Goal: Task Accomplishment & Management: Use online tool/utility

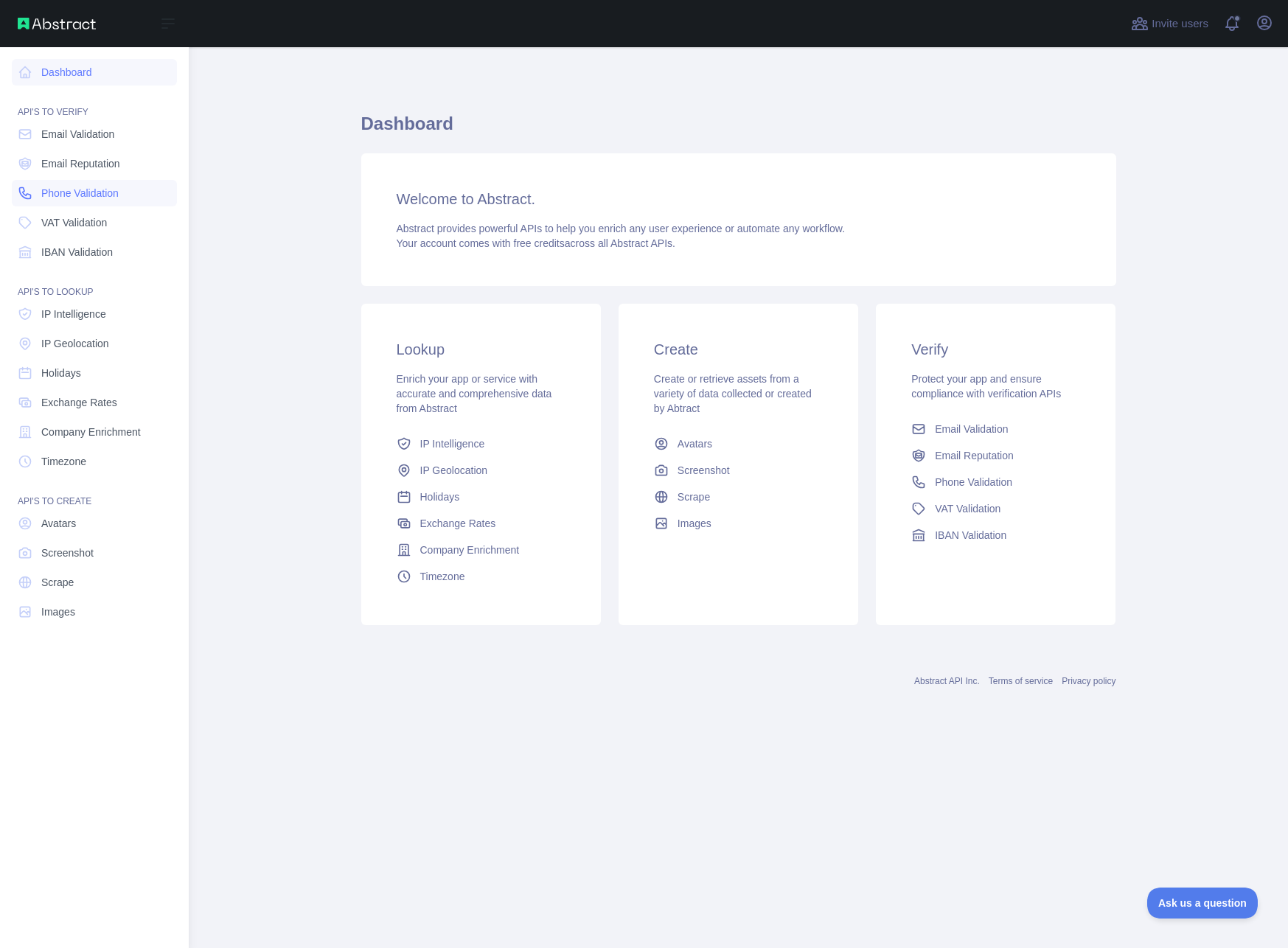
click at [86, 192] on span "Phone Validation" at bounding box center [79, 193] width 77 height 15
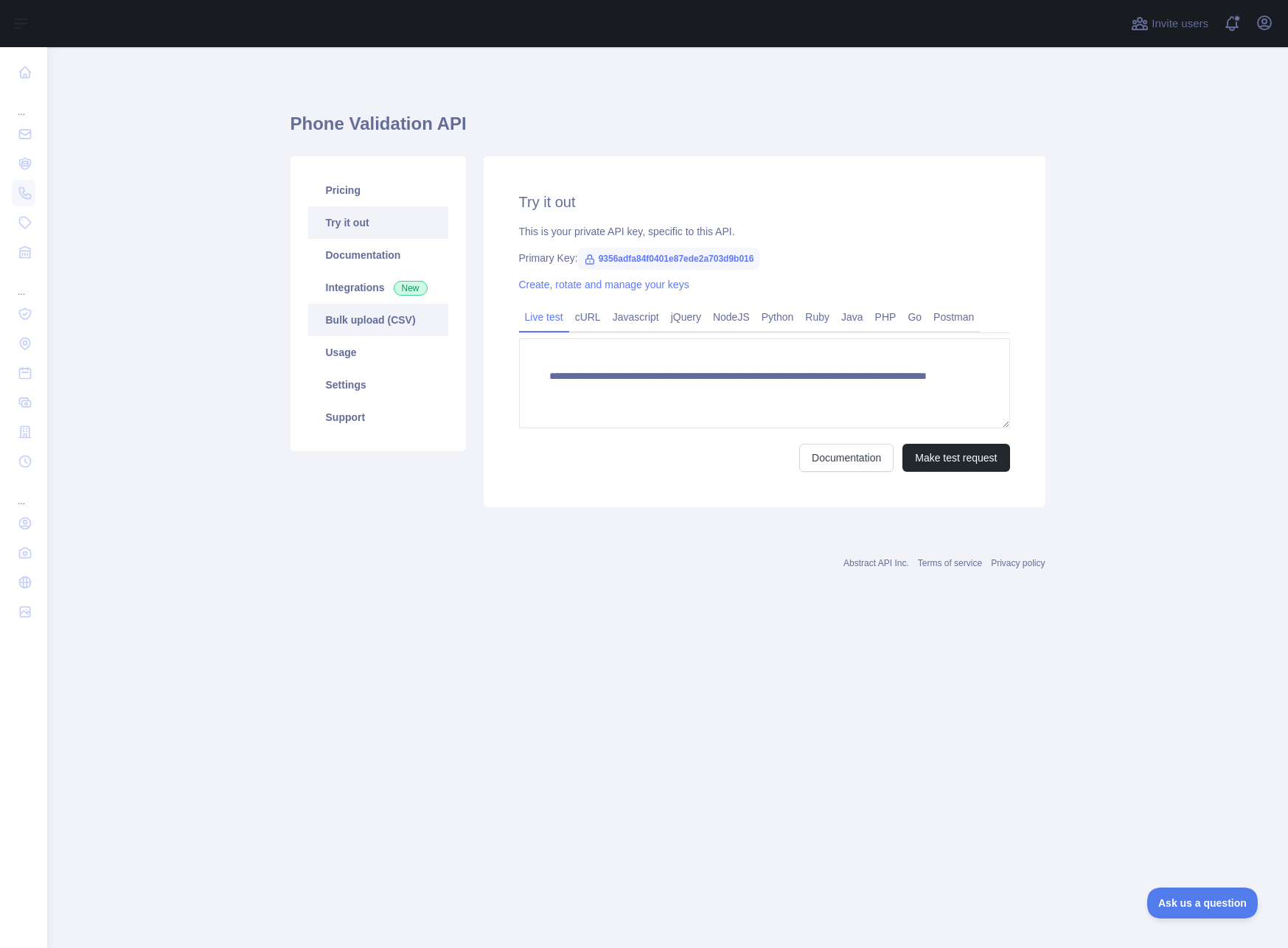
click at [381, 335] on link "Bulk upload (CSV)" at bounding box center [378, 320] width 140 height 33
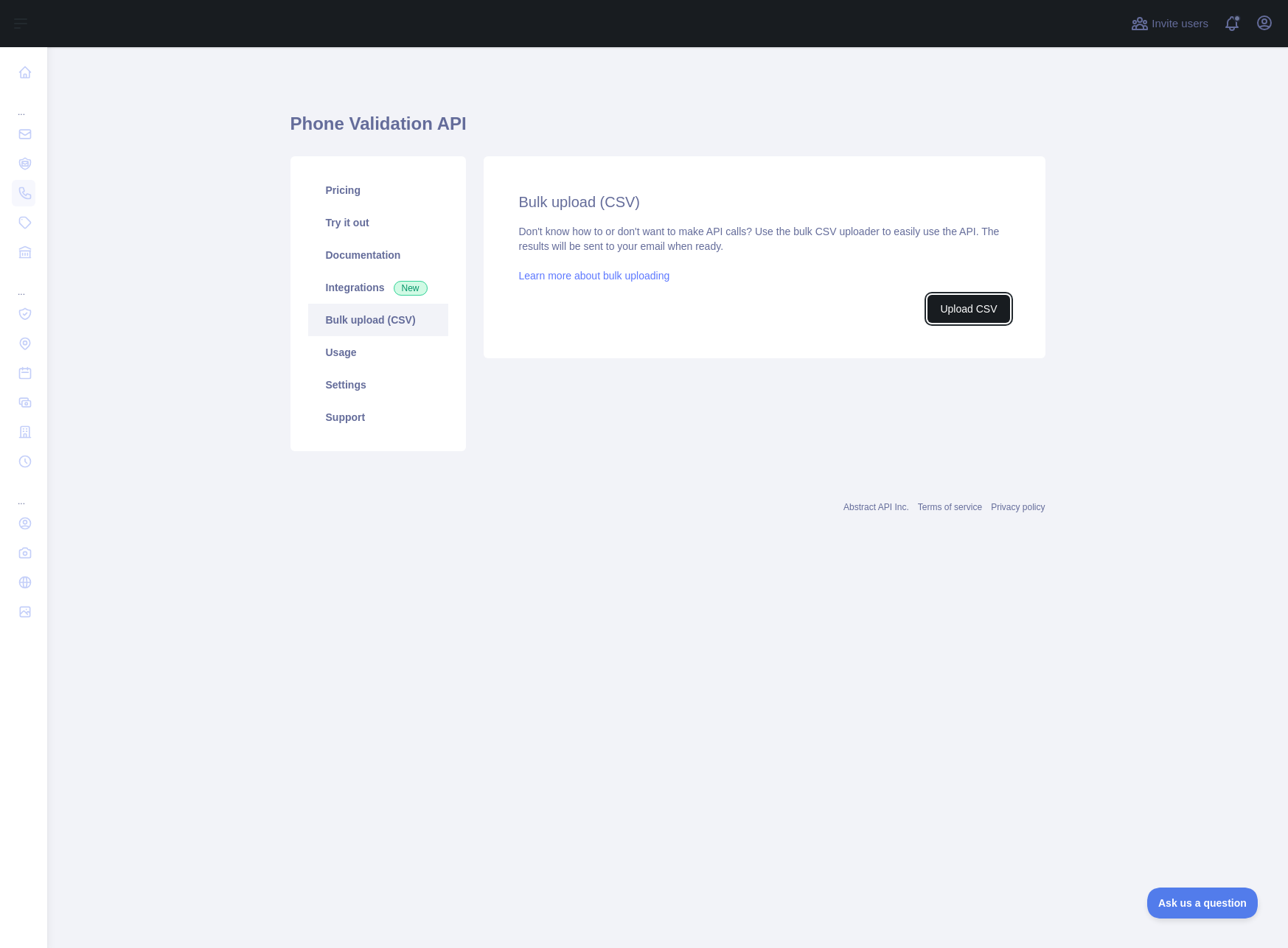
click at [960, 316] on button "Upload CSV" at bounding box center [968, 309] width 82 height 28
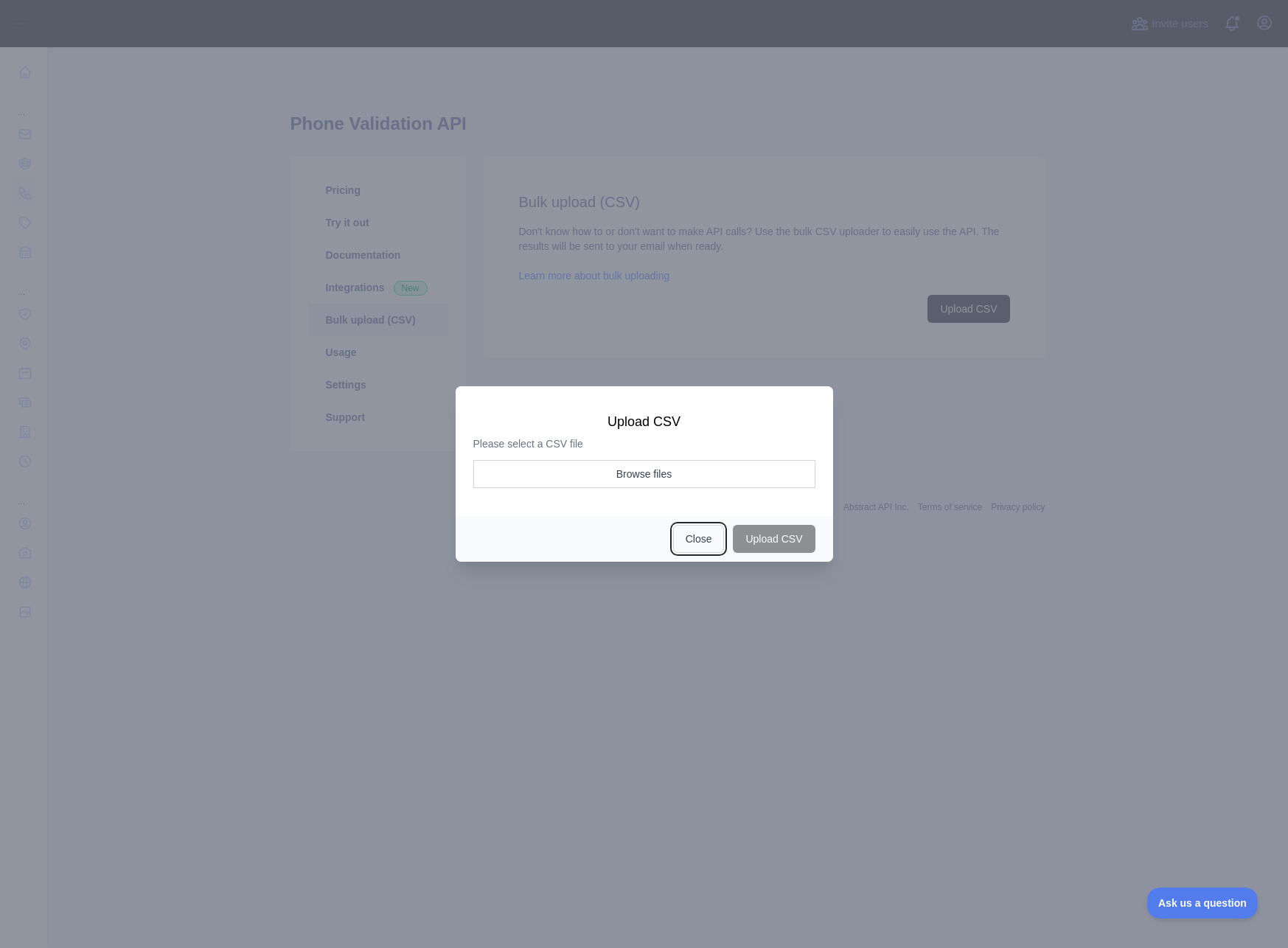
click at [681, 552] on button "Close" at bounding box center [699, 539] width 51 height 28
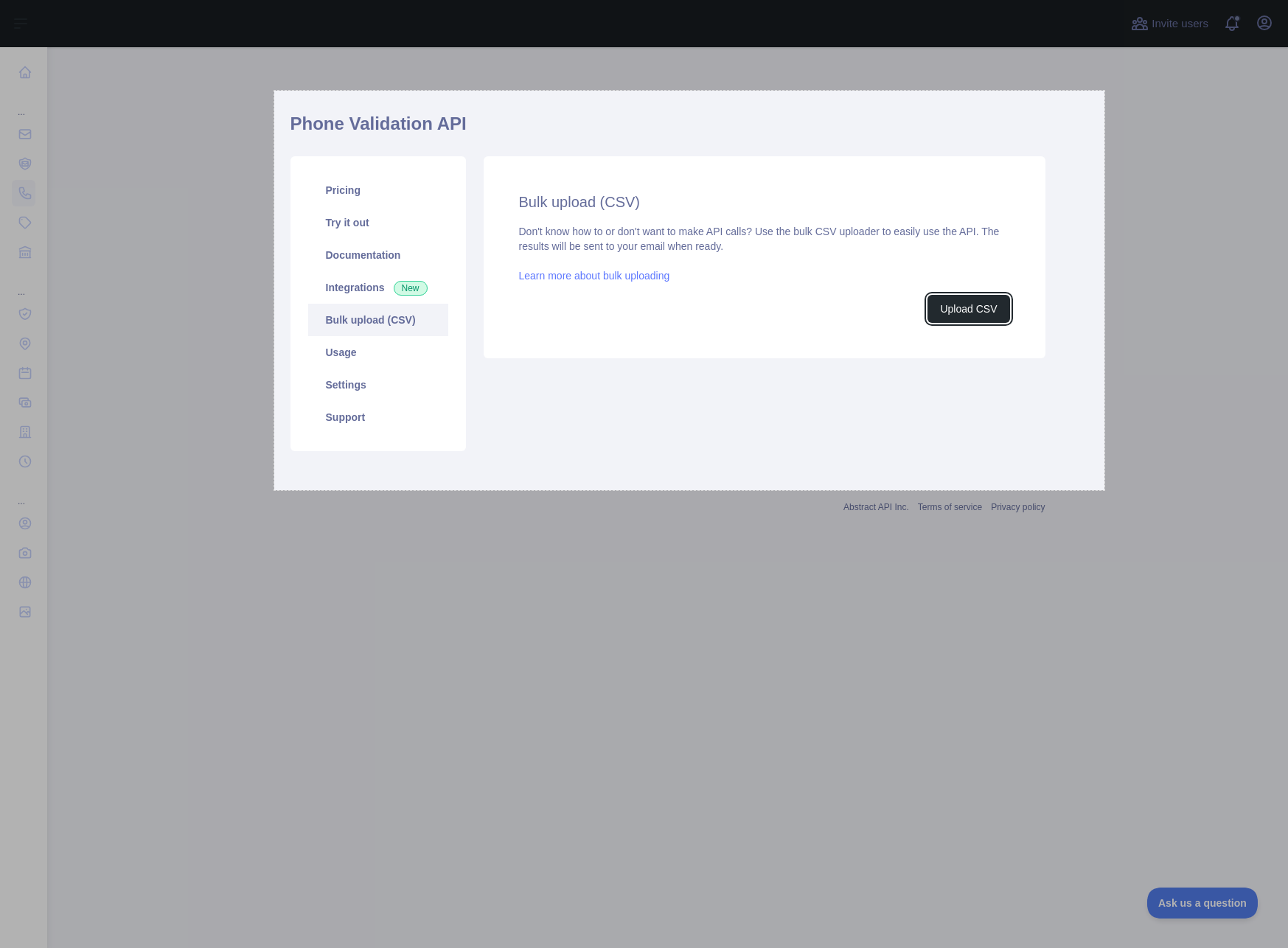
drag, startPoint x: 274, startPoint y: 90, endPoint x: 1105, endPoint y: 490, distance: 922.3
click at [1105, 490] on div "1126 X 542" at bounding box center [644, 474] width 1288 height 948
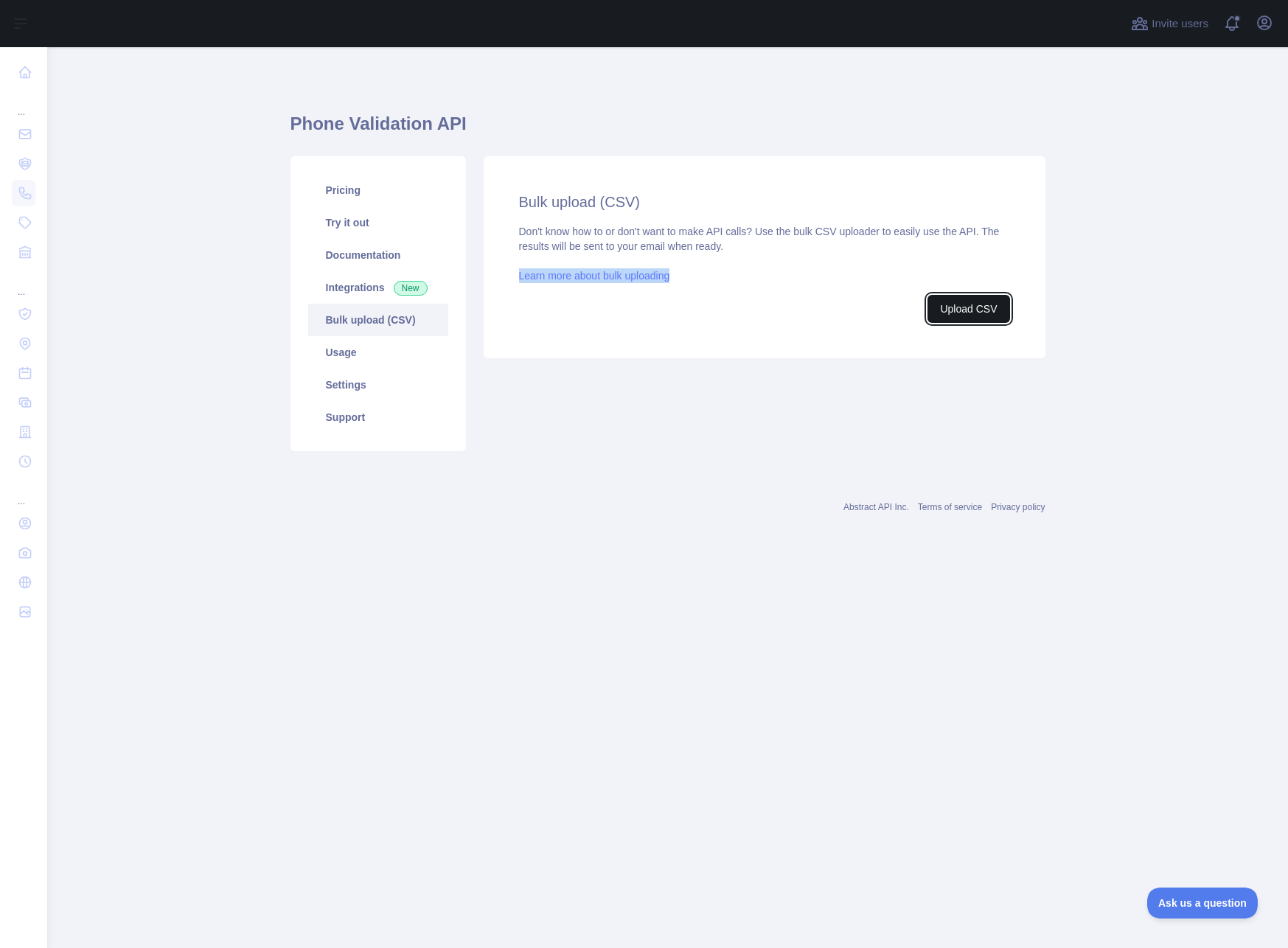
click at [973, 320] on button "Upload CSV" at bounding box center [968, 309] width 82 height 28
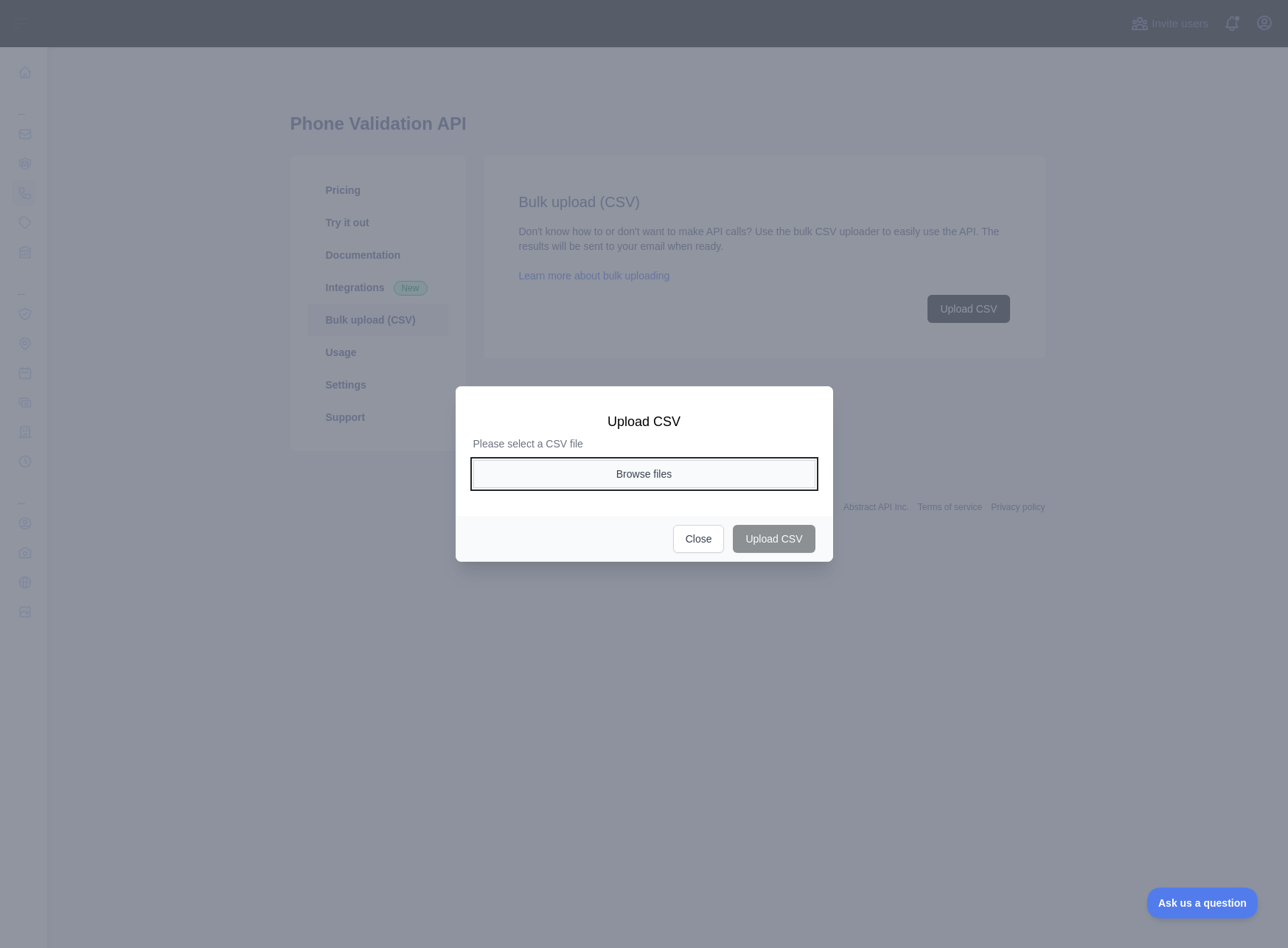
click at [705, 474] on button "Browse files" at bounding box center [644, 474] width 342 height 28
click at [712, 542] on button "Close" at bounding box center [699, 539] width 51 height 28
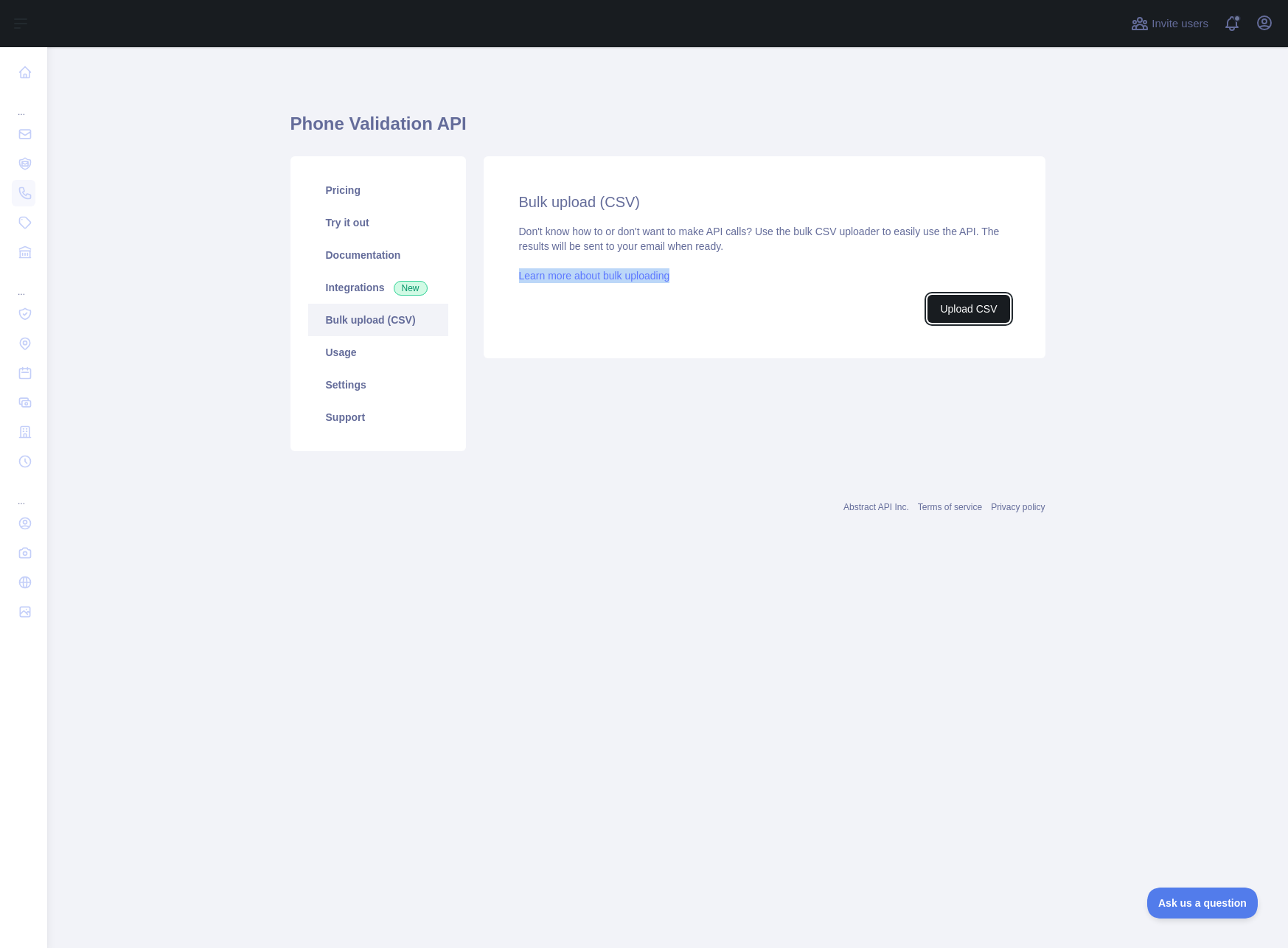
click at [950, 312] on button "Upload CSV" at bounding box center [968, 309] width 82 height 28
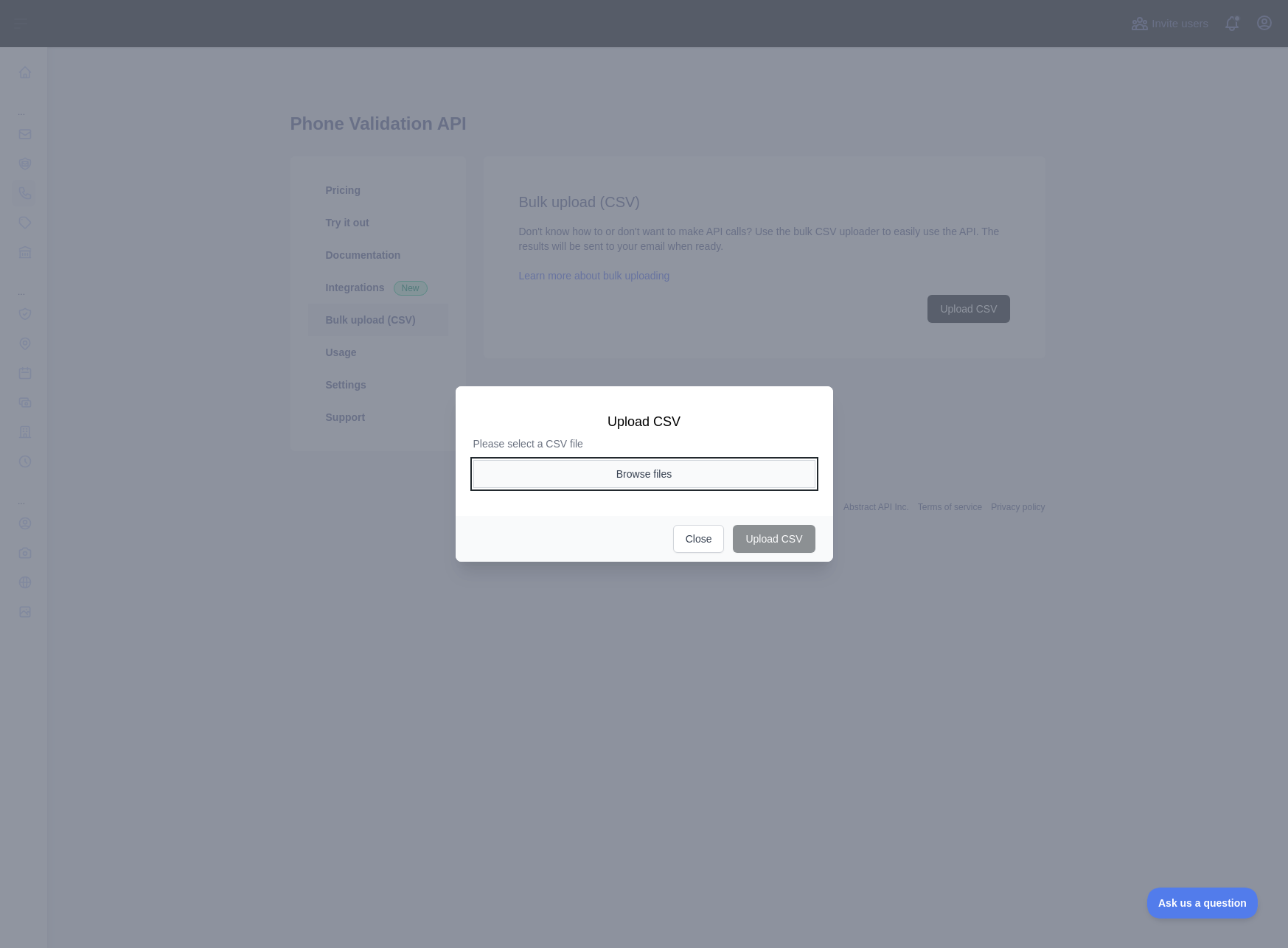
click at [649, 481] on button "Browse files" at bounding box center [644, 474] width 342 height 28
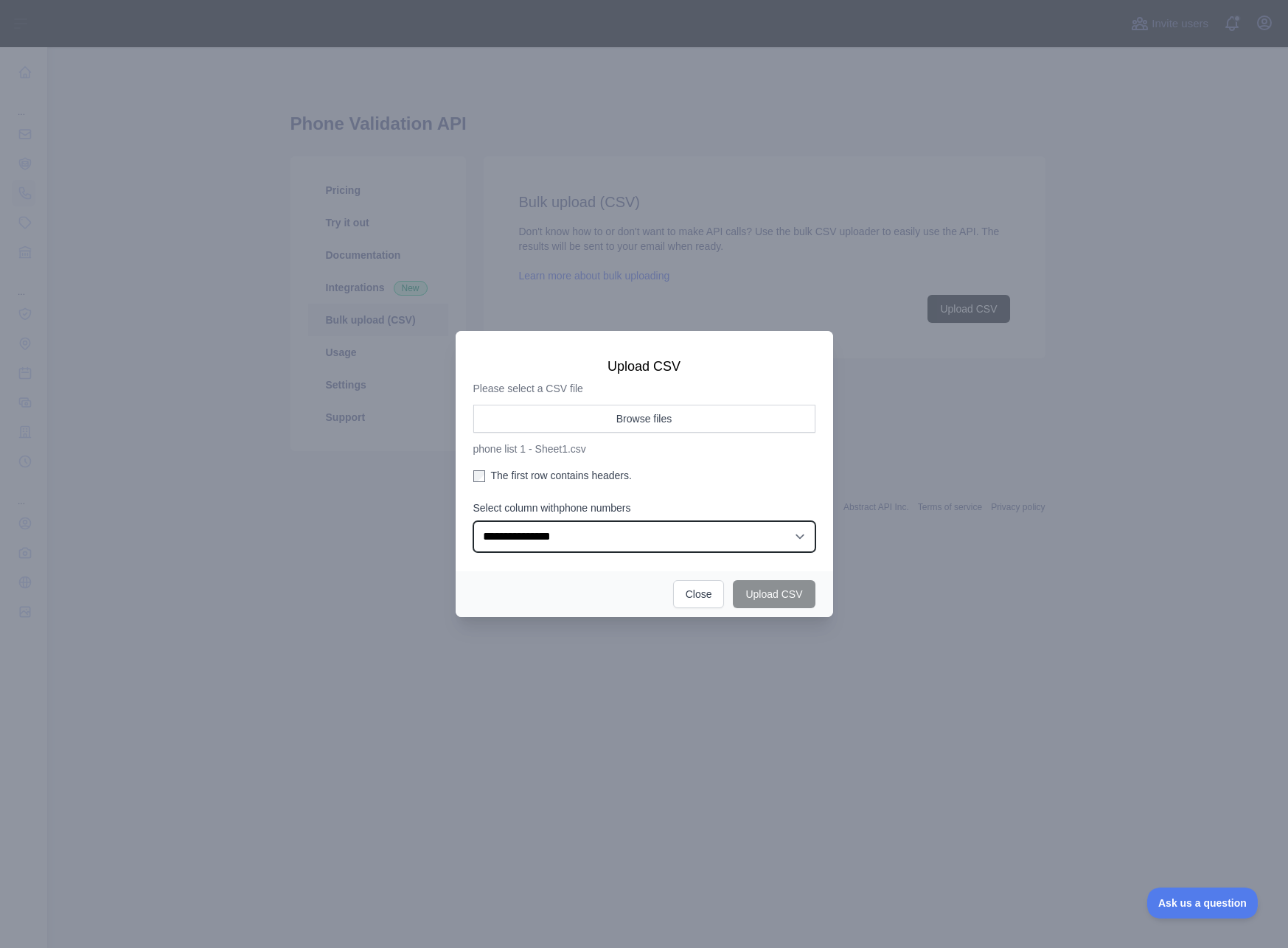
click at [630, 549] on select "**********" at bounding box center [644, 537] width 342 height 31
click at [473, 521] on select "**********" at bounding box center [644, 537] width 342 height 31
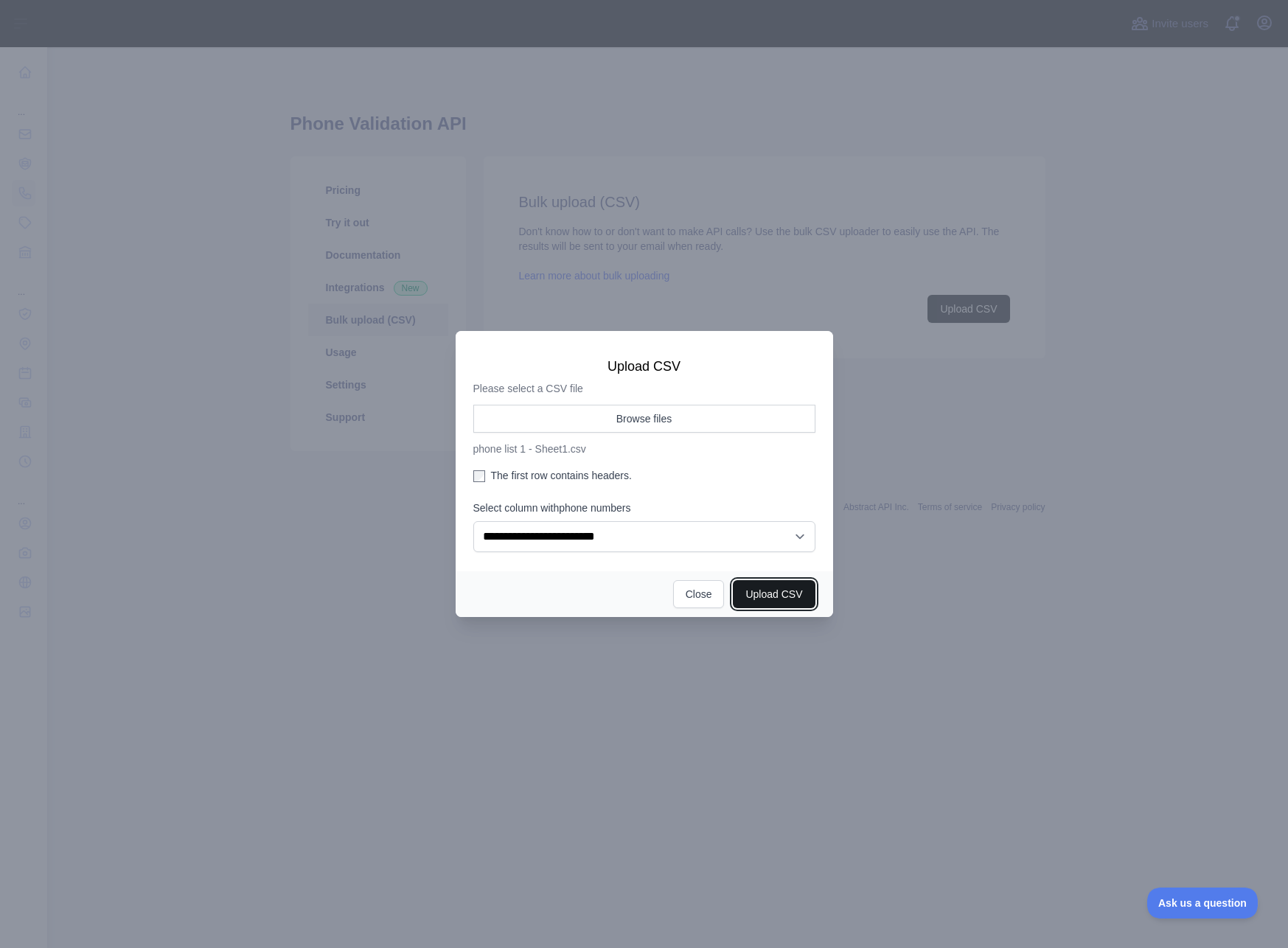
click at [779, 592] on button "Upload CSV" at bounding box center [773, 594] width 82 height 28
select select "**"
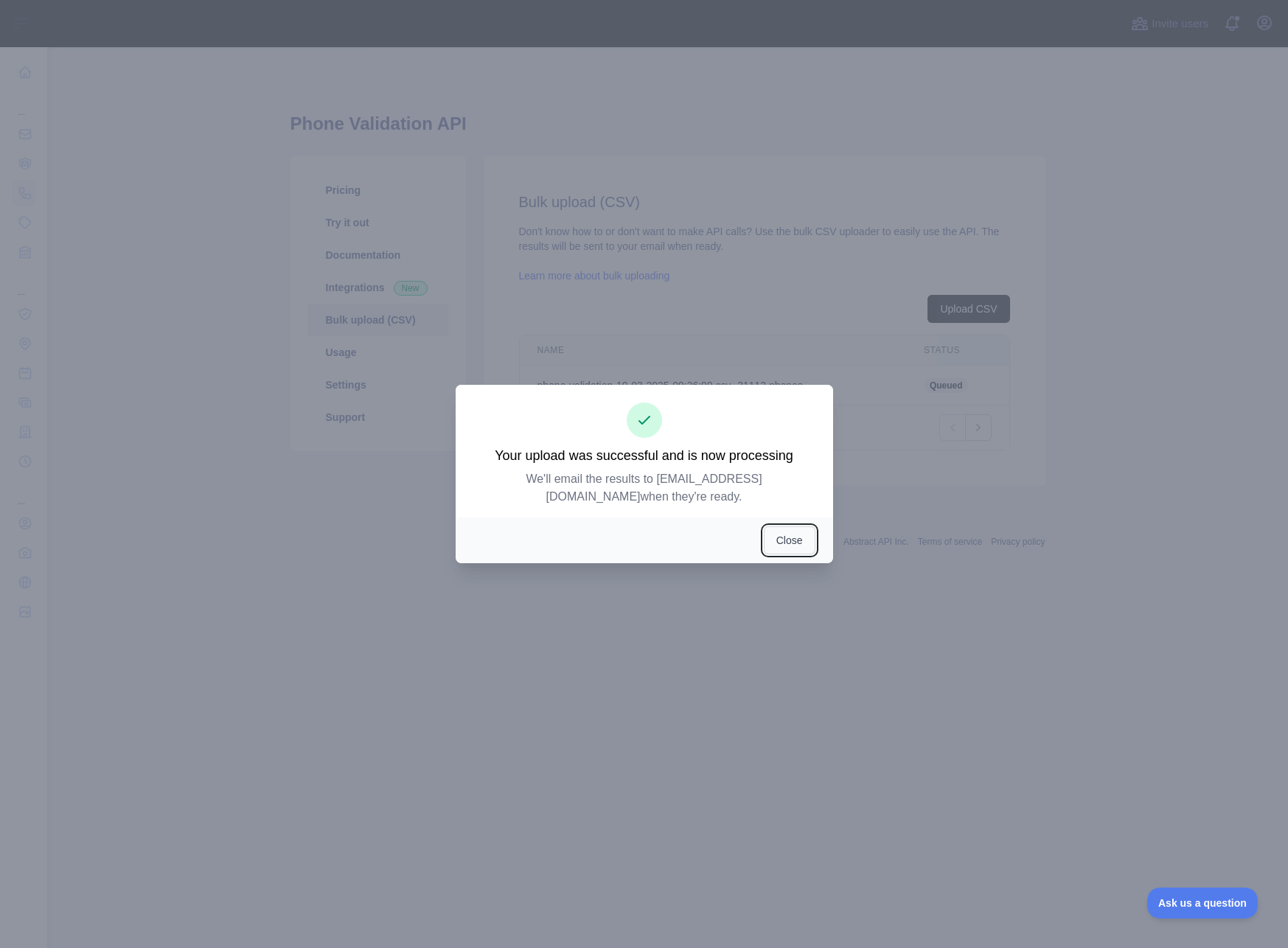
click at [784, 545] on button "Close" at bounding box center [790, 540] width 51 height 28
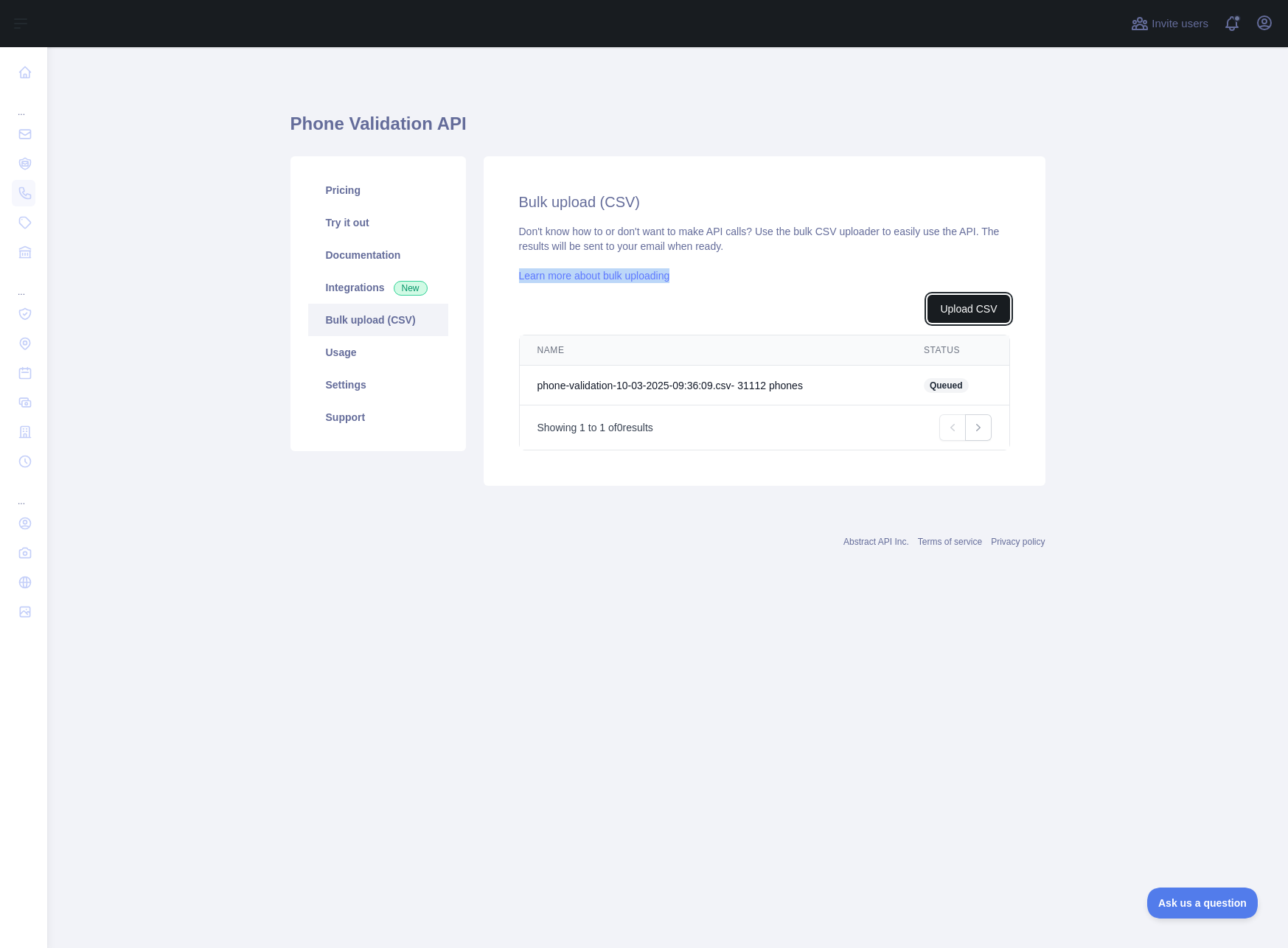
click at [945, 311] on button "Upload CSV" at bounding box center [968, 309] width 82 height 28
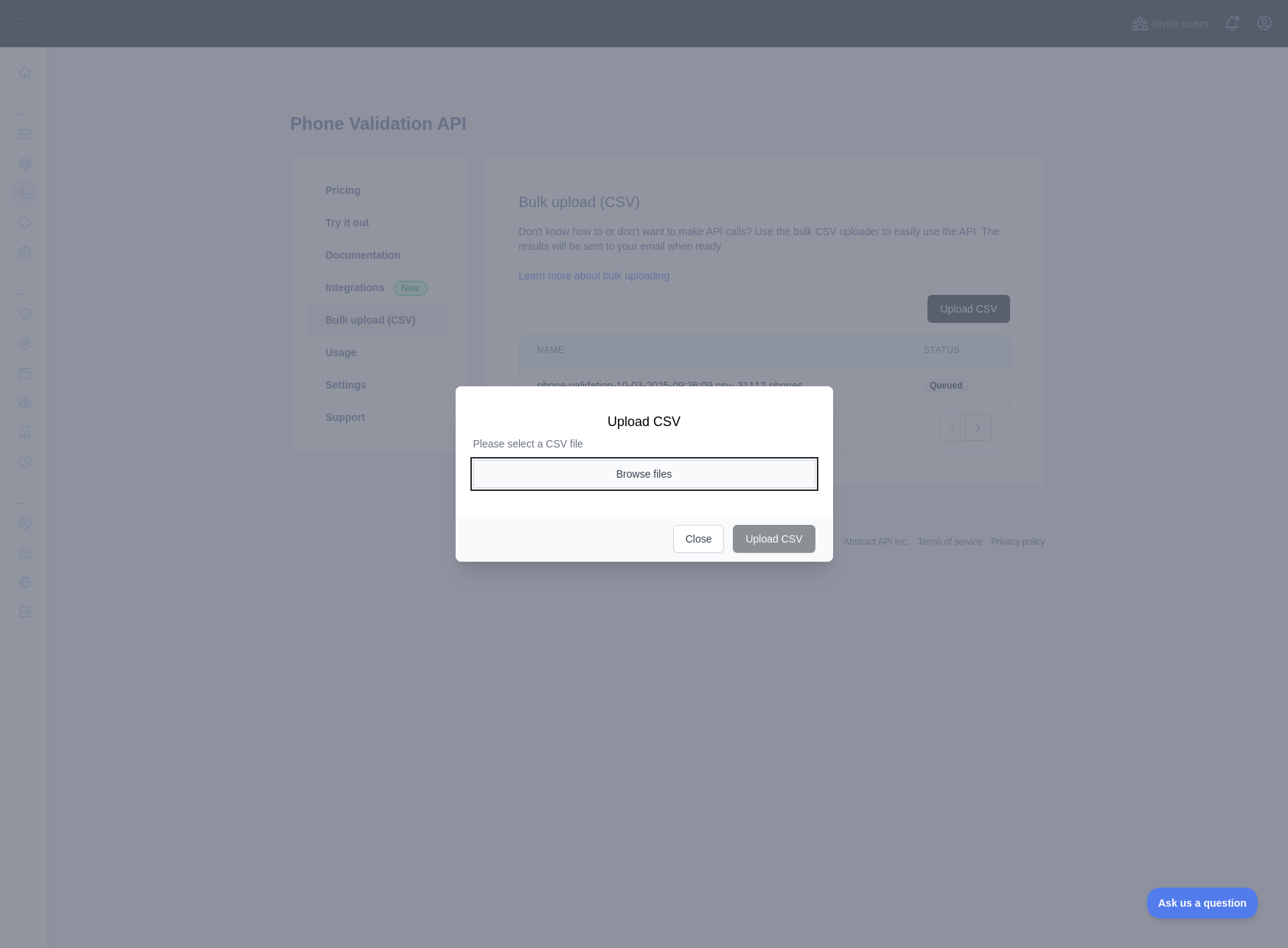
click at [649, 469] on button "Browse files" at bounding box center [644, 474] width 342 height 28
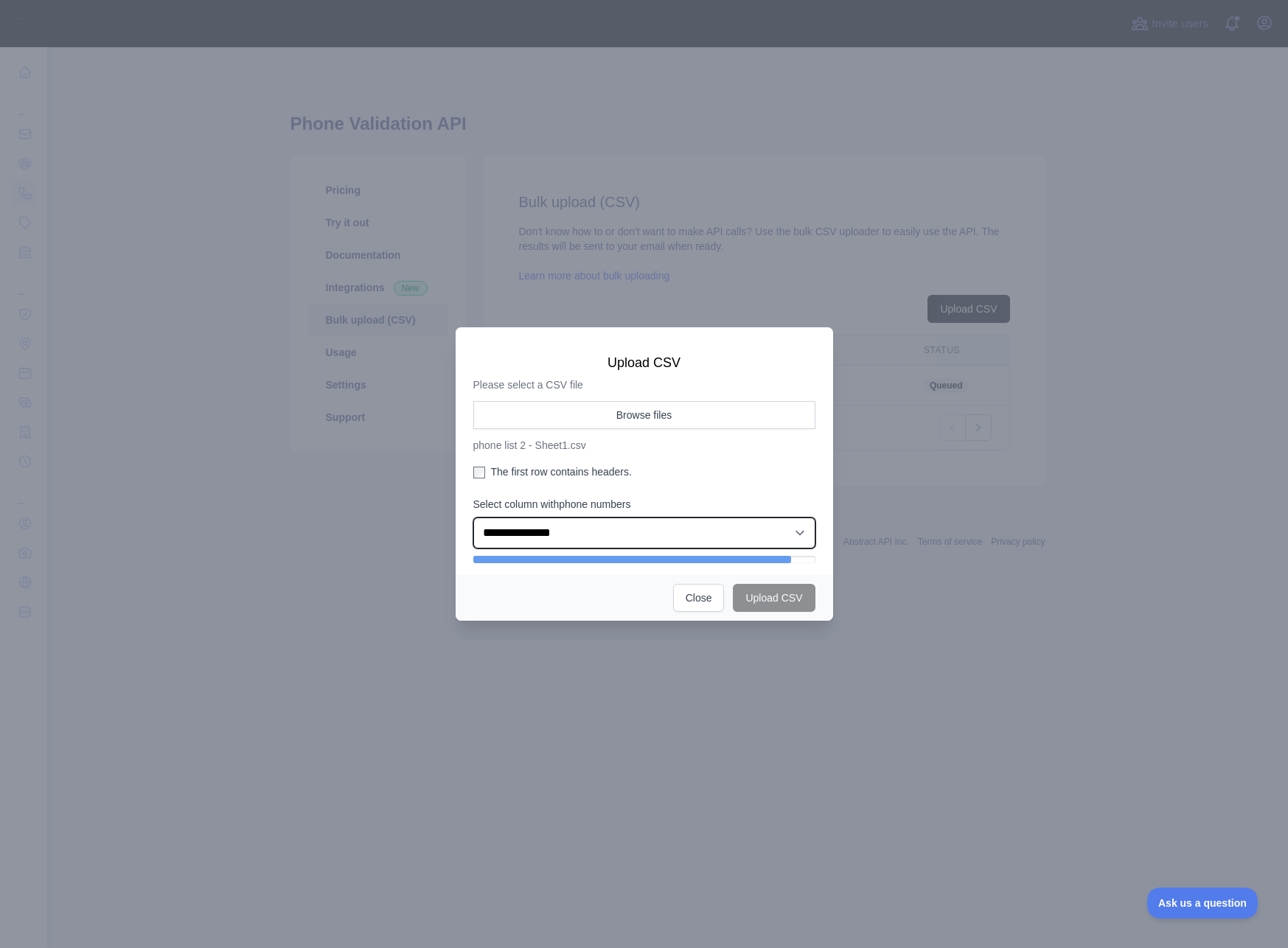
click at [650, 529] on select "**********" at bounding box center [644, 533] width 342 height 31
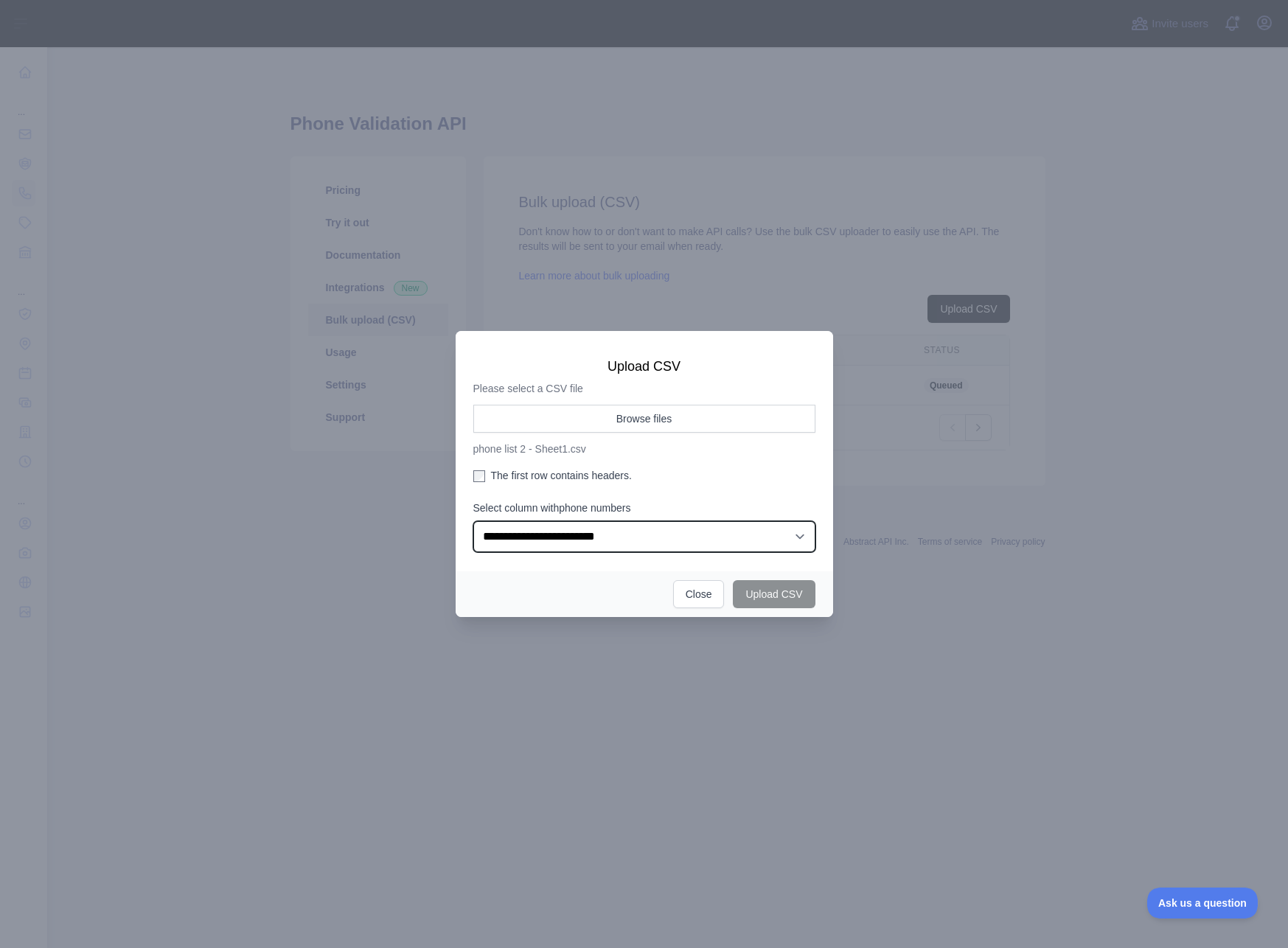
click at [473, 521] on select "**********" at bounding box center [644, 537] width 342 height 31
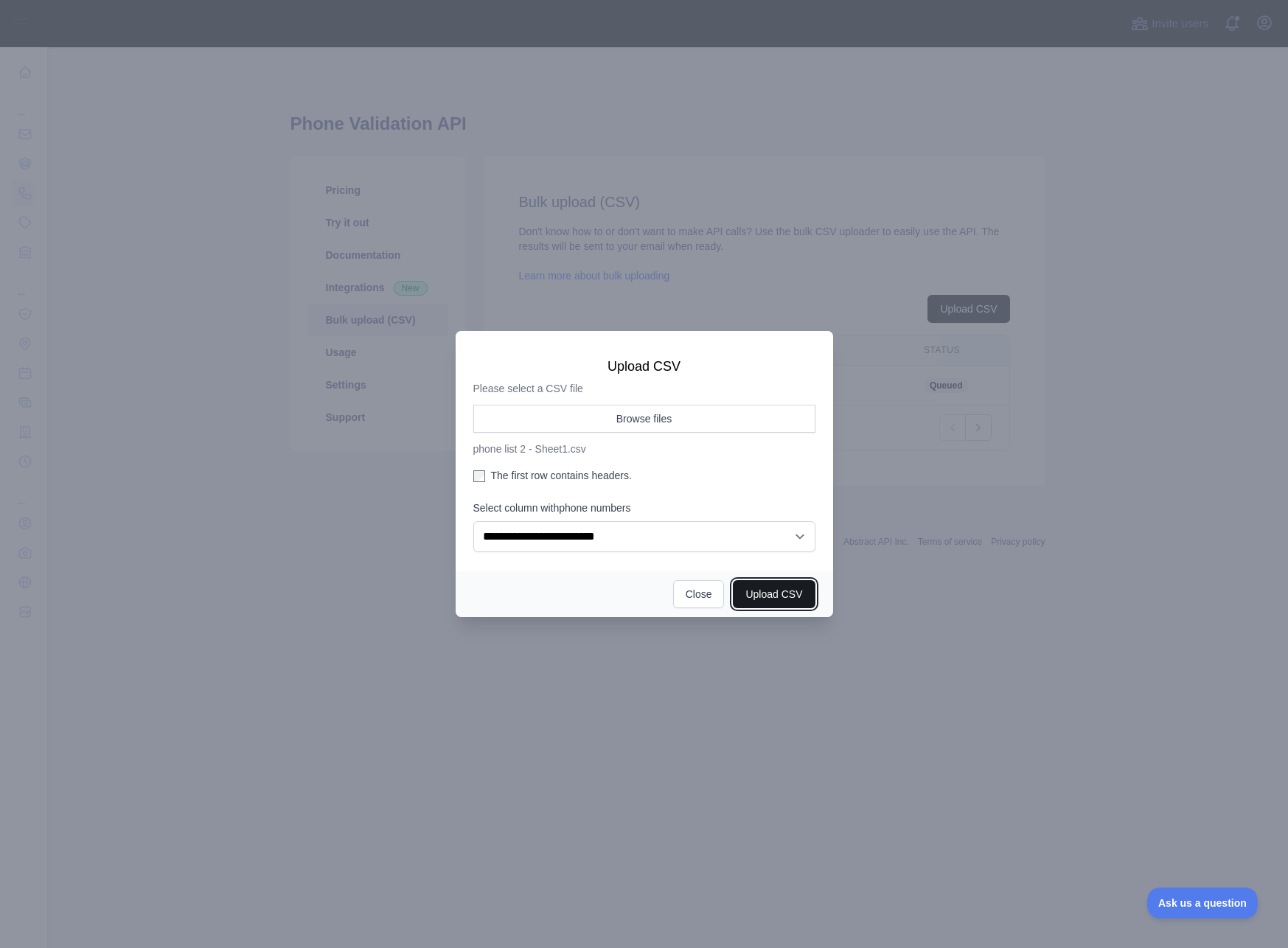
click at [787, 598] on button "Upload CSV" at bounding box center [773, 594] width 82 height 28
select select "**"
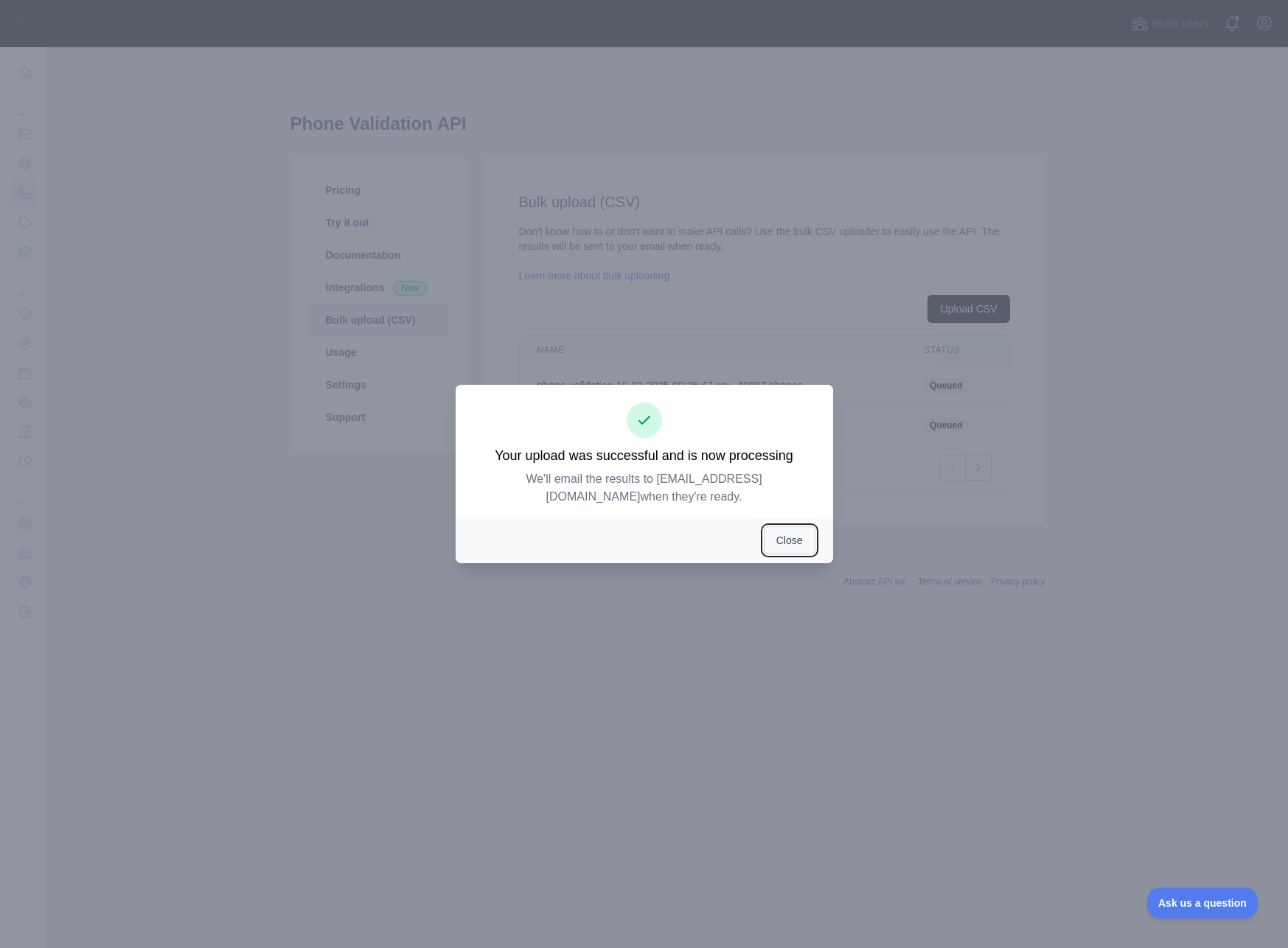
click at [787, 543] on button "Close" at bounding box center [790, 540] width 51 height 28
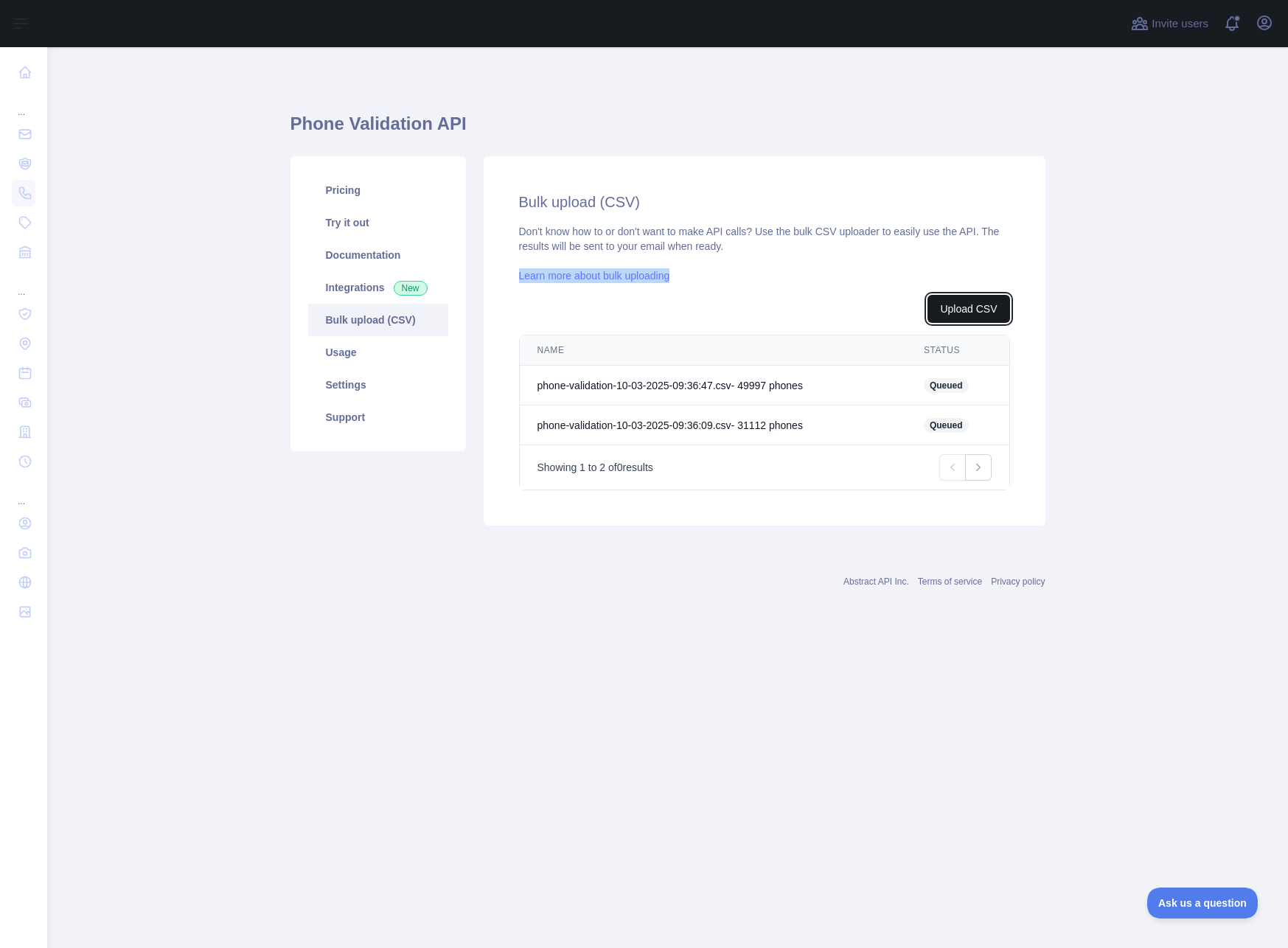
click at [954, 314] on button "Upload CSV" at bounding box center [968, 309] width 82 height 28
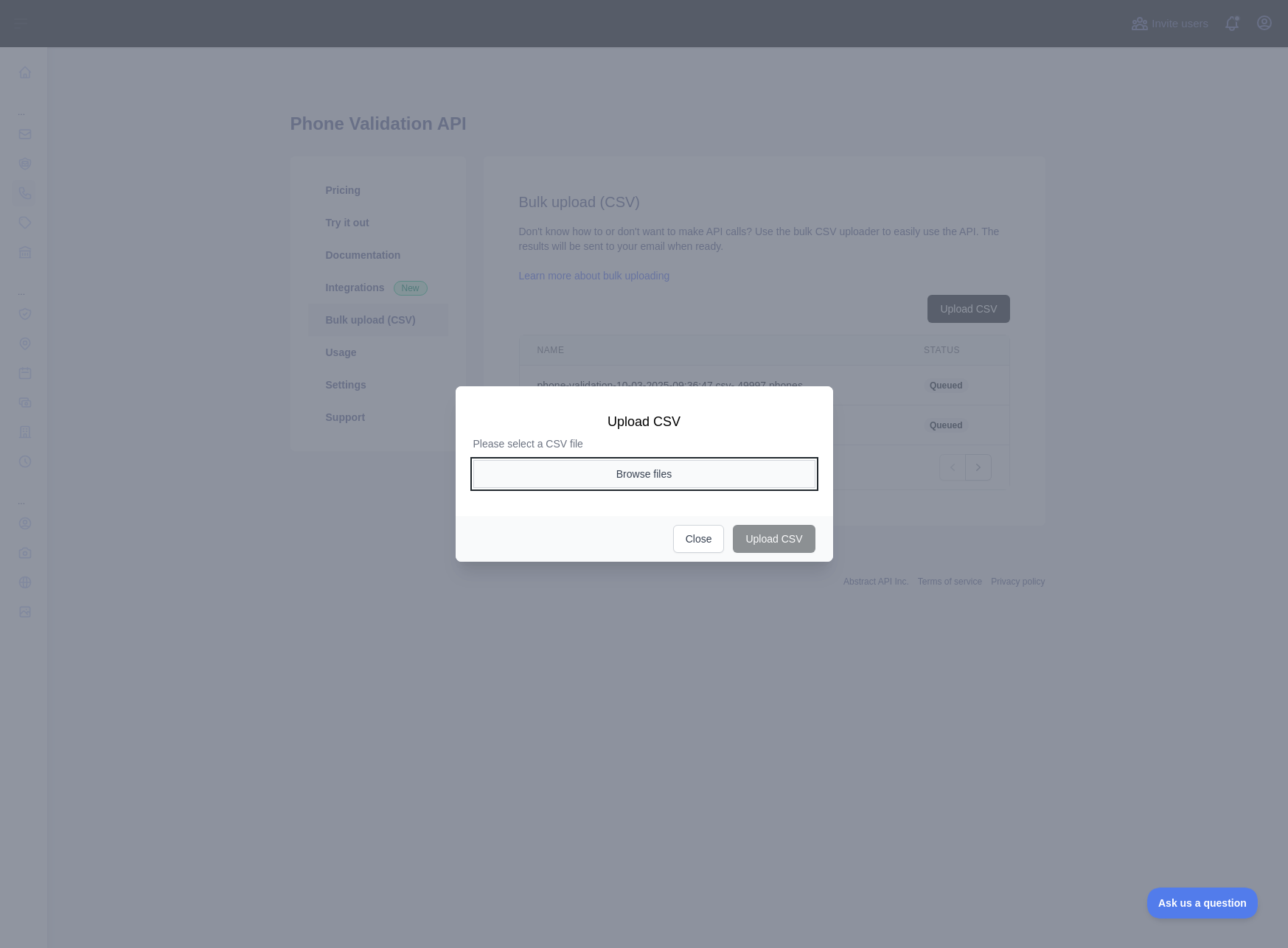
click at [697, 480] on button "Browse files" at bounding box center [644, 474] width 342 height 28
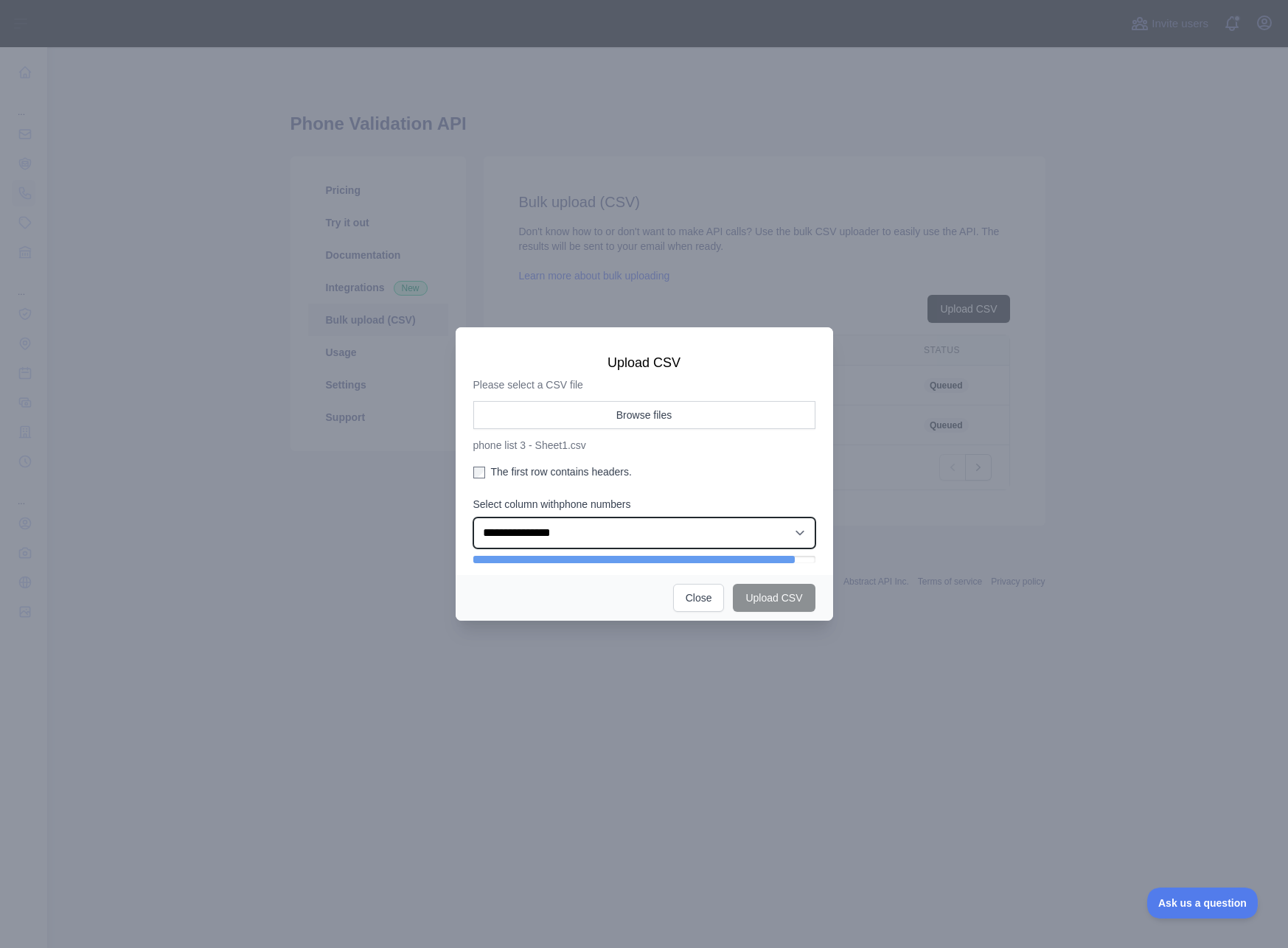
click at [628, 525] on select "**********" at bounding box center [644, 533] width 342 height 31
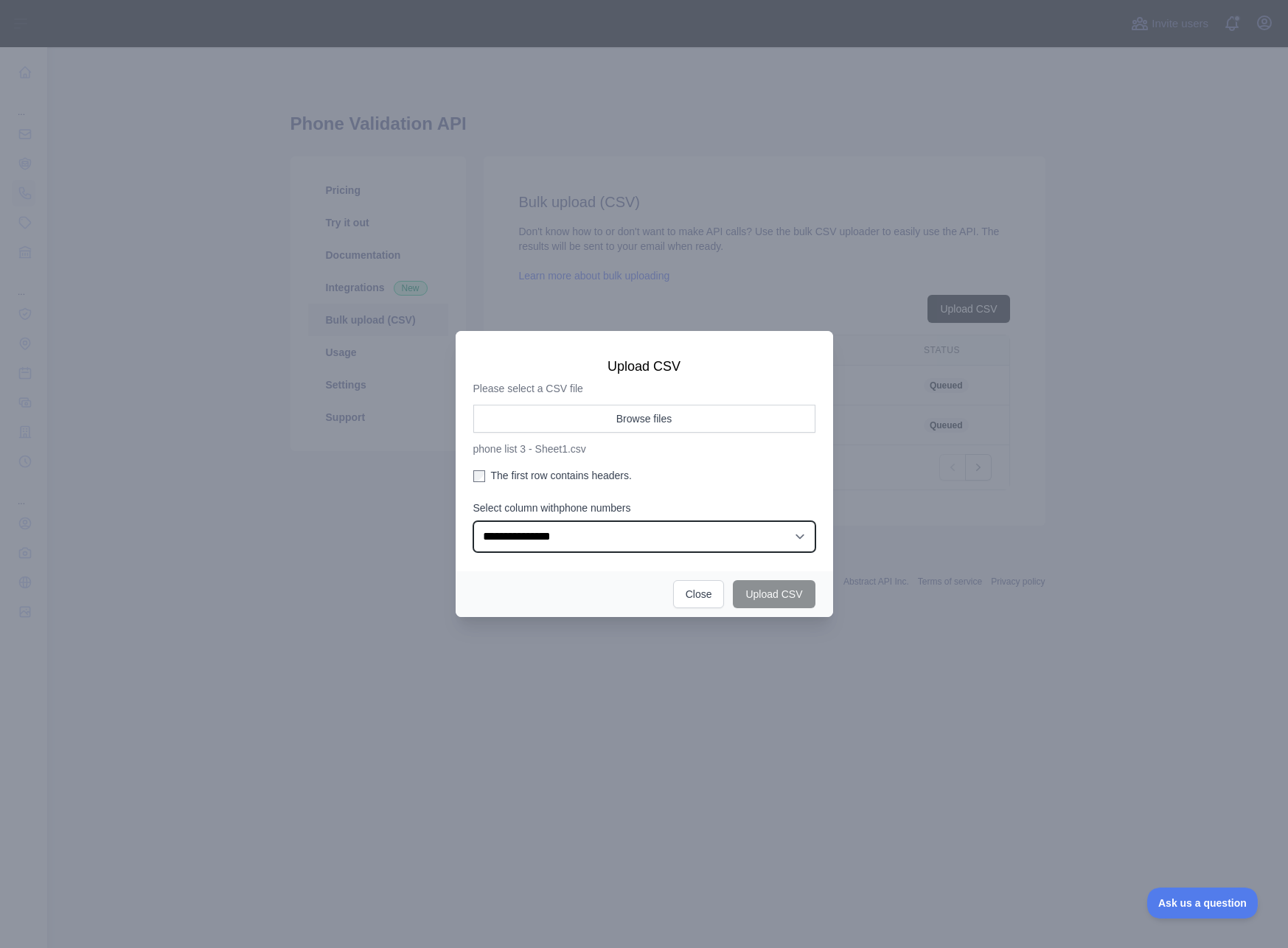
select select "*"
click at [473, 521] on select "**********" at bounding box center [644, 537] width 342 height 31
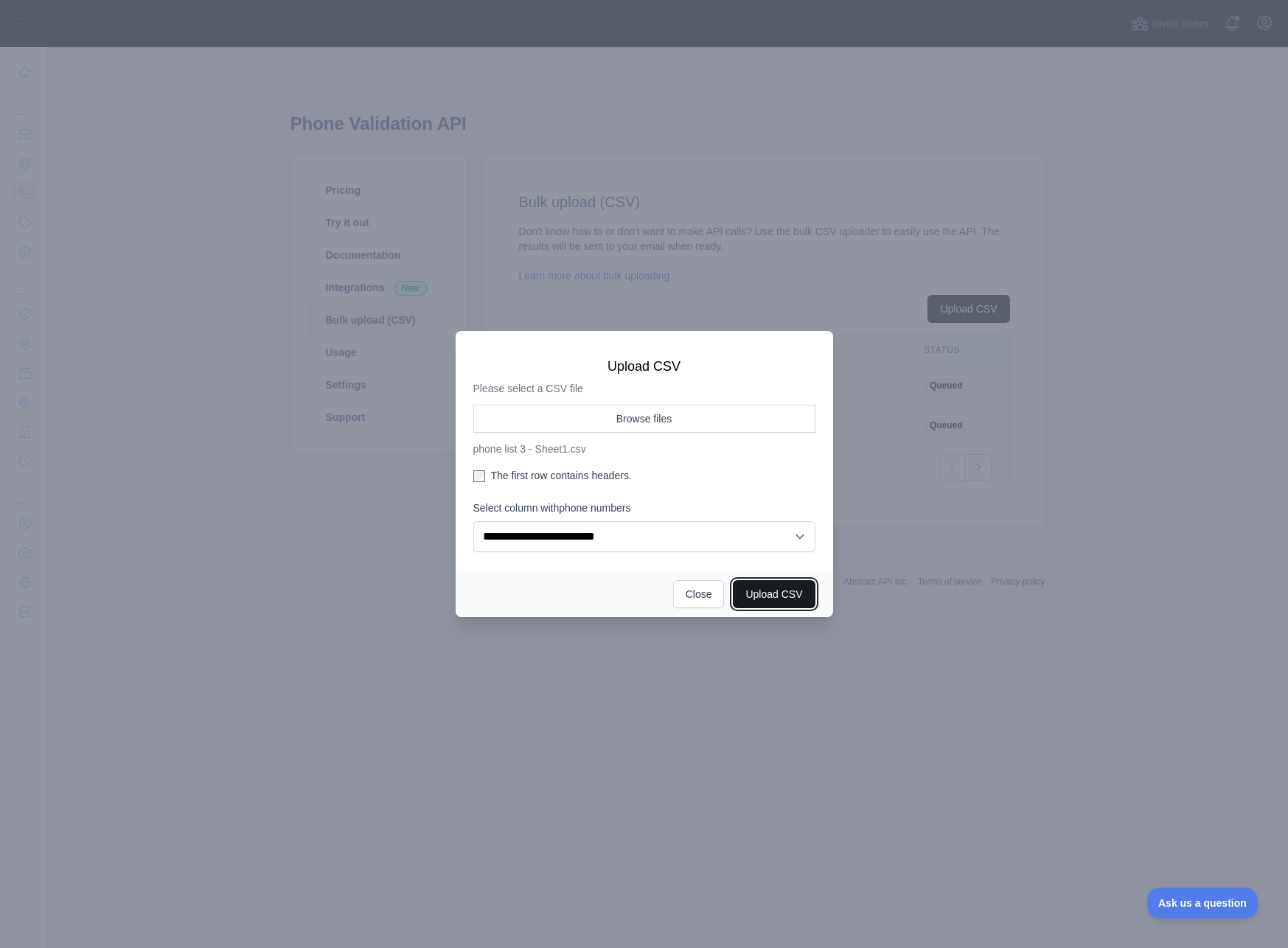
click at [761, 593] on button "Upload CSV" at bounding box center [773, 594] width 82 height 28
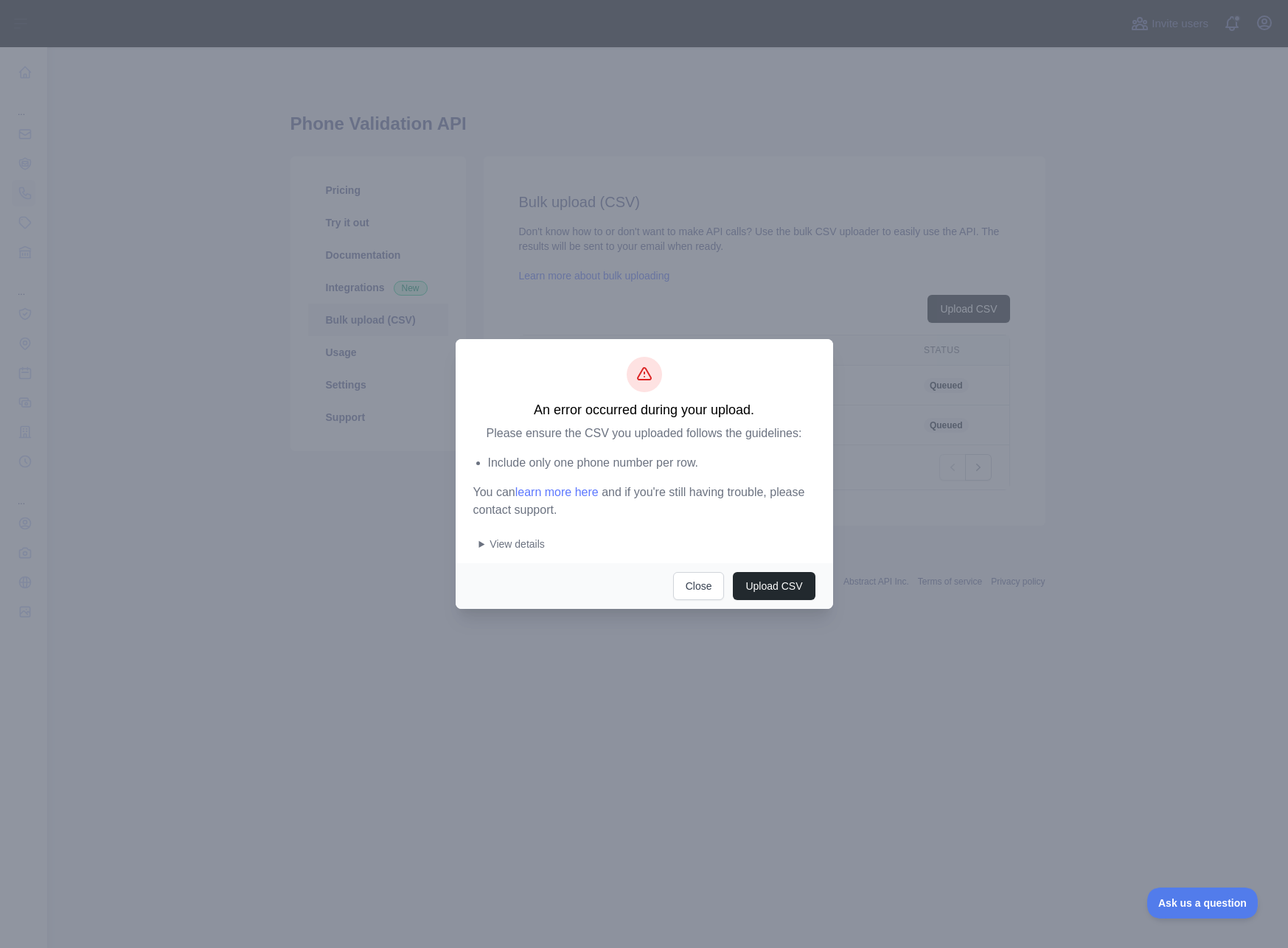
click at [505, 551] on div "An error occurred during your upload. Please ensure the CSV you uploaded follow…" at bounding box center [644, 451] width 378 height 224
click at [504, 546] on summary "View details" at bounding box center [648, 543] width 336 height 15
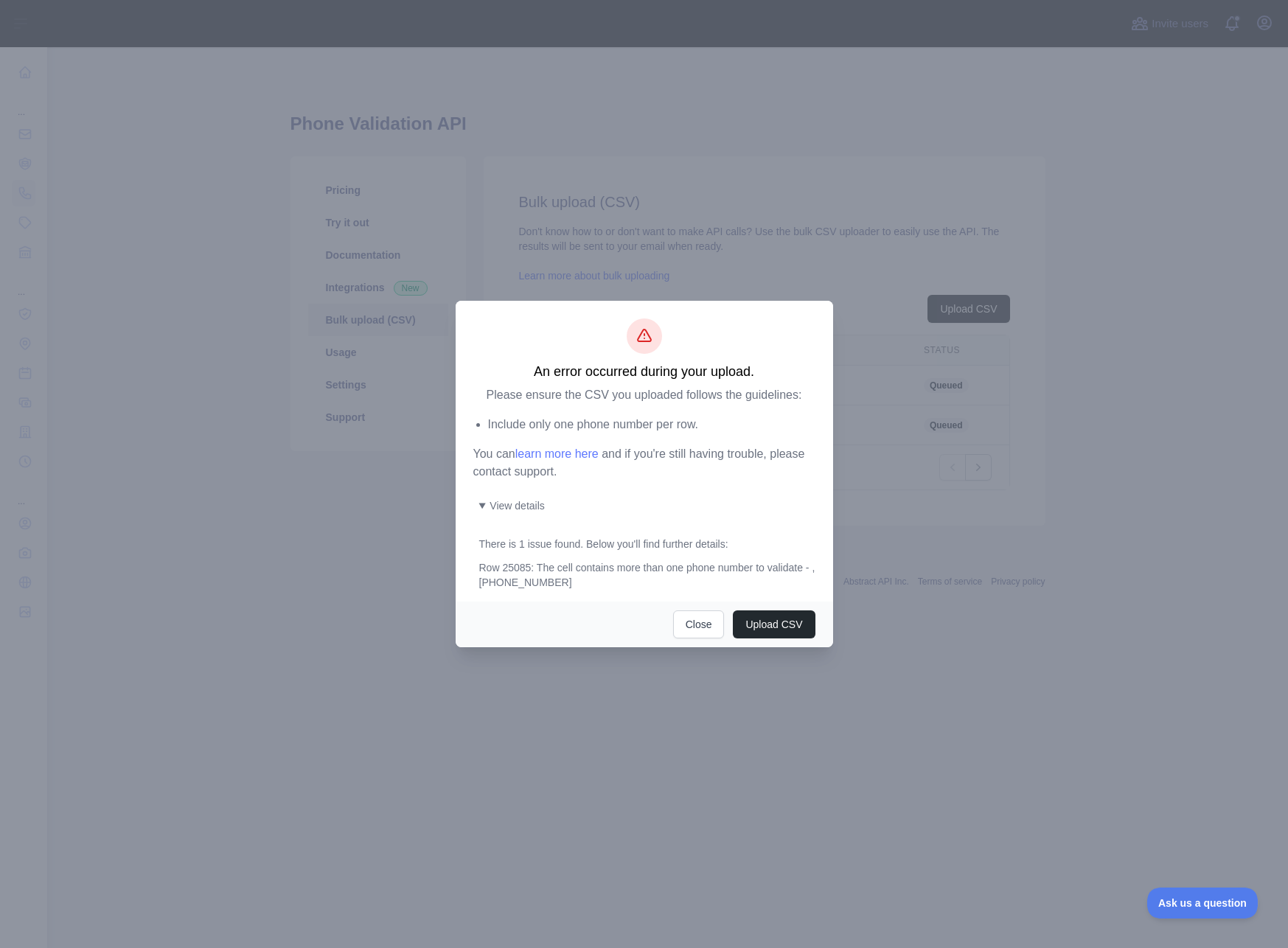
click at [571, 587] on div "Row 25085: The cell contains more than one phone number to validate - ,[PHONE_N…" at bounding box center [648, 575] width 336 height 30
copy div "824192840"
click at [756, 625] on button "Upload CSV" at bounding box center [773, 624] width 82 height 28
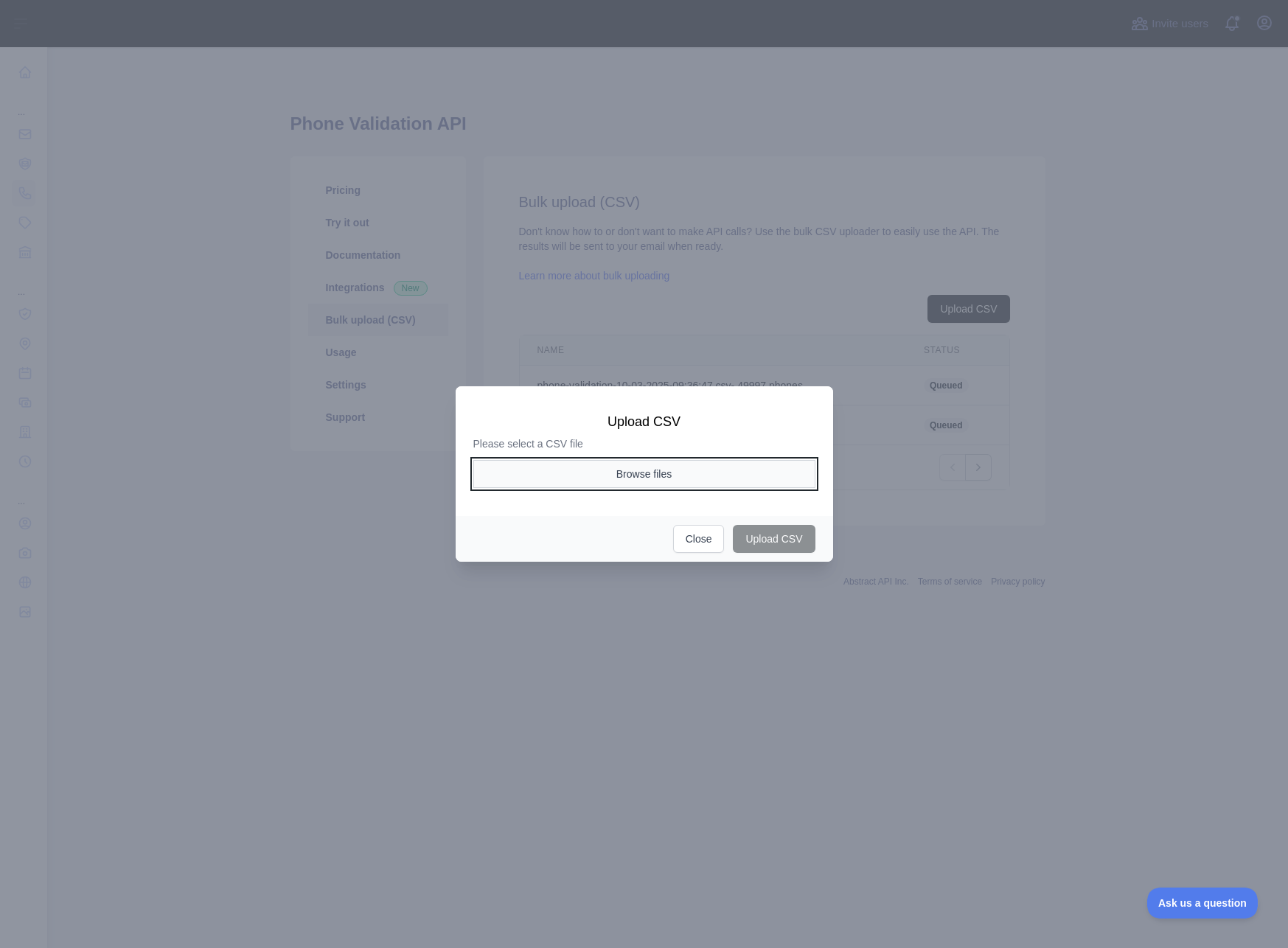
click at [660, 476] on button "Browse files" at bounding box center [644, 474] width 342 height 28
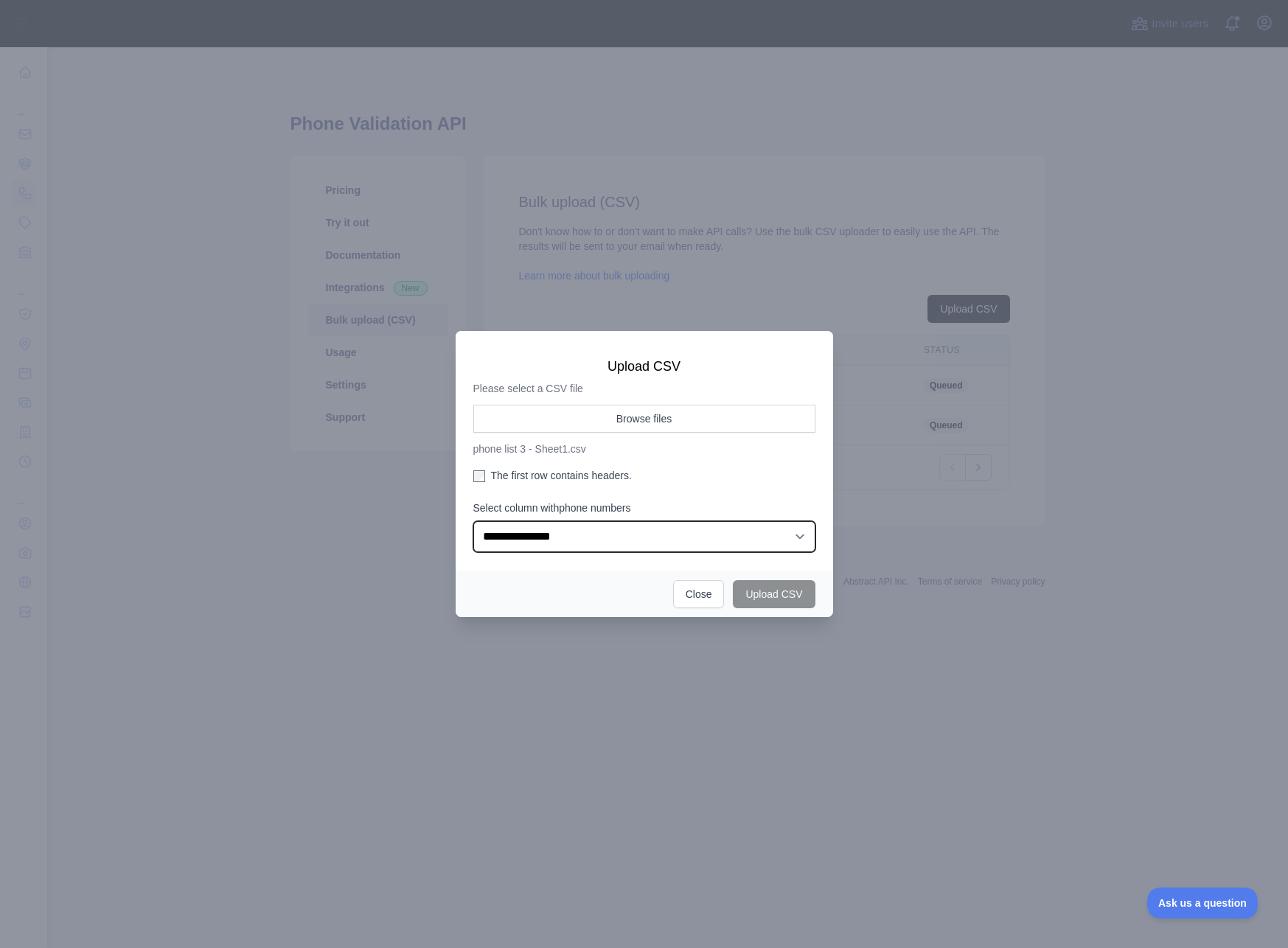
click at [601, 536] on select "**********" at bounding box center [644, 537] width 342 height 31
select select "*"
click at [473, 521] on select "**********" at bounding box center [644, 537] width 342 height 31
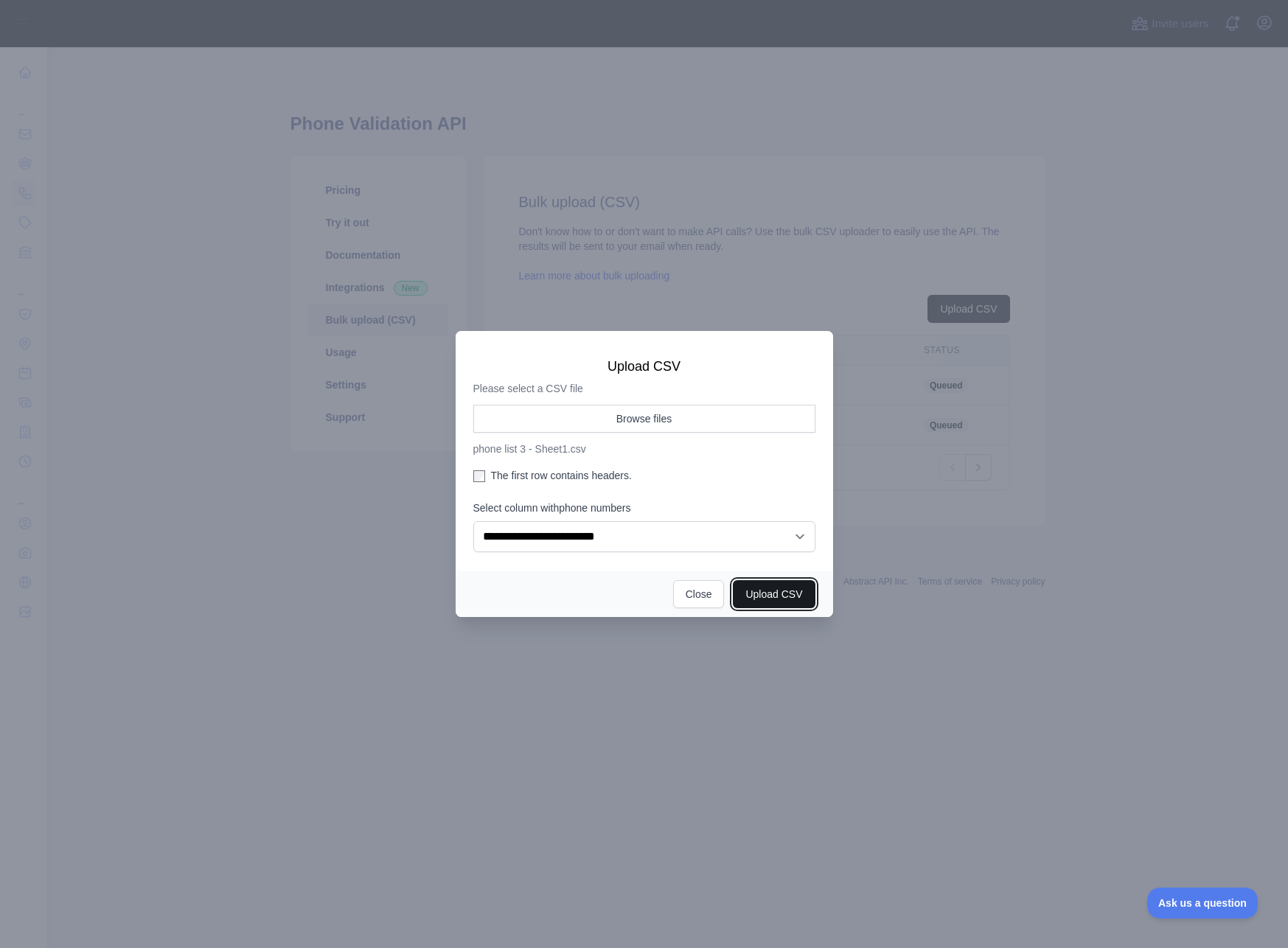
click at [790, 595] on button "Upload CSV" at bounding box center [773, 594] width 82 height 28
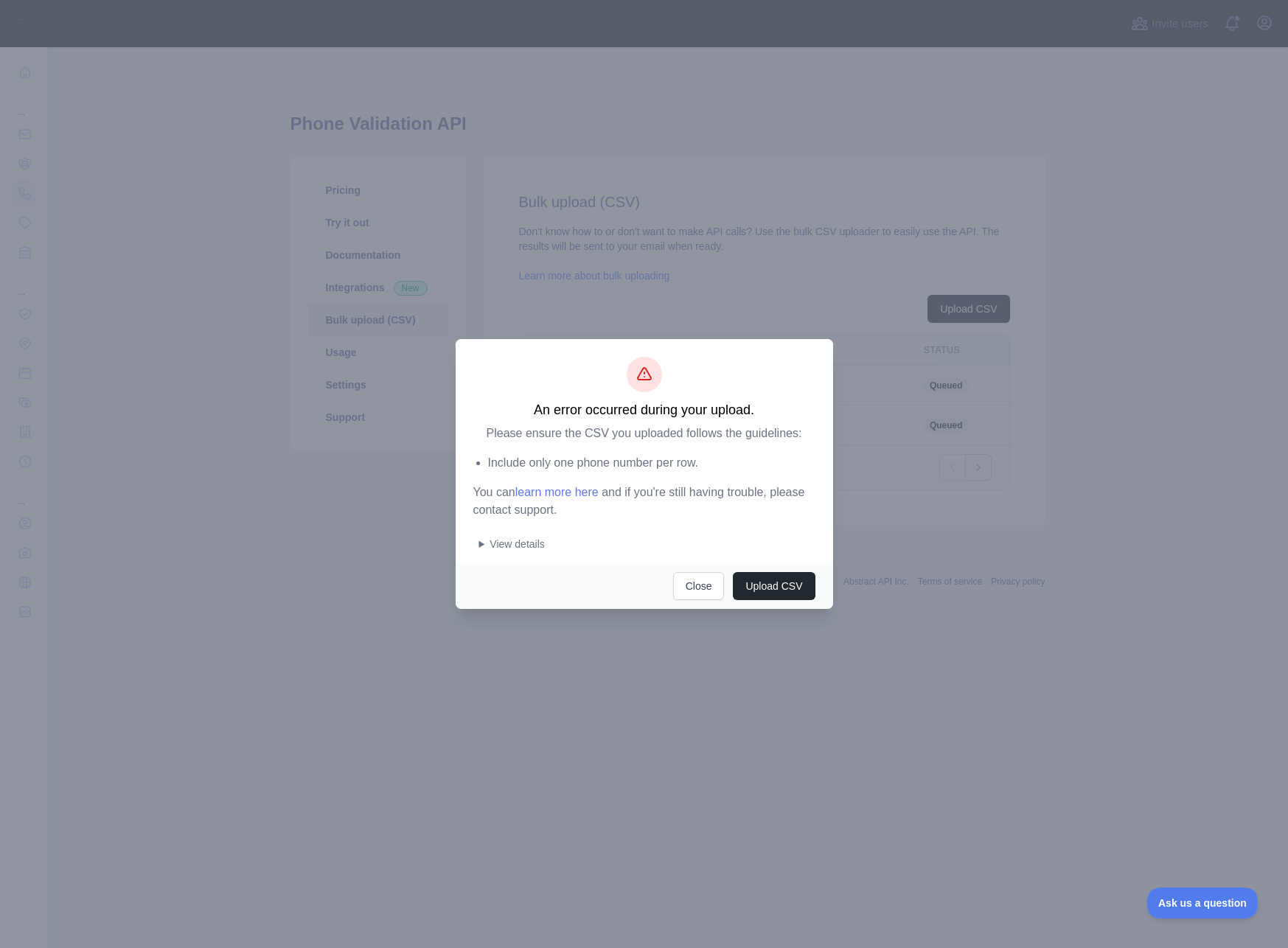
click at [511, 537] on summary "View details" at bounding box center [648, 543] width 336 height 15
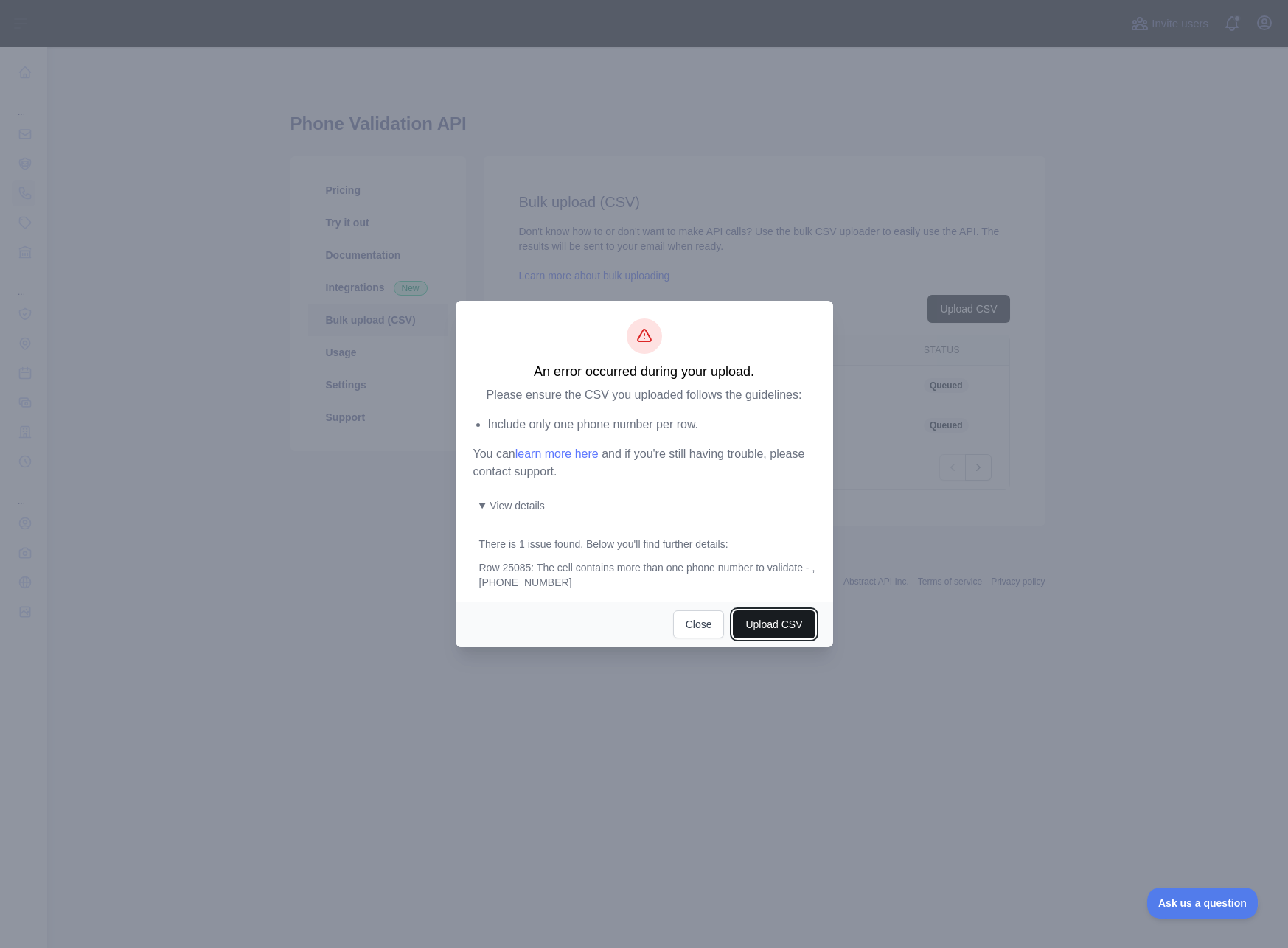
click at [776, 621] on button "Upload CSV" at bounding box center [773, 624] width 82 height 28
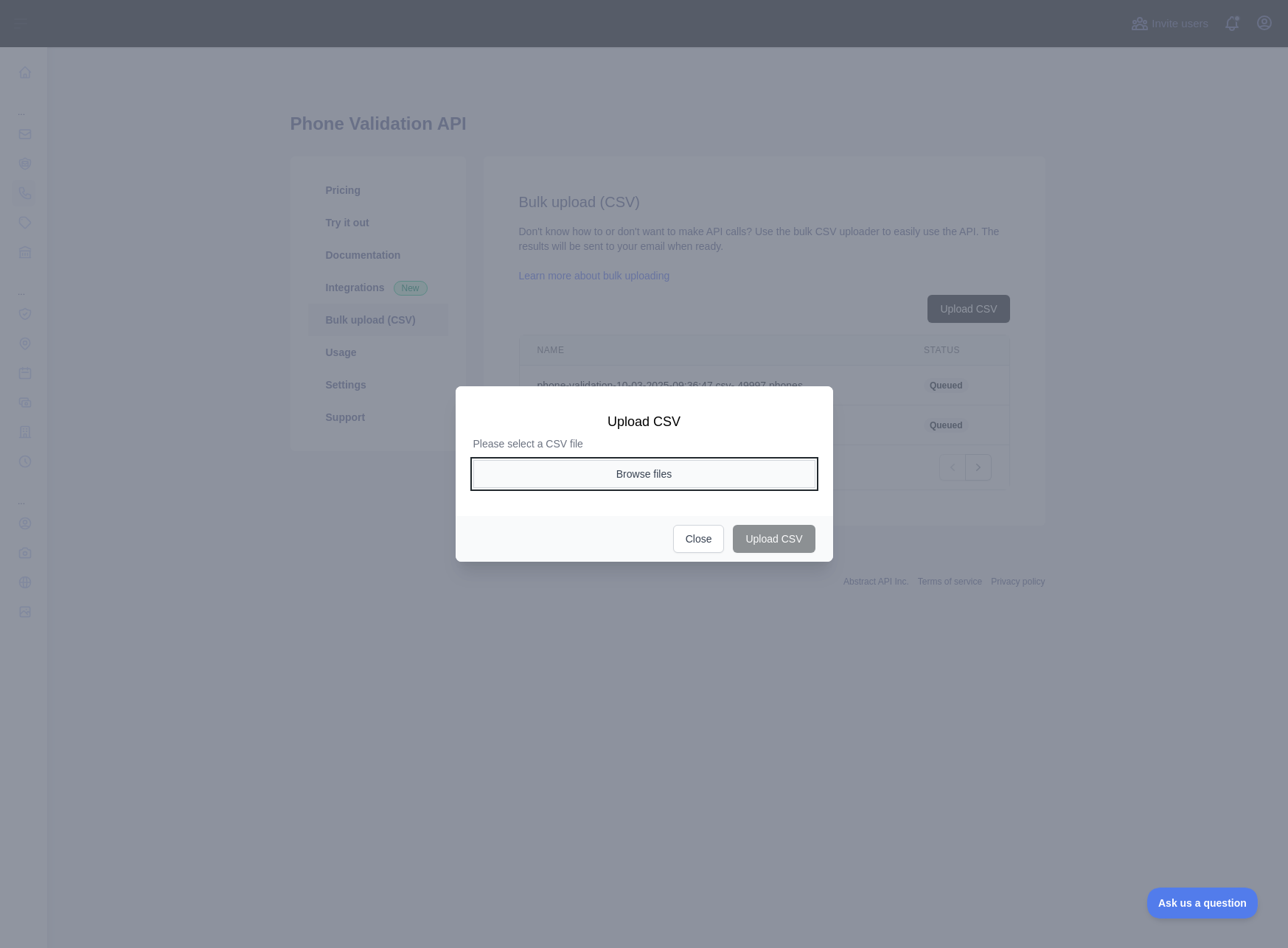
click at [653, 480] on button "Browse files" at bounding box center [644, 474] width 342 height 28
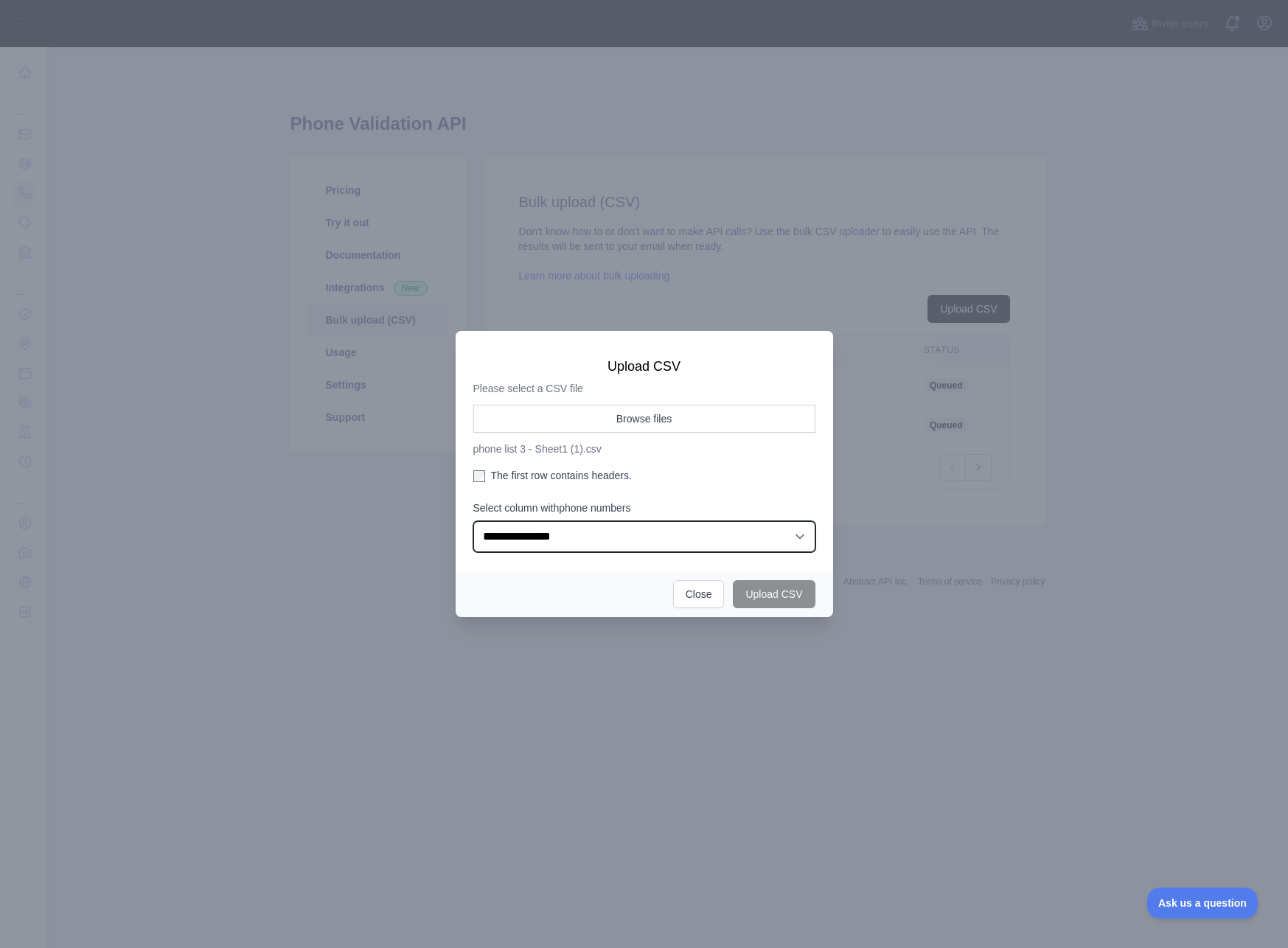
click at [742, 533] on select "**********" at bounding box center [644, 537] width 342 height 31
click at [473, 521] on select "**********" at bounding box center [644, 537] width 342 height 31
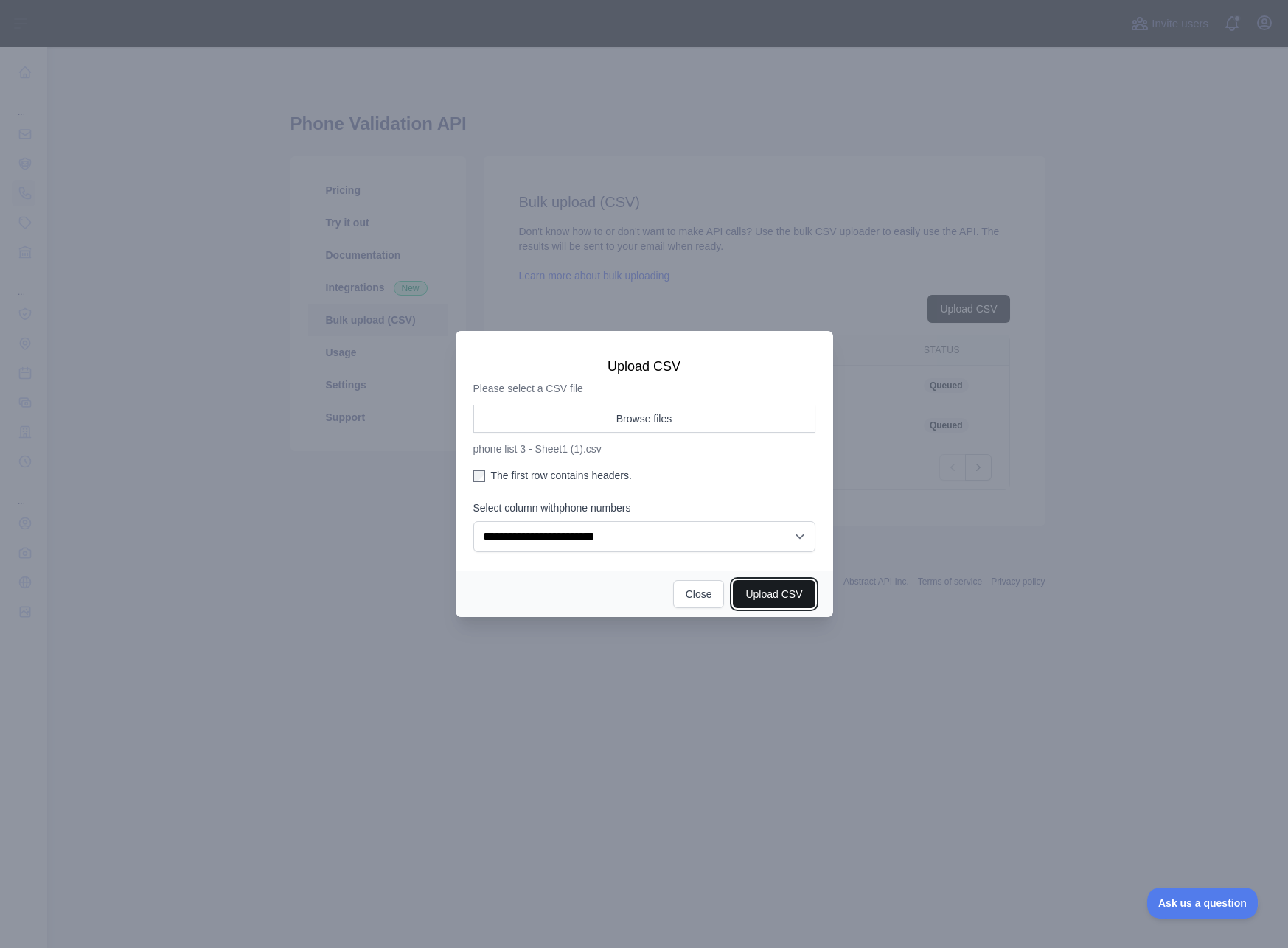
click at [784, 595] on button "Upload CSV" at bounding box center [773, 594] width 82 height 28
select select "**"
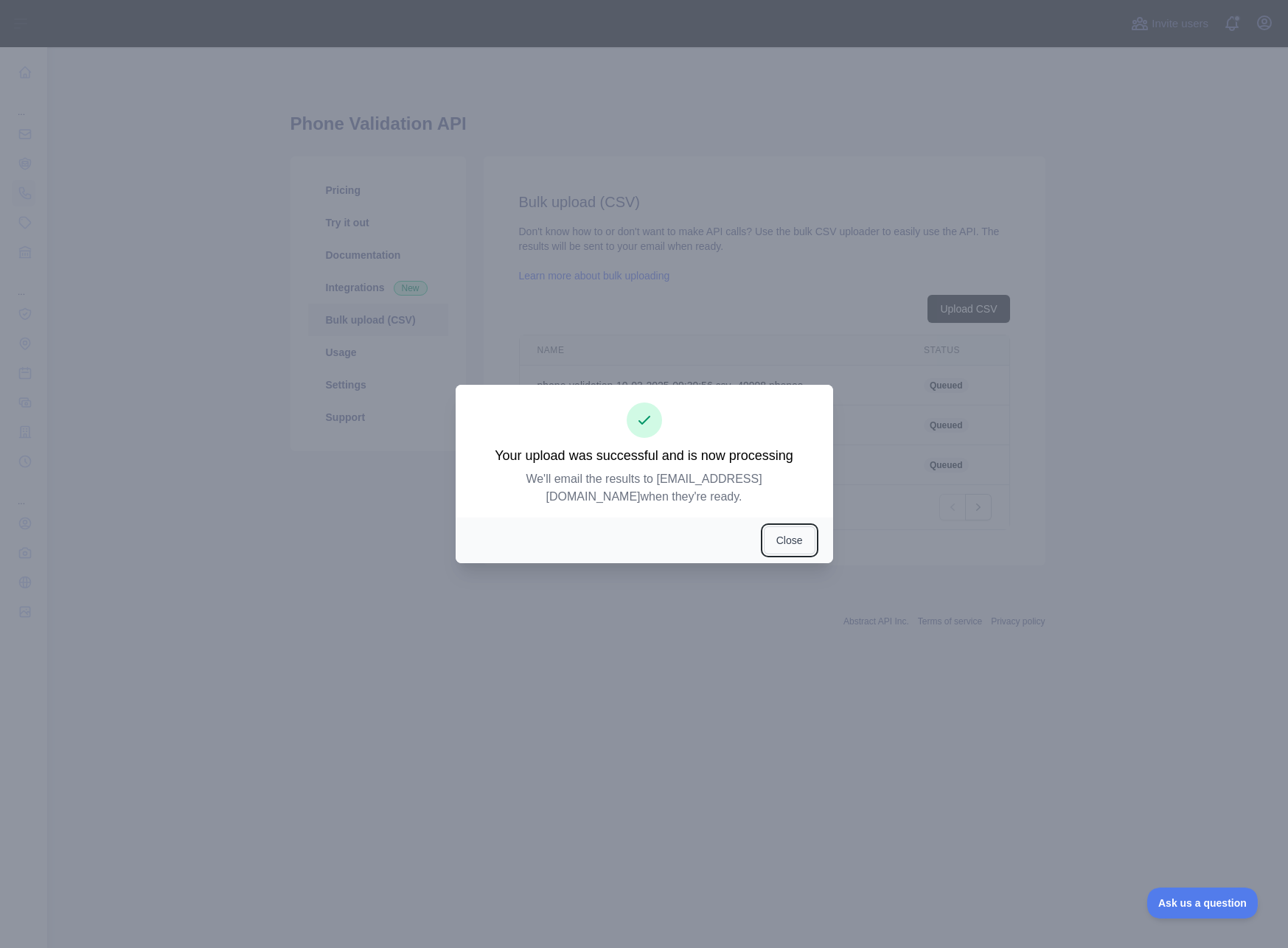
click at [802, 542] on button "Close" at bounding box center [790, 540] width 51 height 28
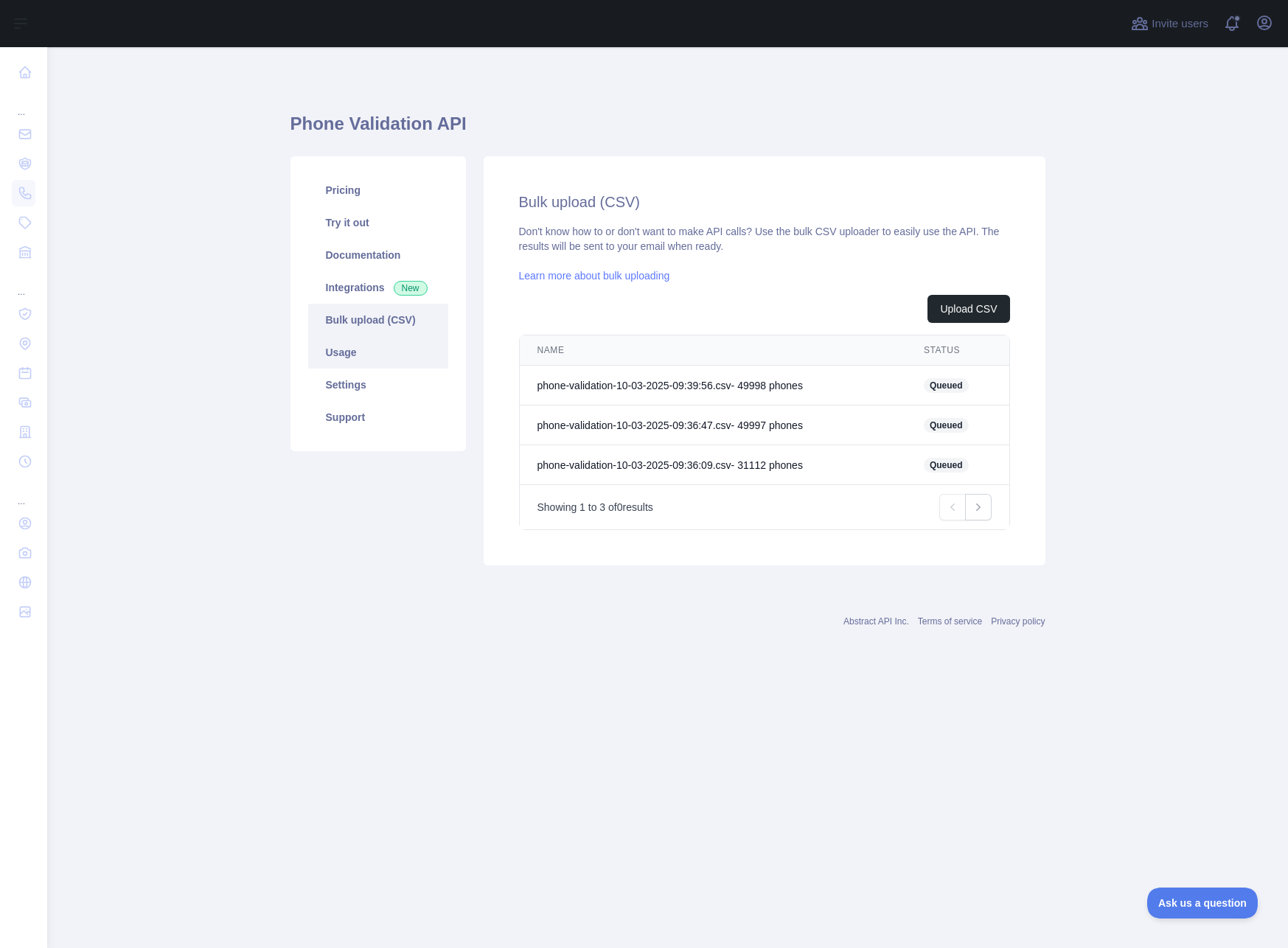
click at [392, 362] on link "Usage" at bounding box center [378, 353] width 140 height 33
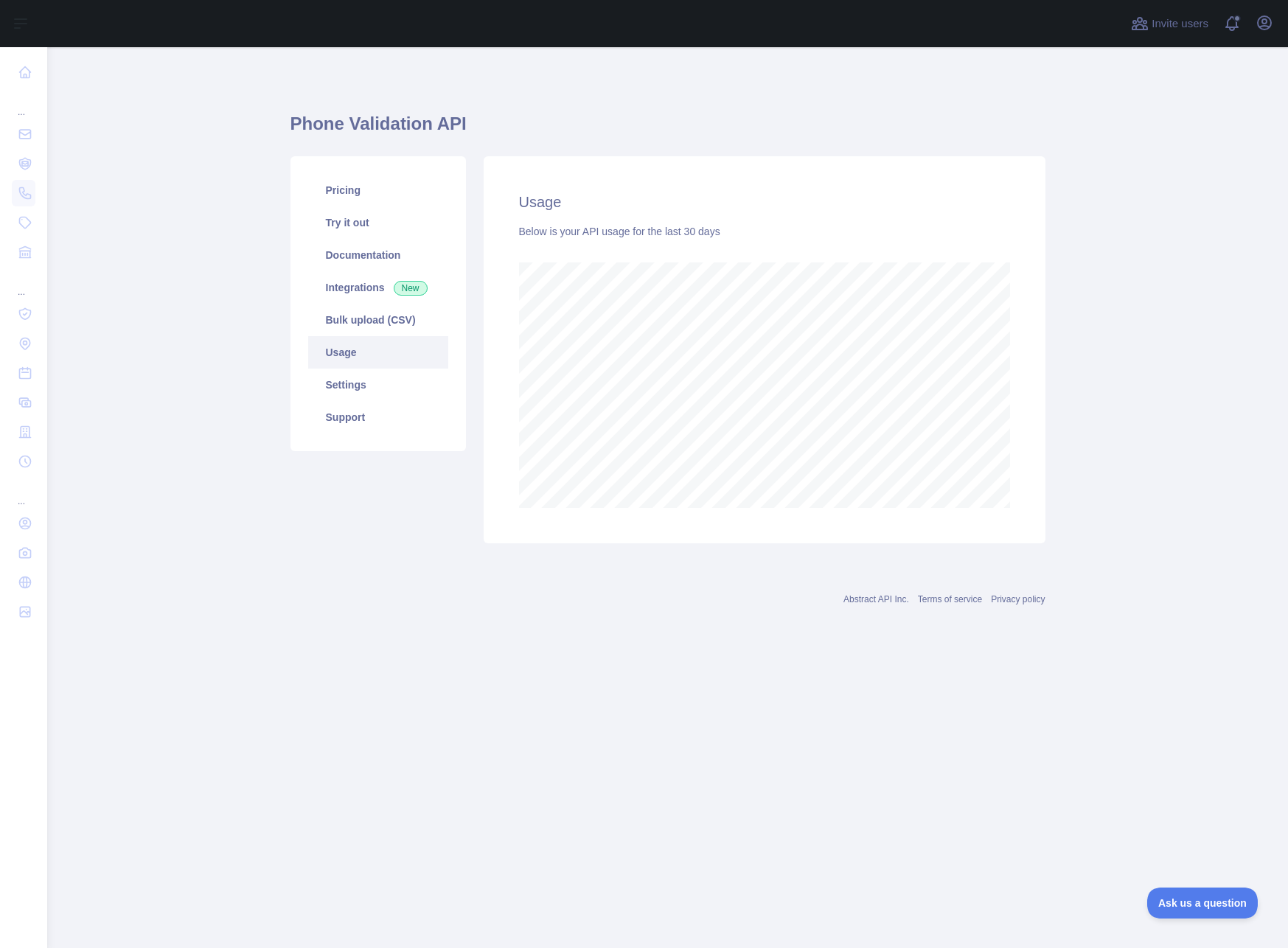
scroll to position [901, 1241]
click at [389, 383] on link "Settings" at bounding box center [378, 385] width 140 height 33
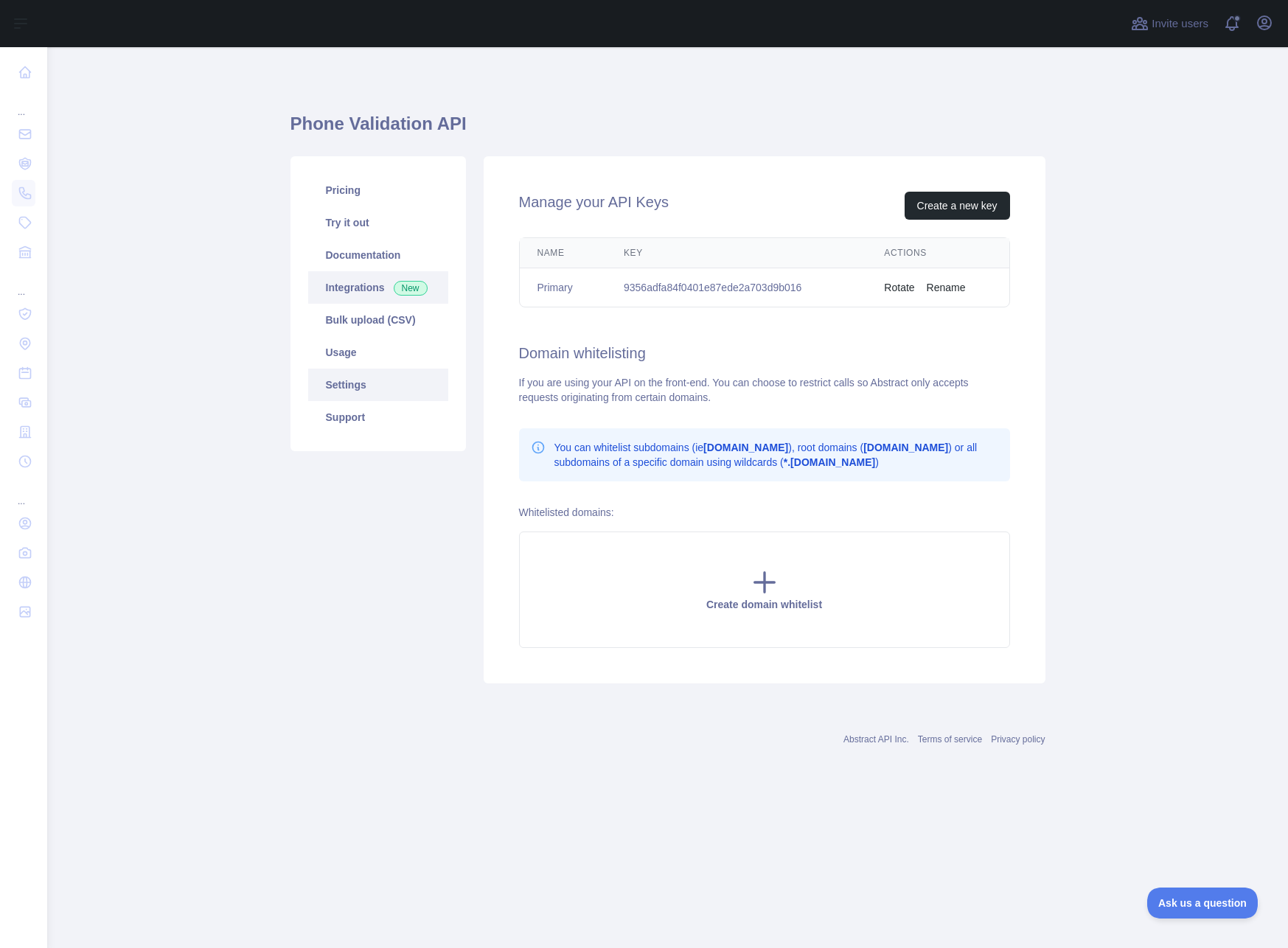
click at [383, 285] on link "Integrations New" at bounding box center [378, 288] width 140 height 33
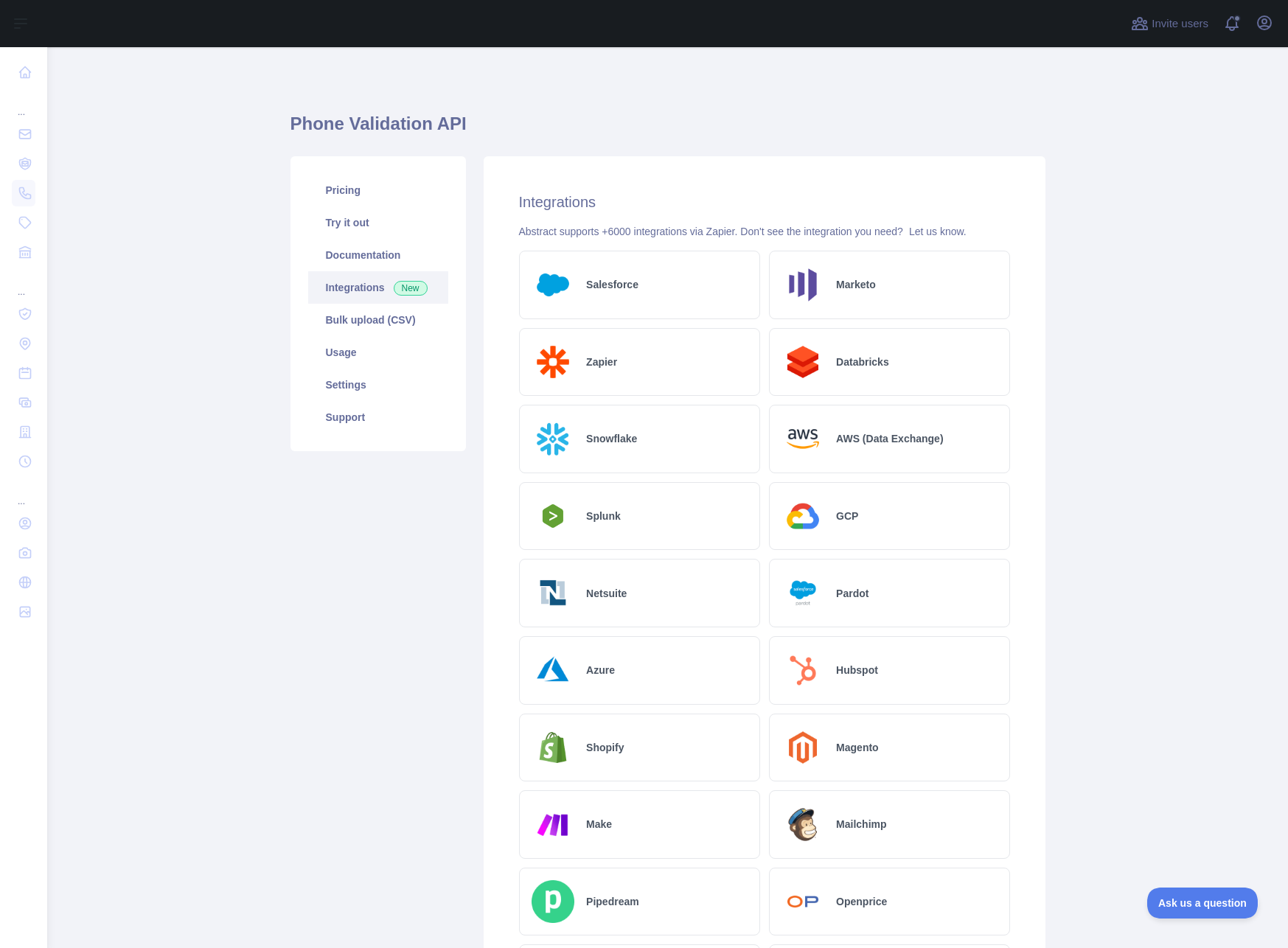
scroll to position [364, 0]
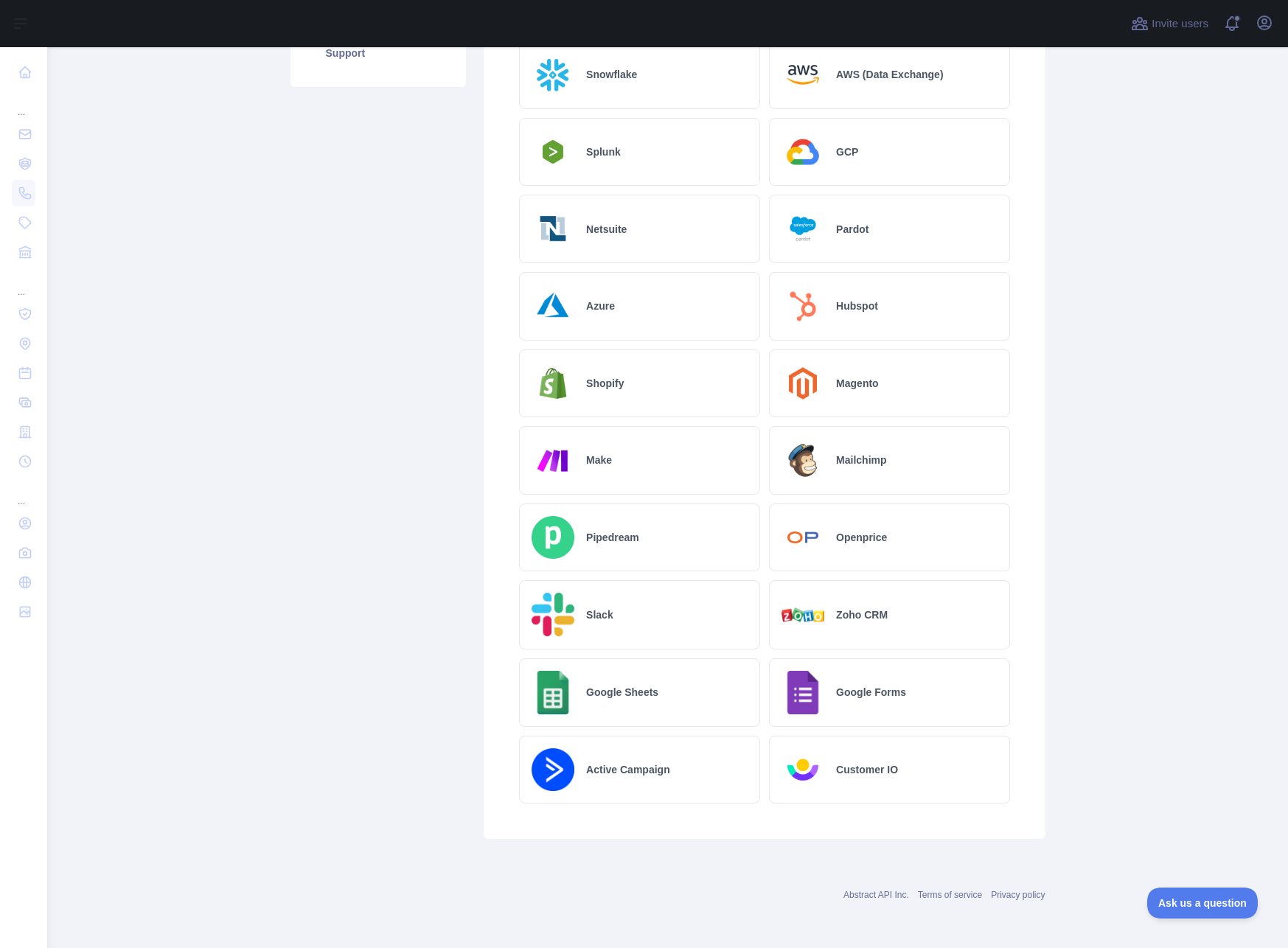
click at [625, 800] on div "Active Campaign" at bounding box center [640, 770] width 241 height 68
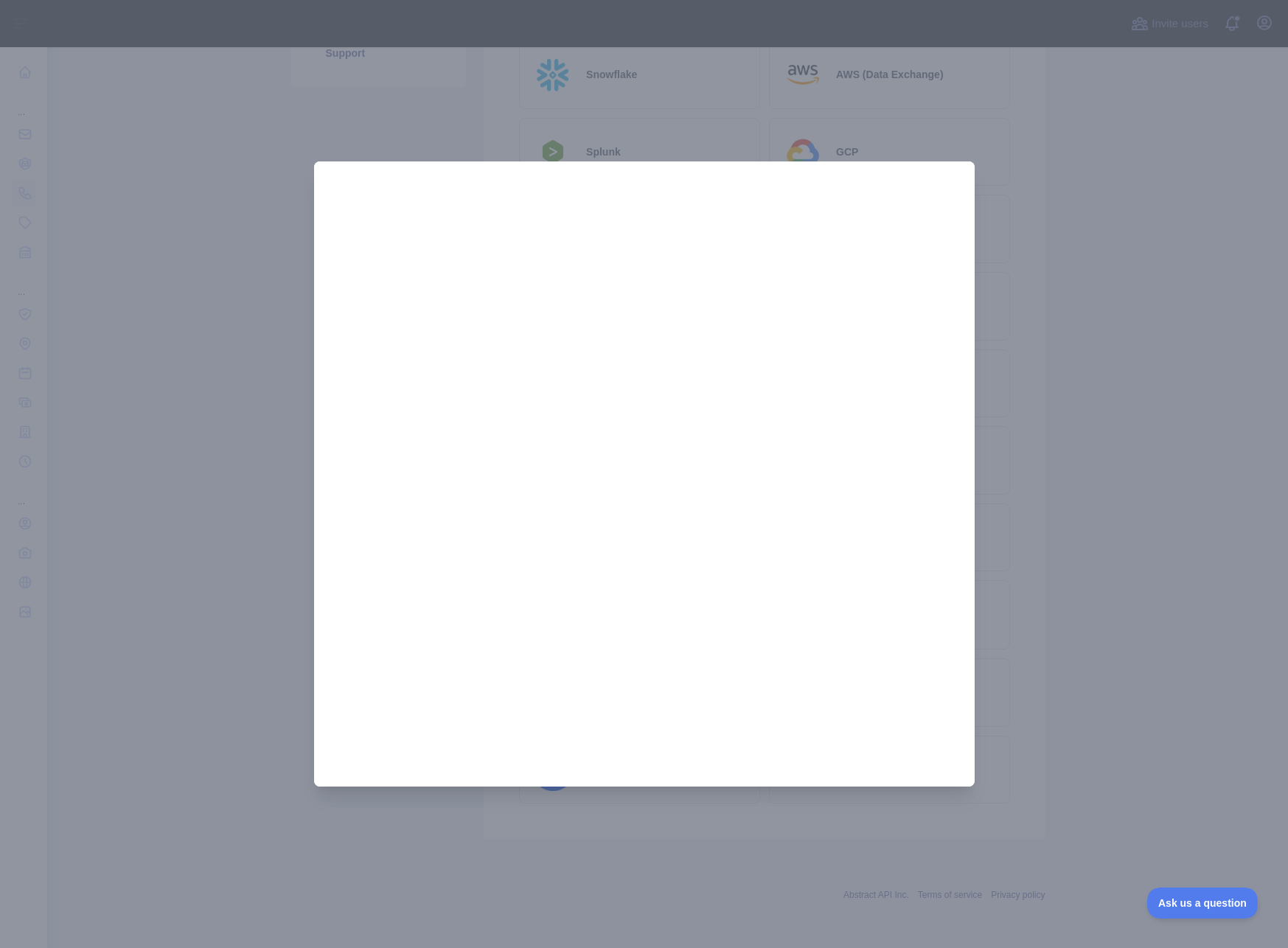
click at [1023, 468] on div at bounding box center [644, 474] width 1288 height 948
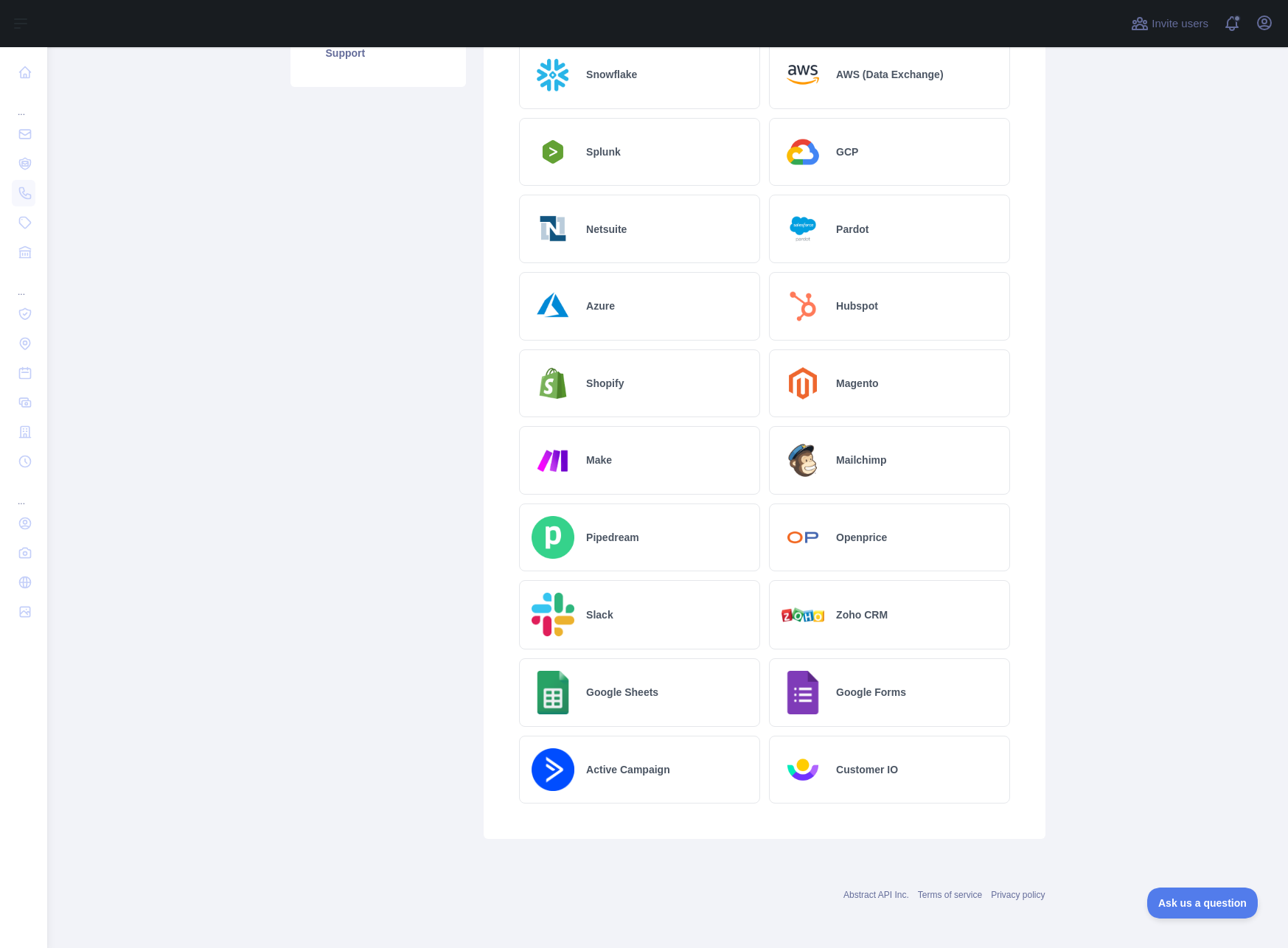
click at [667, 770] on div "Active Campaign" at bounding box center [640, 770] width 241 height 68
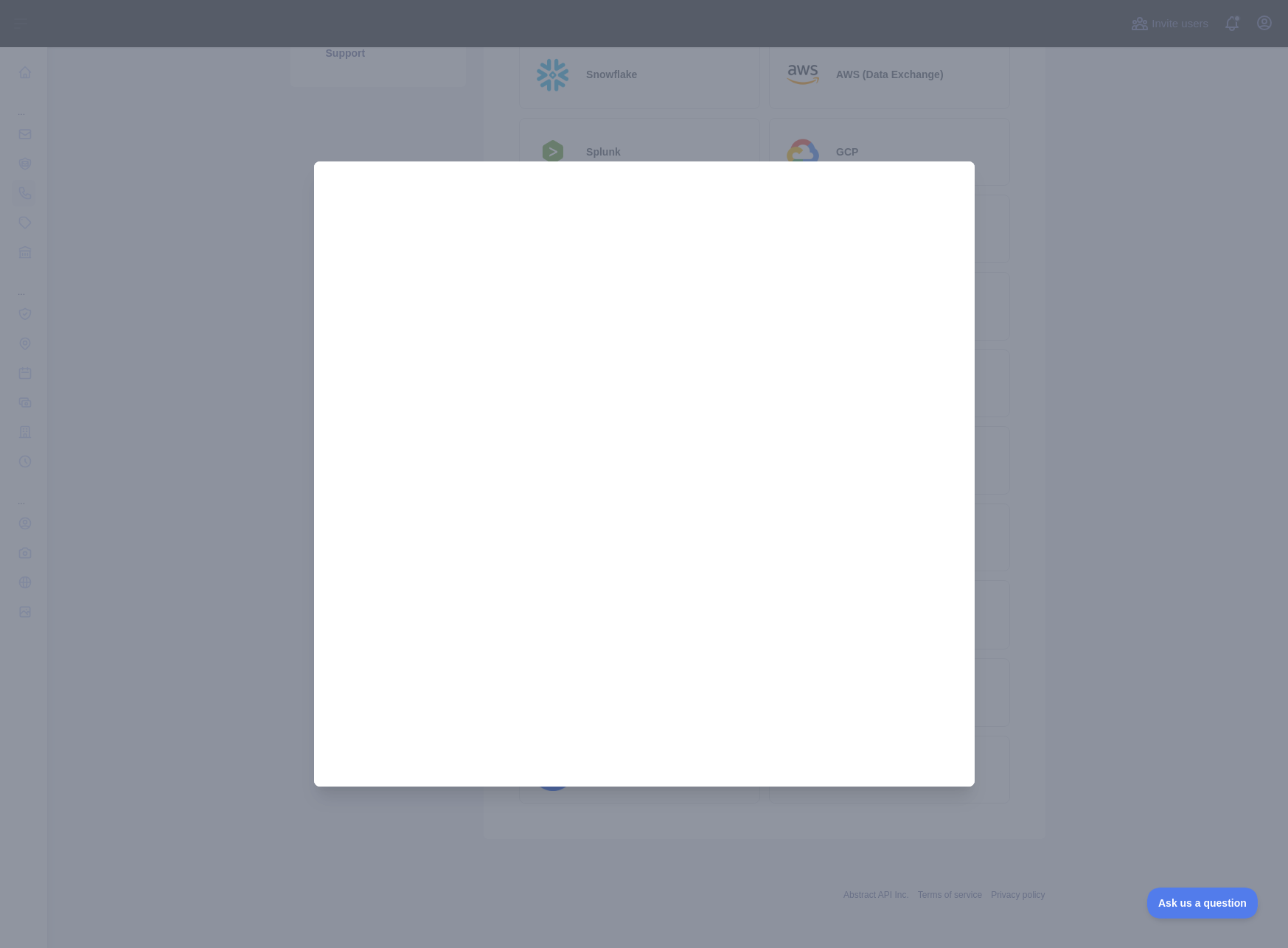
click at [1046, 493] on div at bounding box center [644, 474] width 1288 height 948
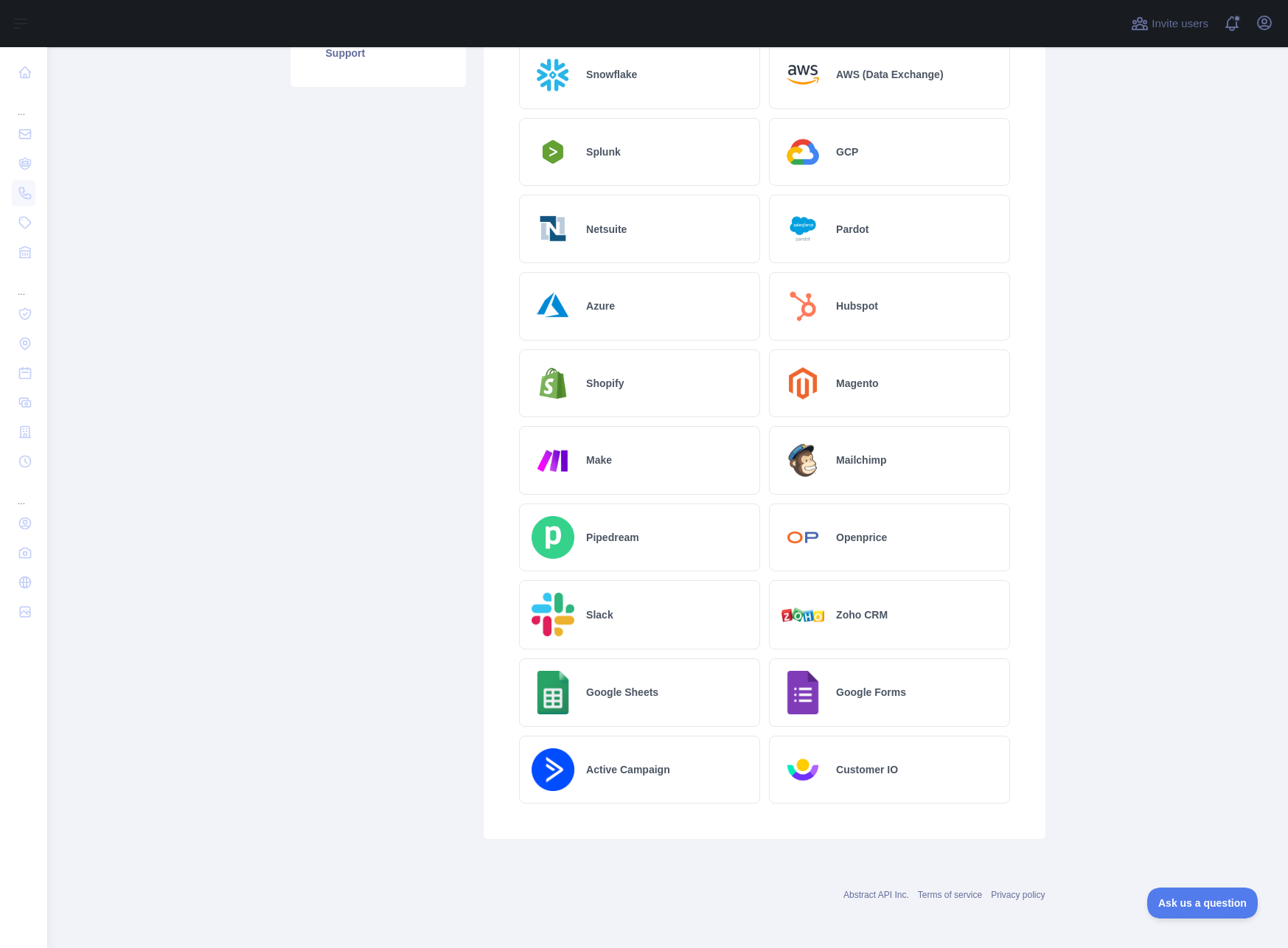
click at [836, 762] on h2 "Customer IO" at bounding box center [867, 769] width 62 height 15
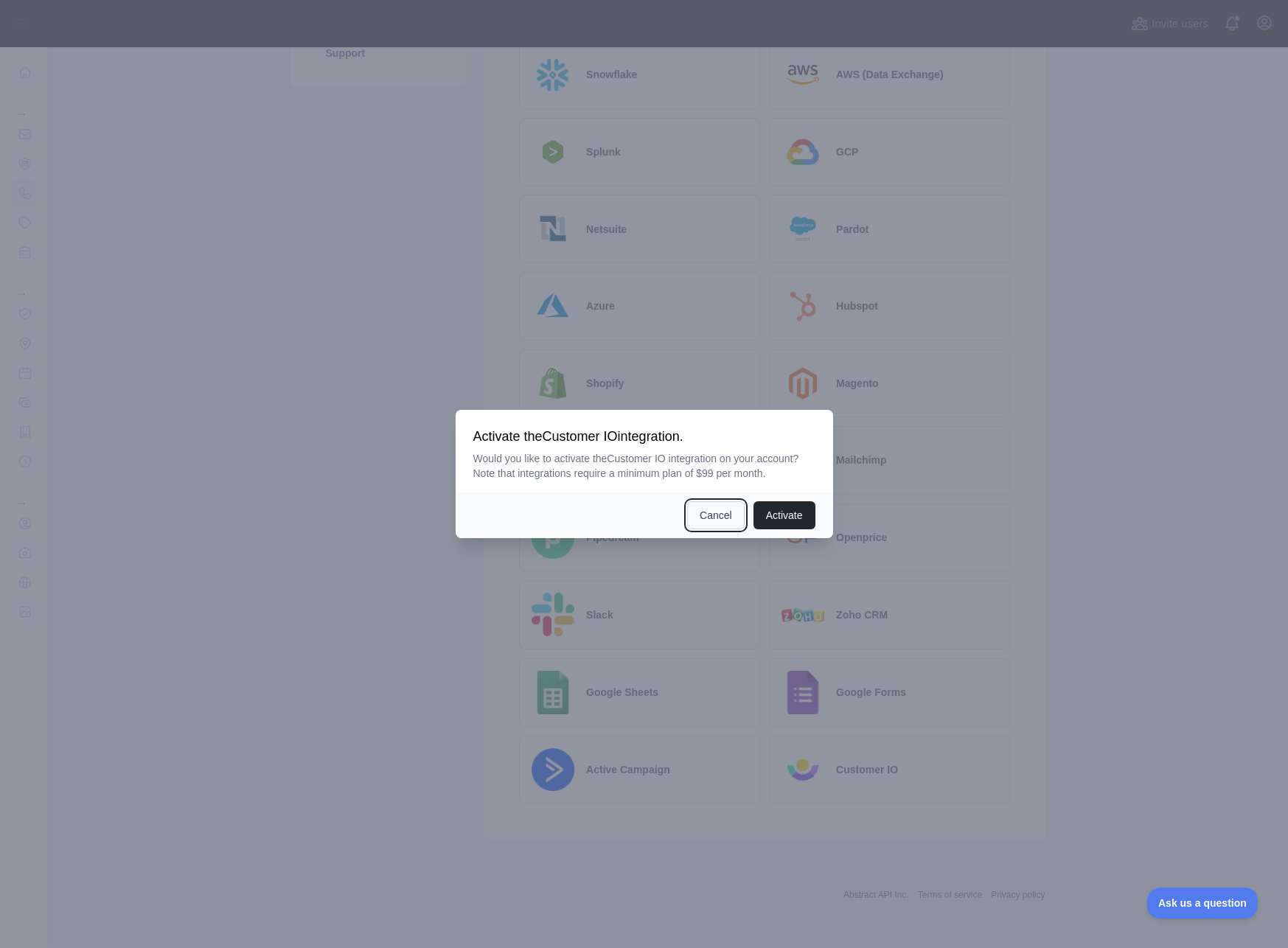
click at [724, 511] on button "Cancel" at bounding box center [716, 515] width 58 height 28
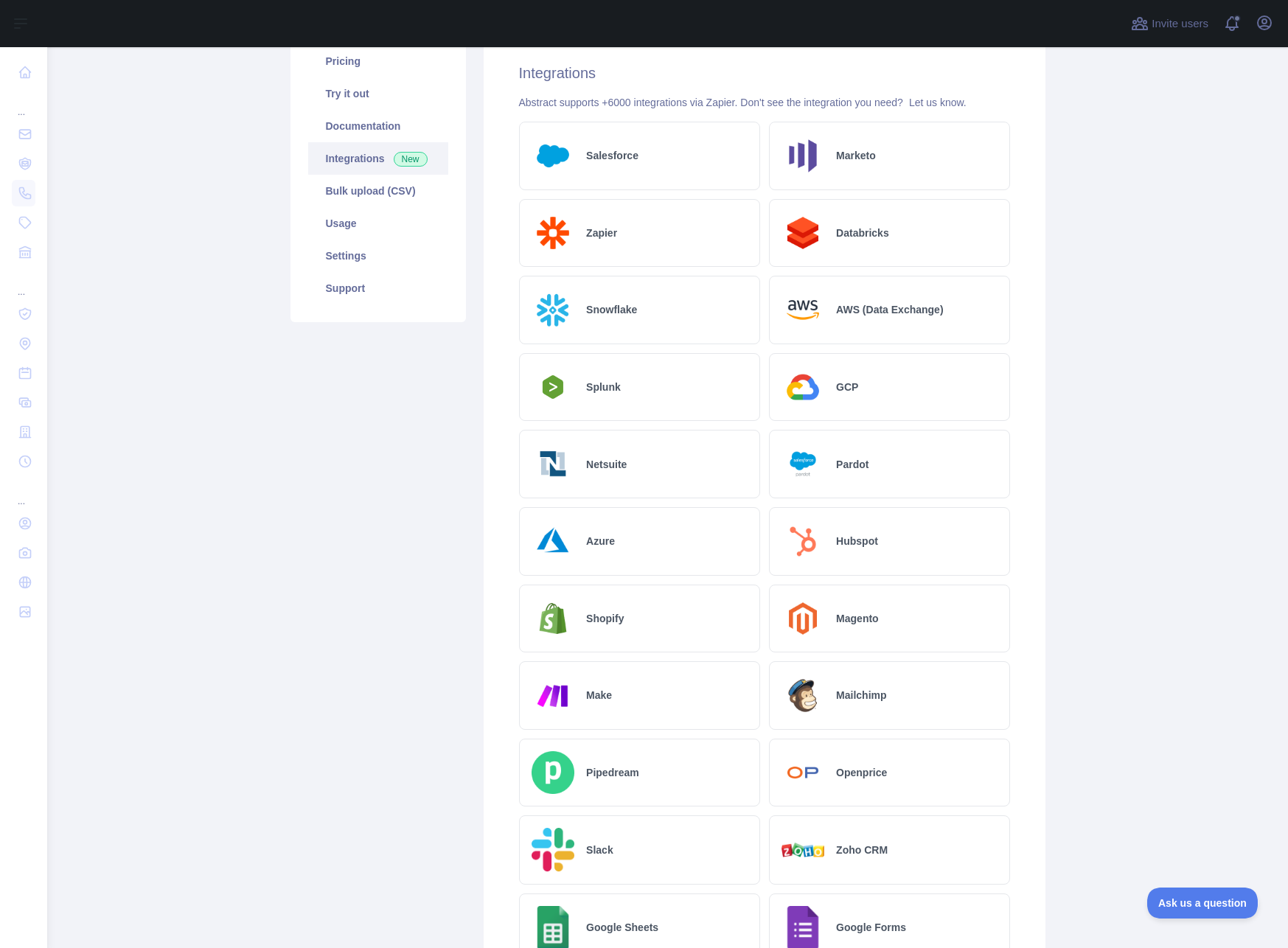
scroll to position [24, 0]
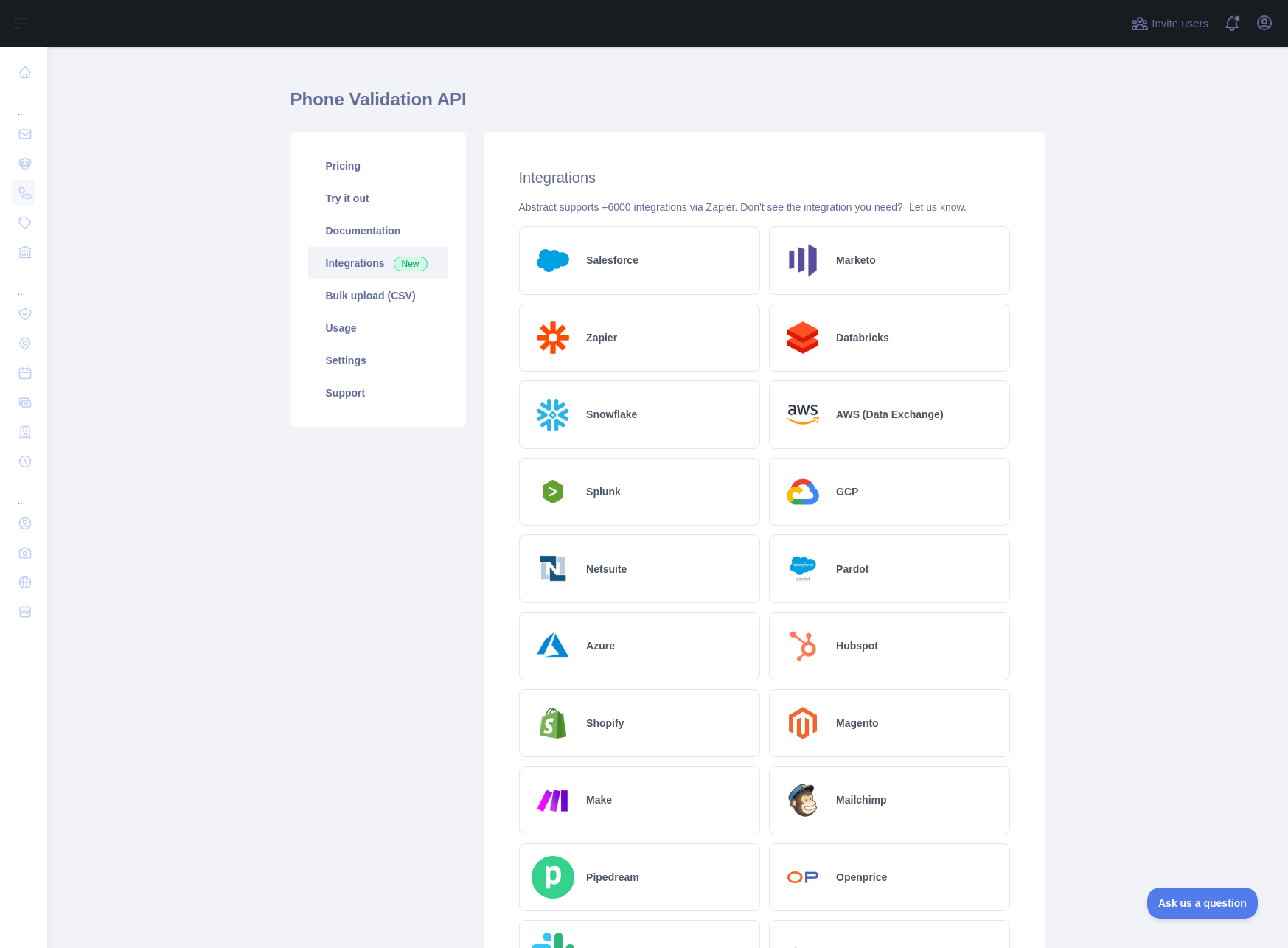
click at [660, 339] on div "Zapier" at bounding box center [640, 338] width 241 height 68
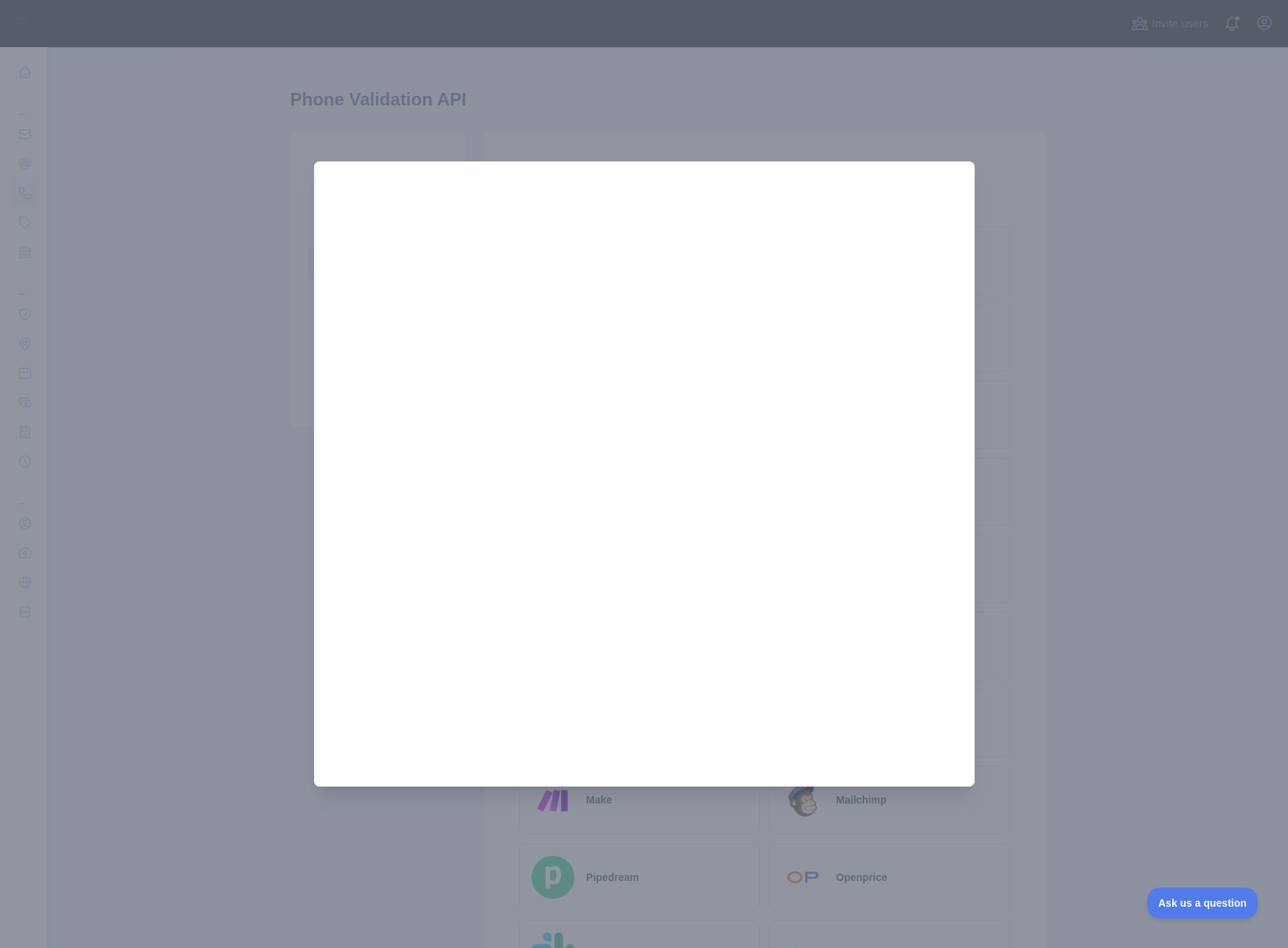
click at [1037, 304] on div at bounding box center [644, 474] width 1288 height 948
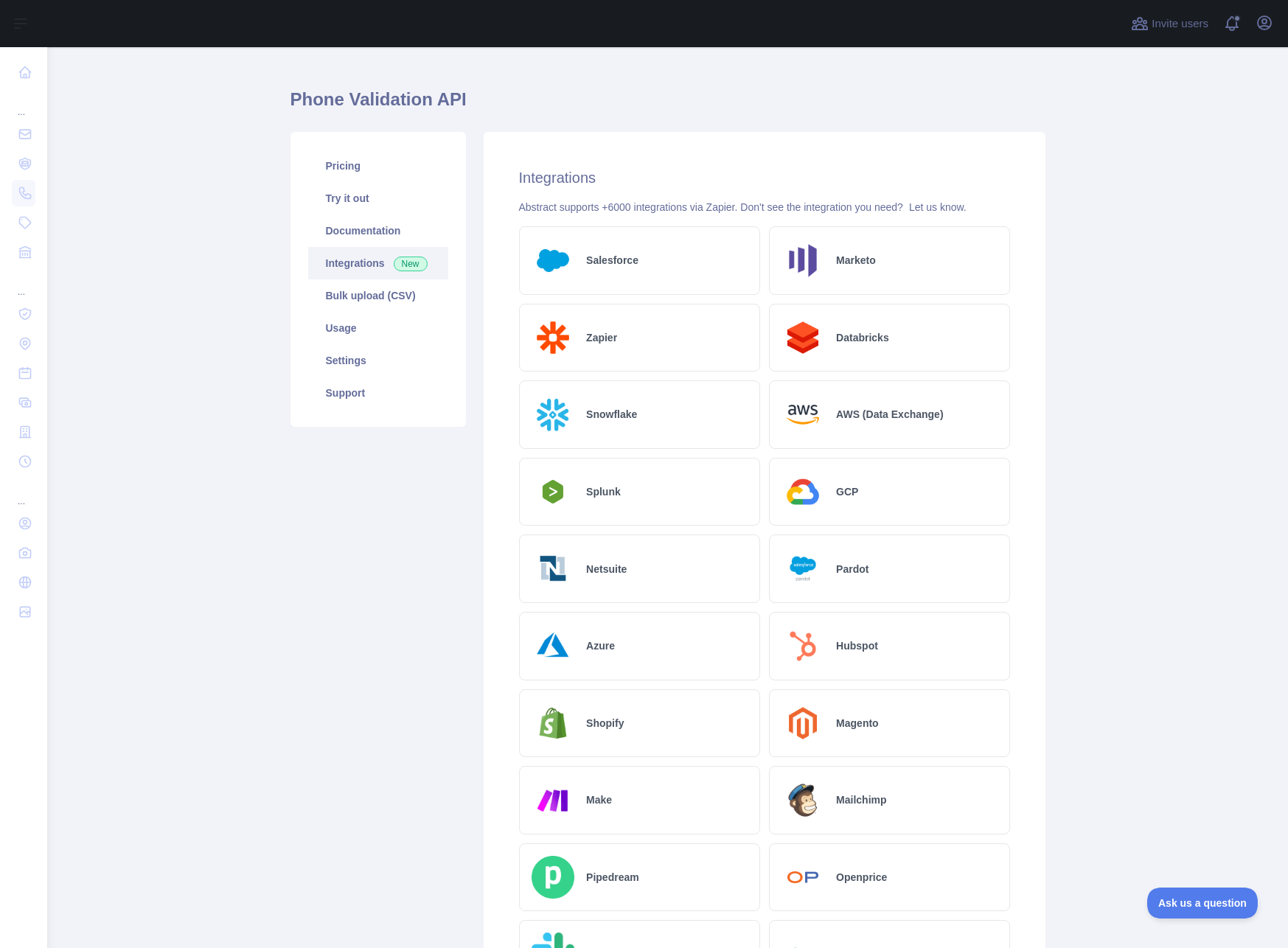
click at [633, 401] on div "Snowflake" at bounding box center [640, 415] width 241 height 68
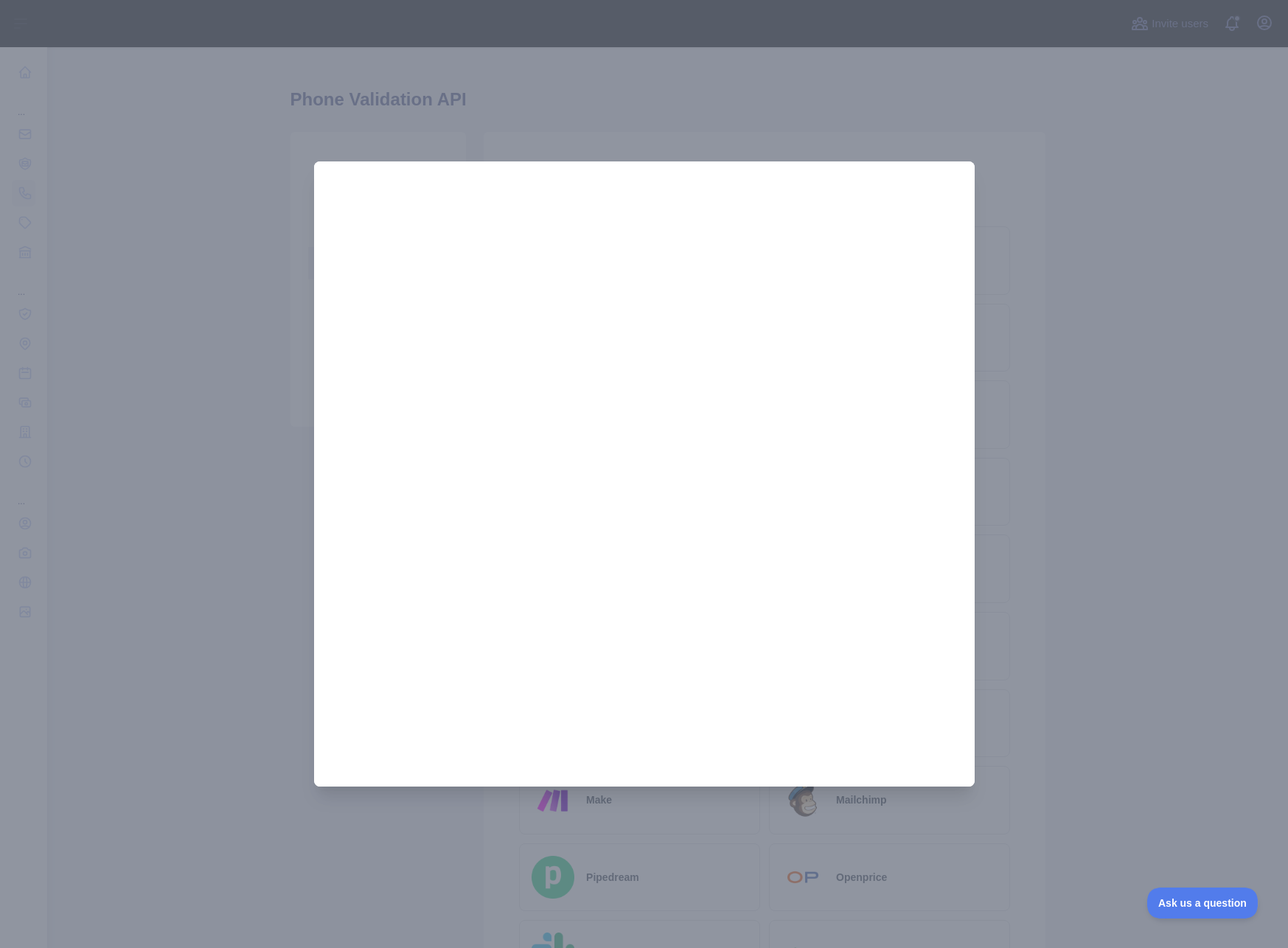
click at [1114, 315] on div at bounding box center [644, 474] width 1288 height 948
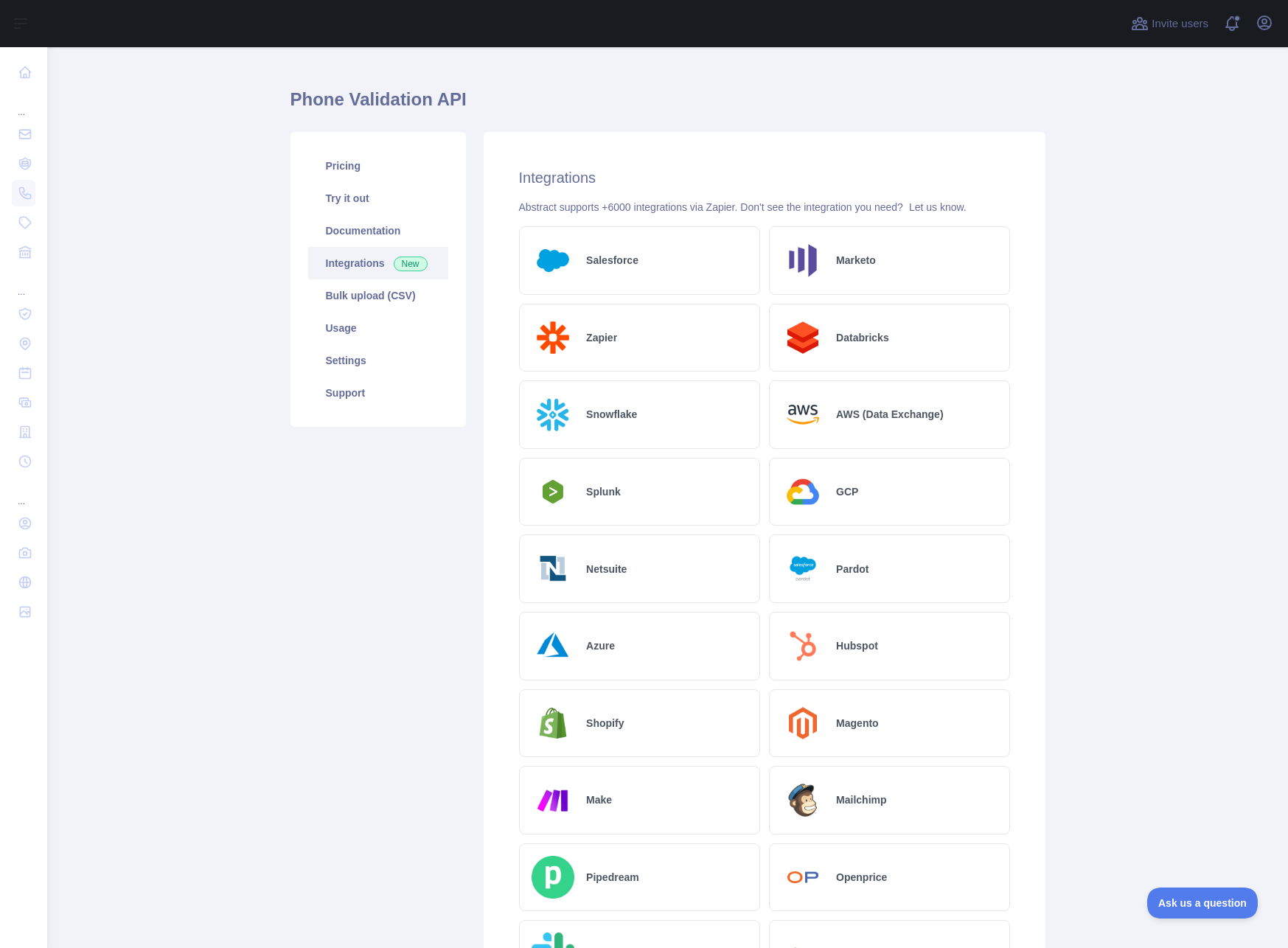
click at [679, 494] on div "Splunk" at bounding box center [640, 492] width 241 height 68
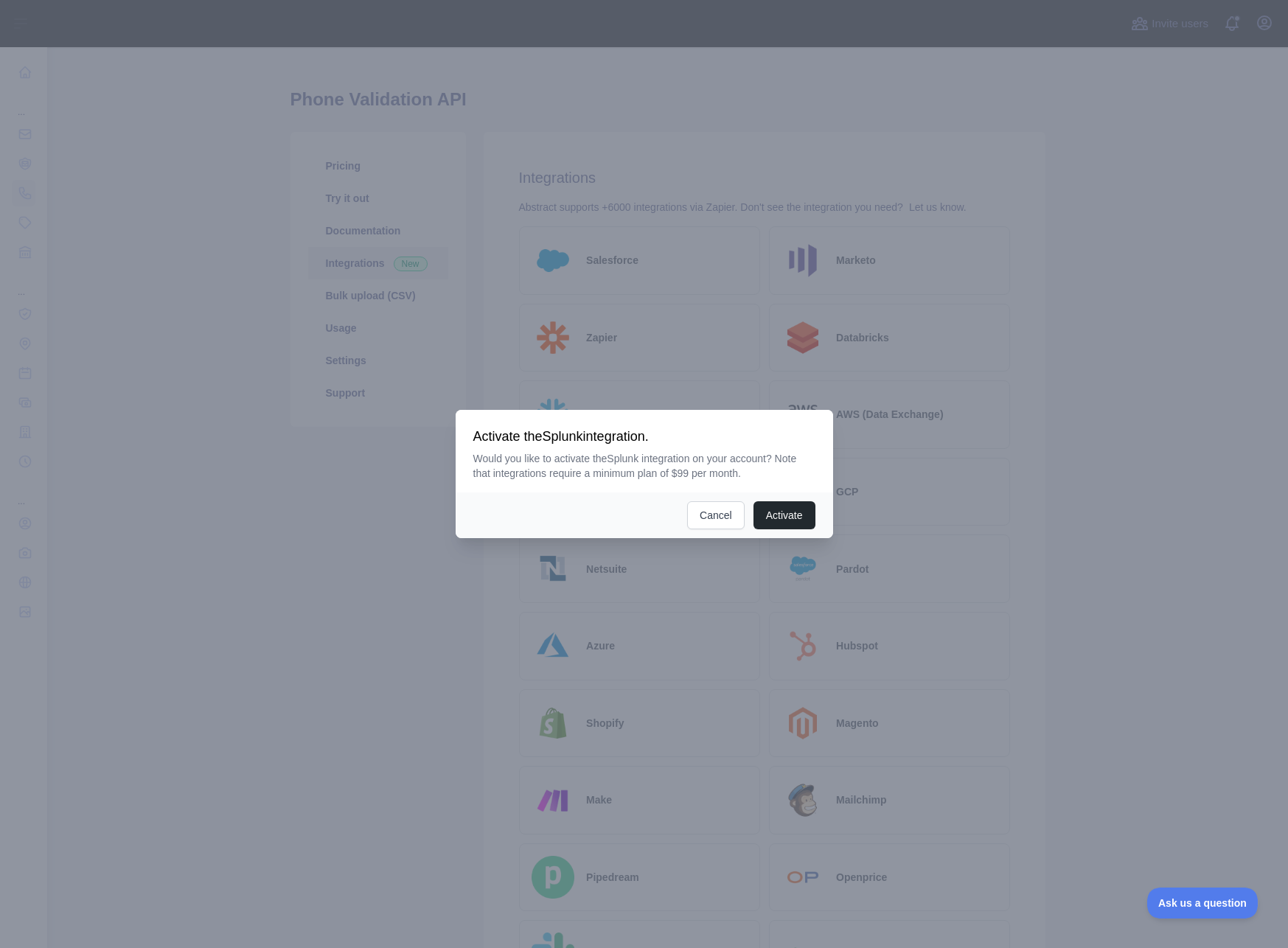
click at [1062, 399] on div at bounding box center [644, 474] width 1288 height 948
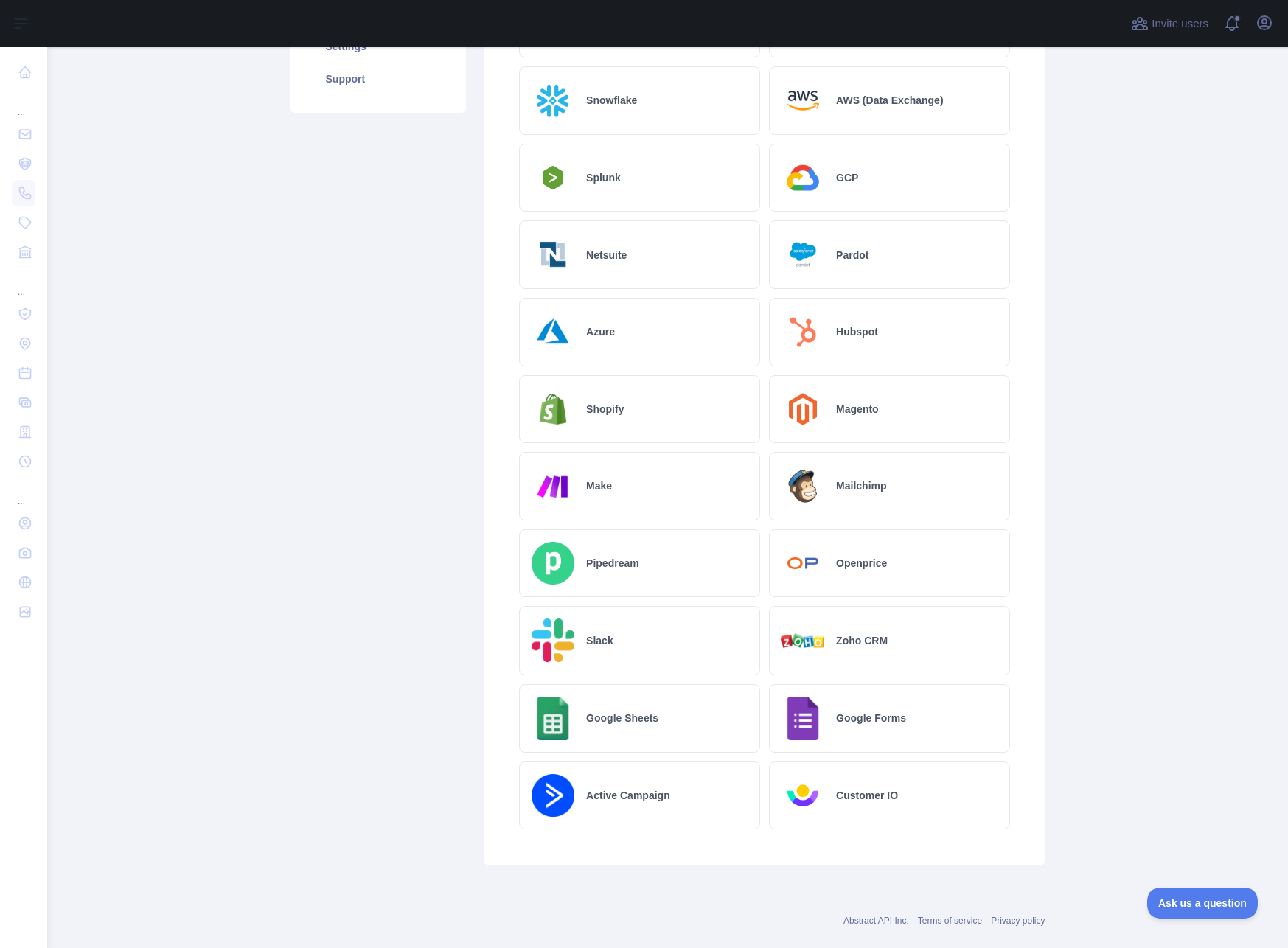
scroll to position [364, 0]
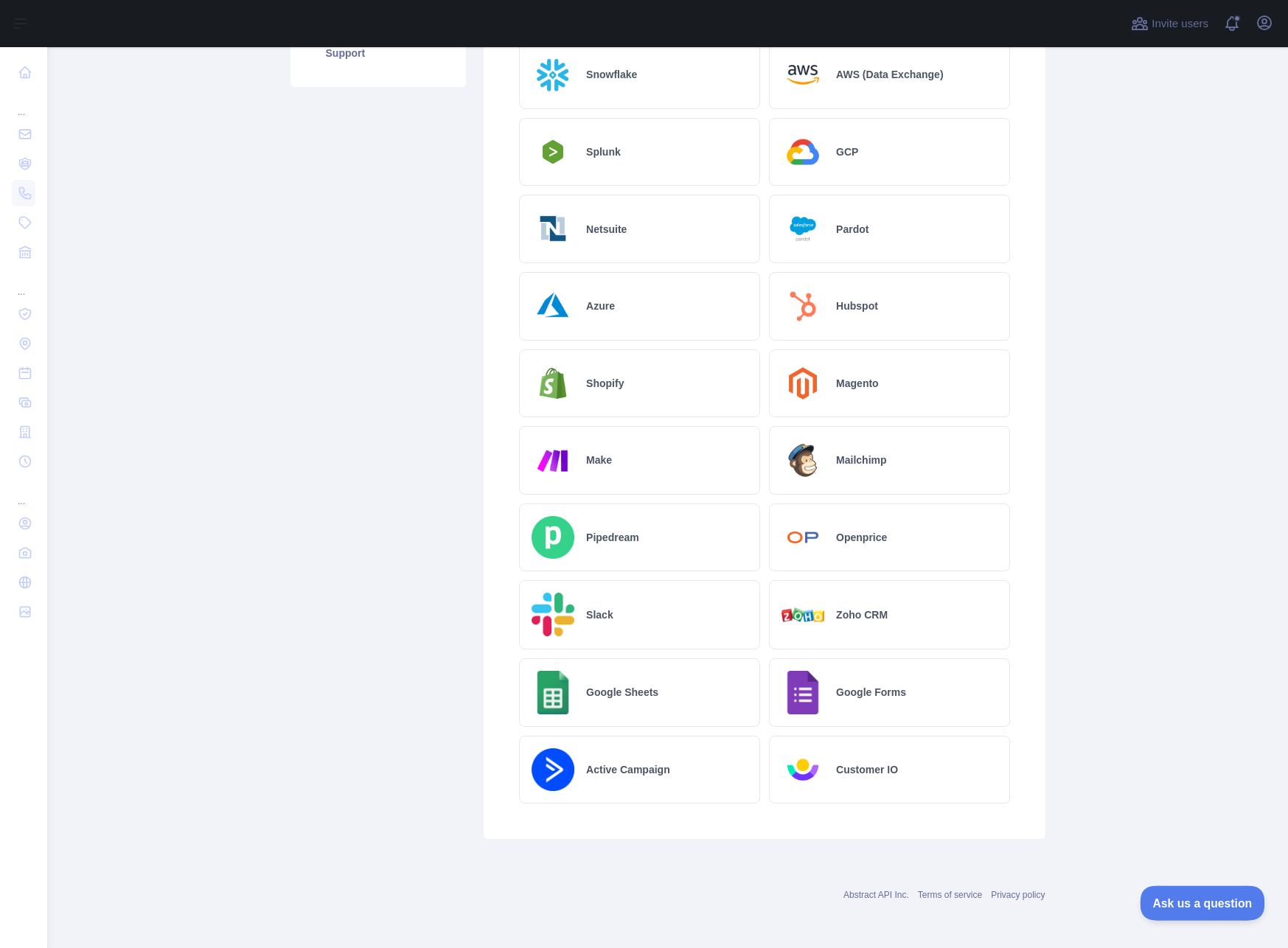
click at [1195, 911] on button "Ask us a question" at bounding box center [1195, 901] width 111 height 31
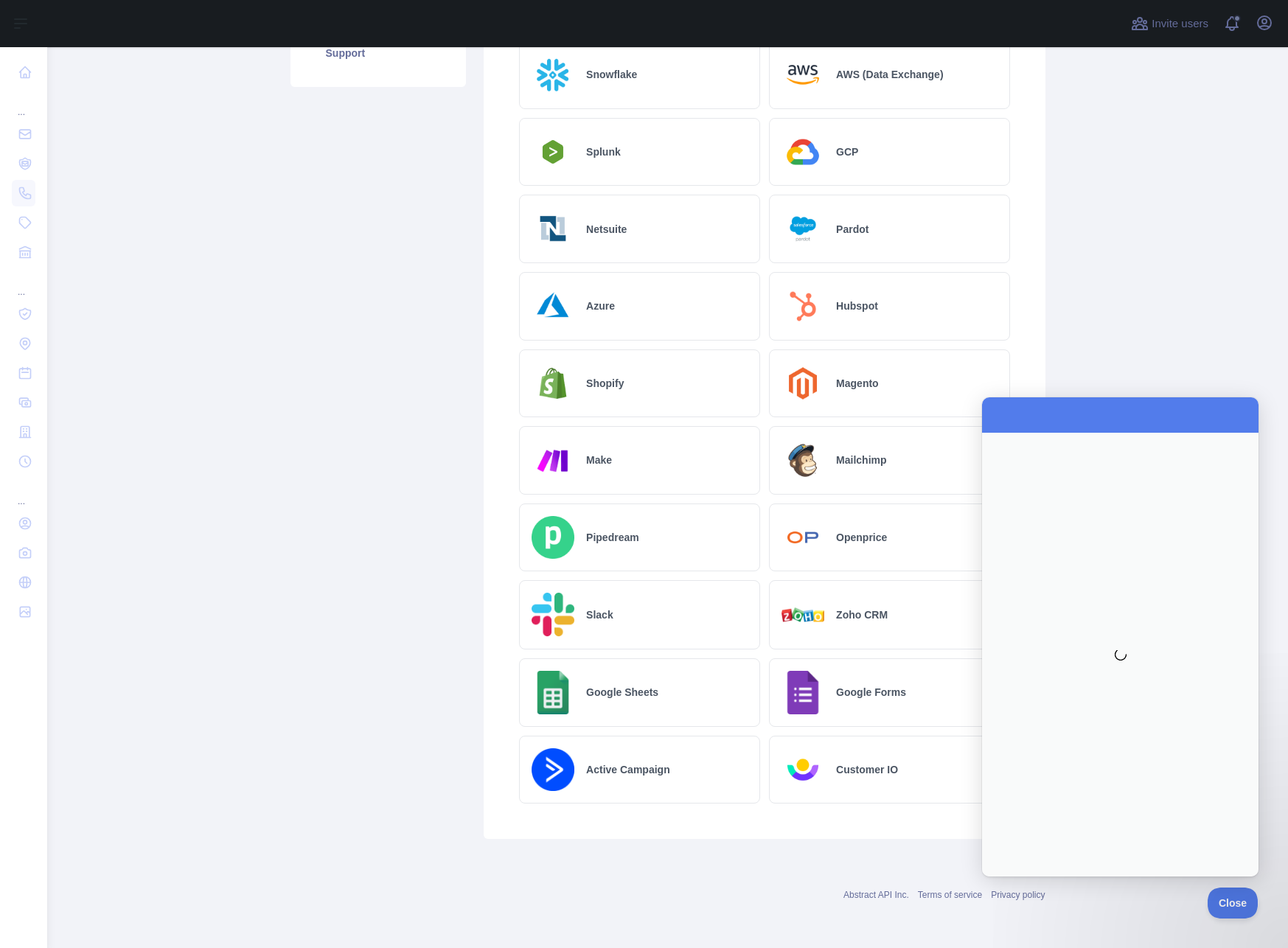
scroll to position [0, 0]
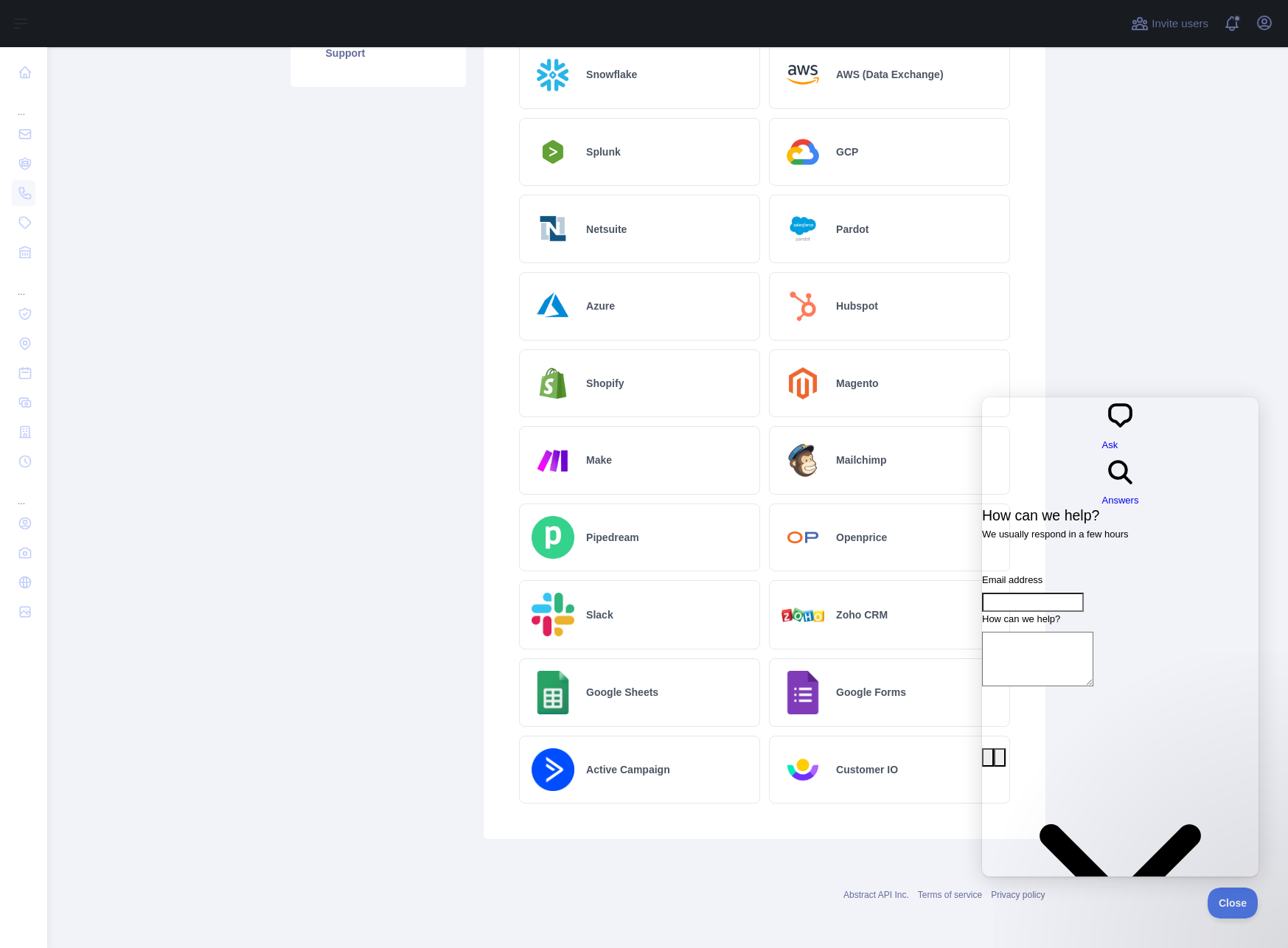
click at [1139, 494] on span "Answers" at bounding box center [1121, 500] width 37 height 11
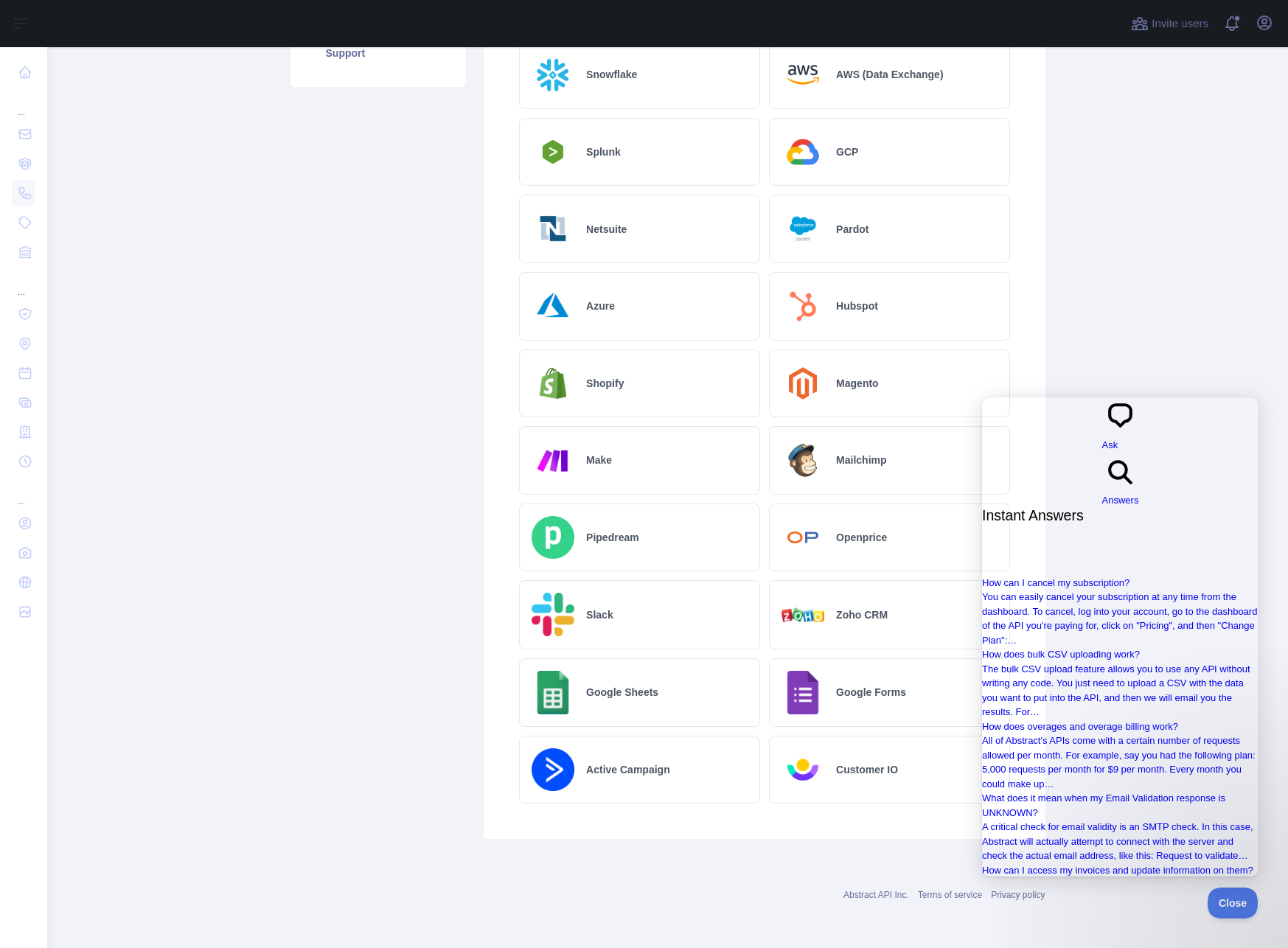
type input "****"
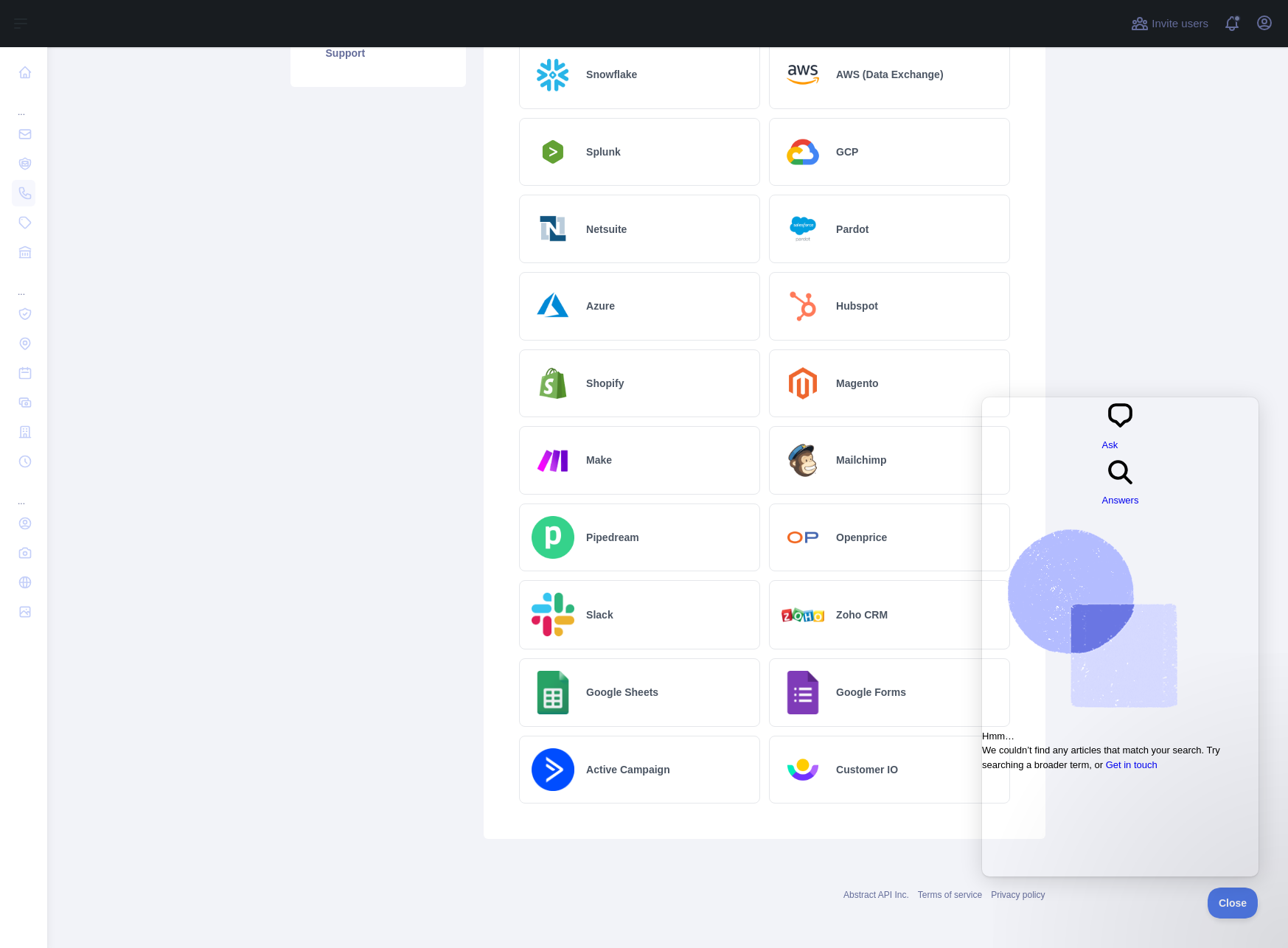
type input "**********"
click at [657, 638] on div "Slack" at bounding box center [640, 614] width 241 height 69
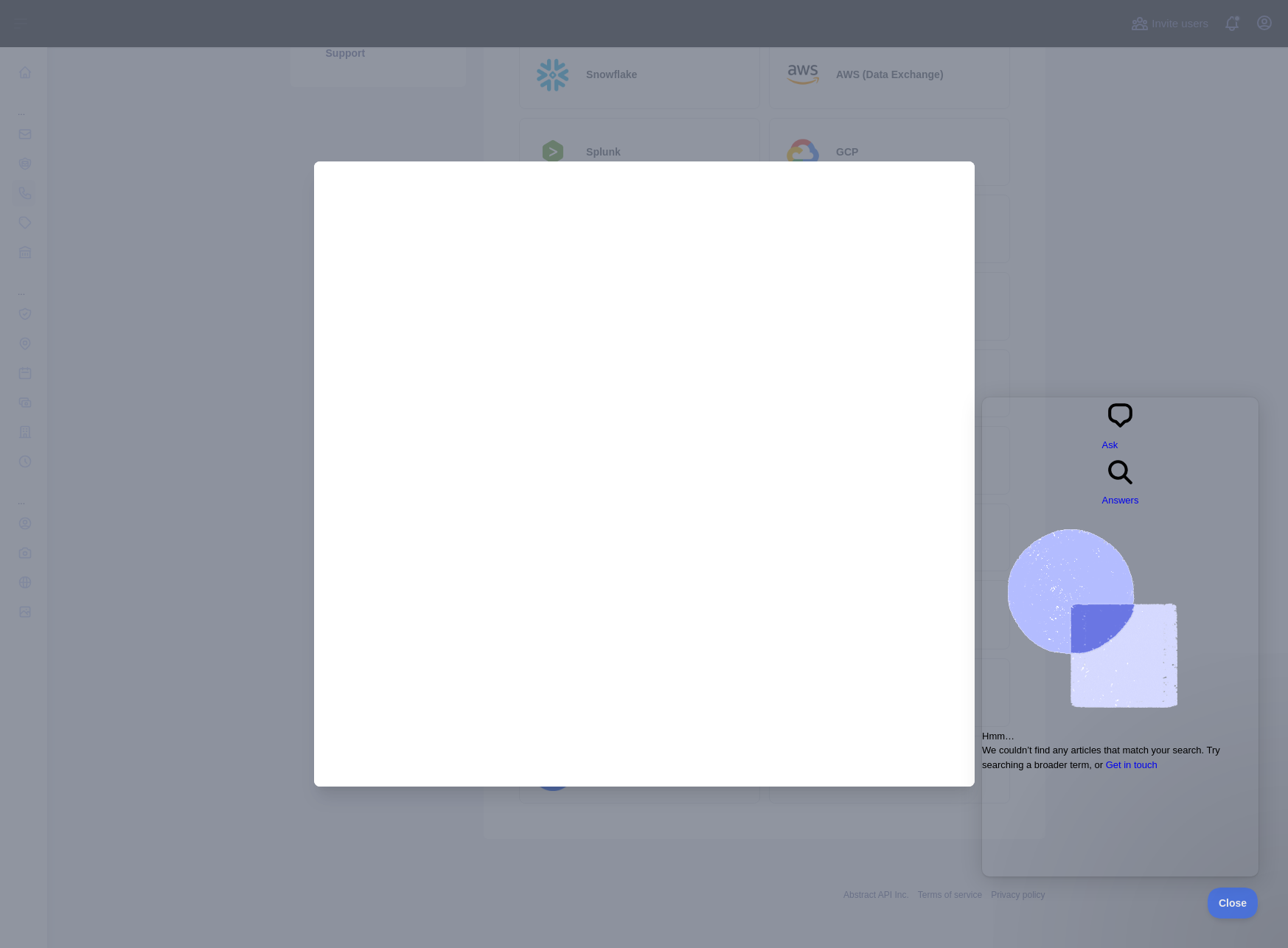
click at [1073, 273] on div at bounding box center [644, 474] width 1288 height 948
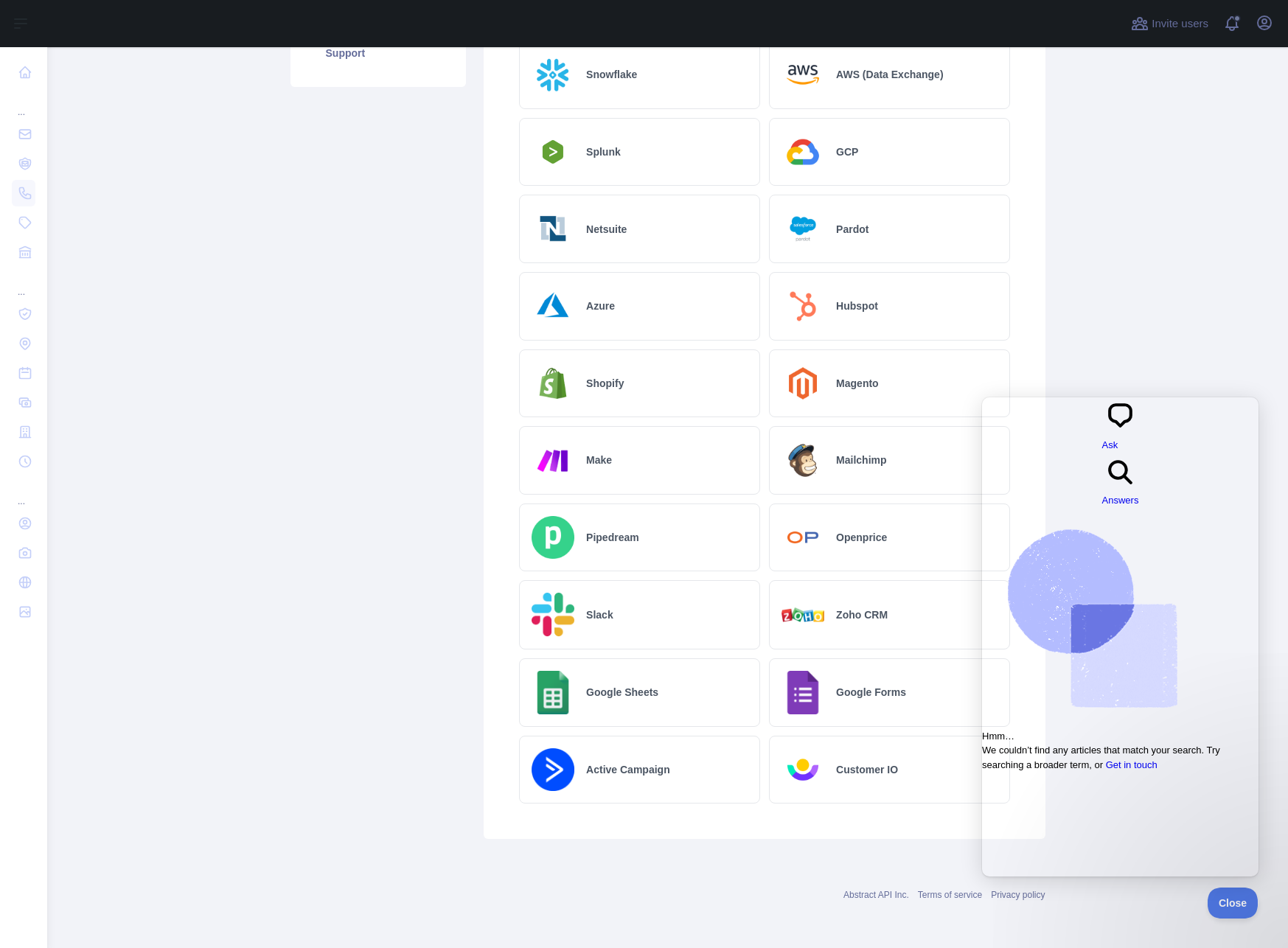
click at [917, 631] on div "Zoho CRM" at bounding box center [890, 614] width 241 height 69
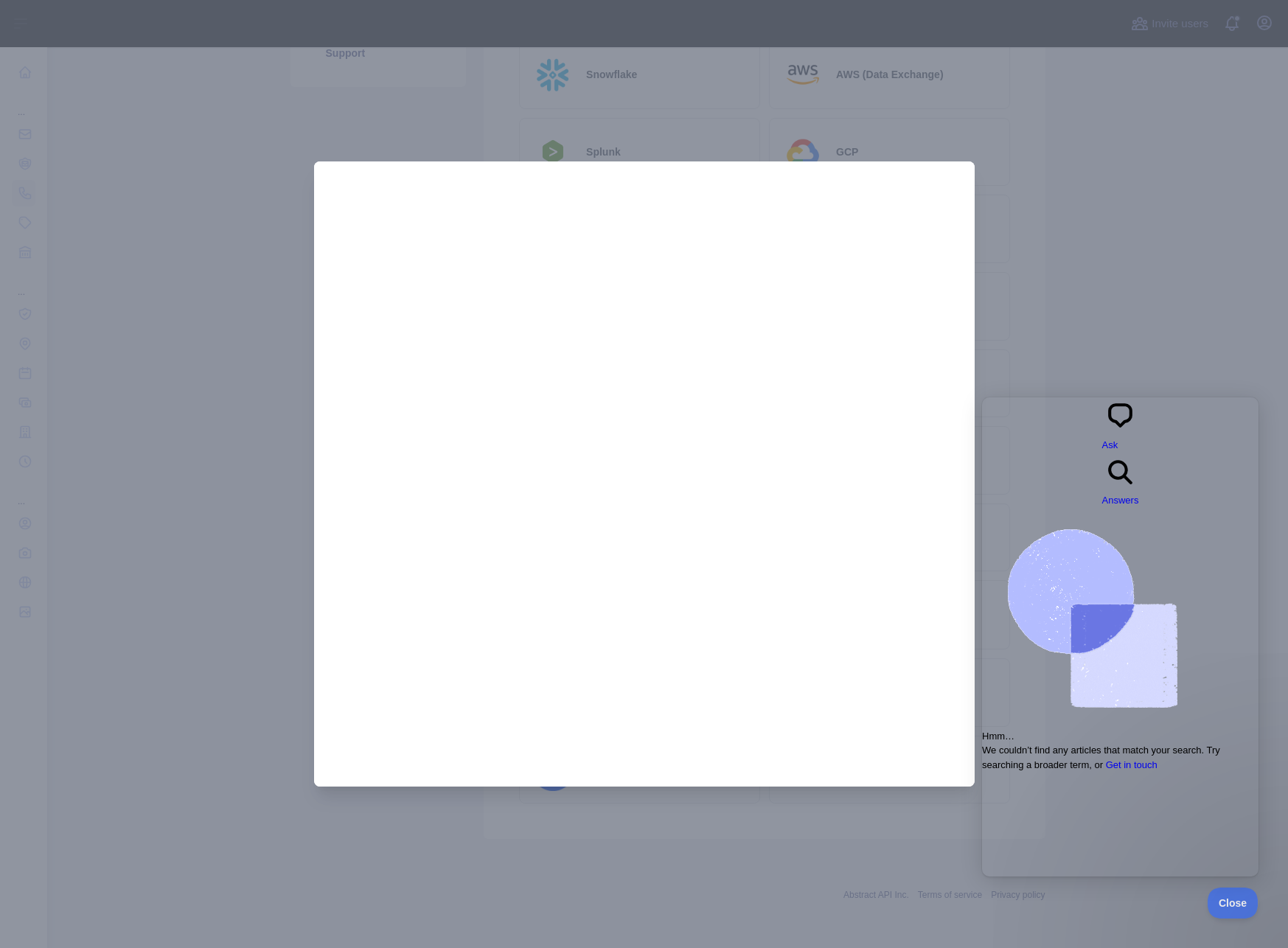
click at [1158, 244] on div at bounding box center [644, 474] width 1288 height 948
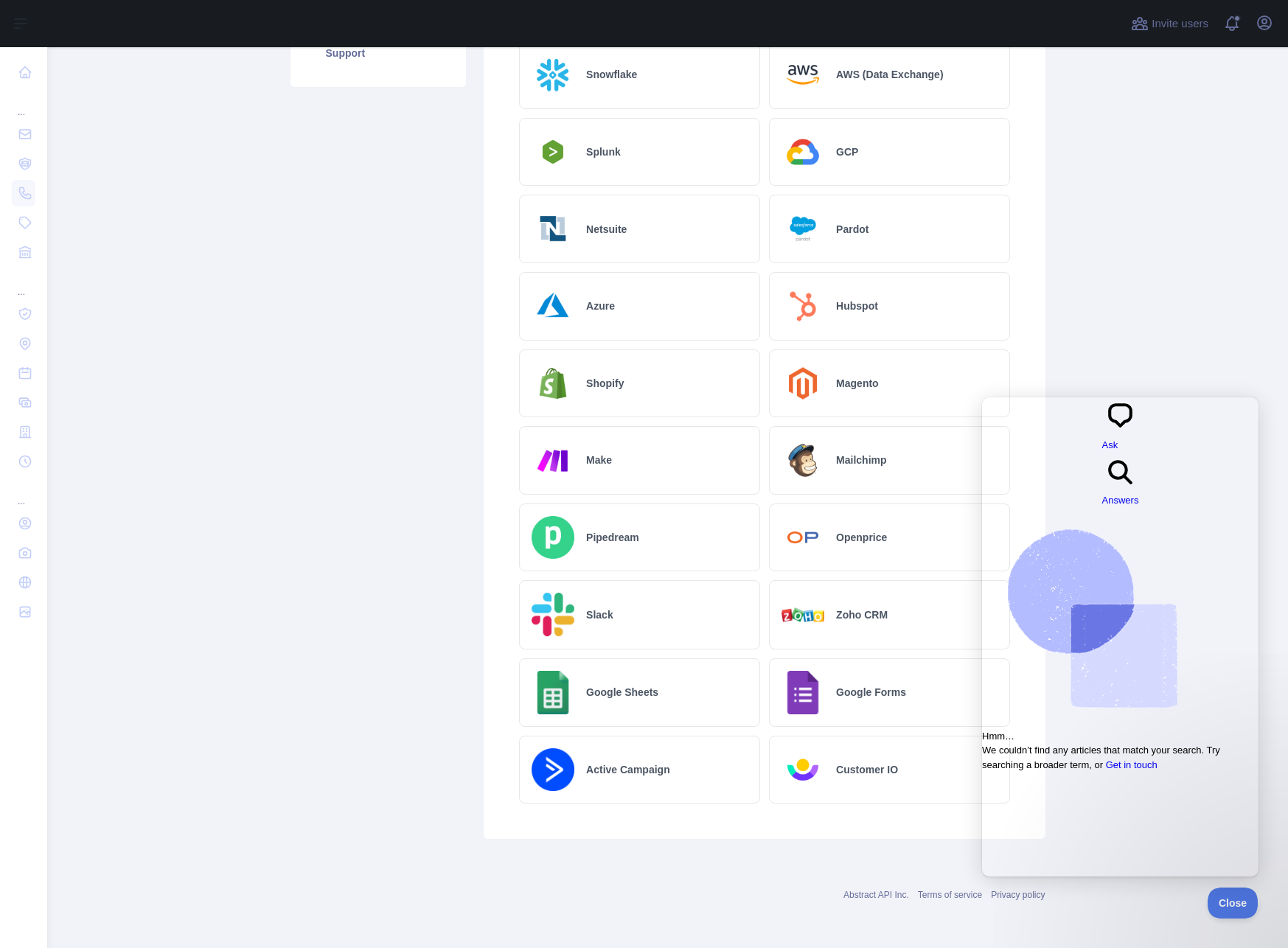
click at [619, 757] on div "Active Campaign" at bounding box center [640, 770] width 241 height 68
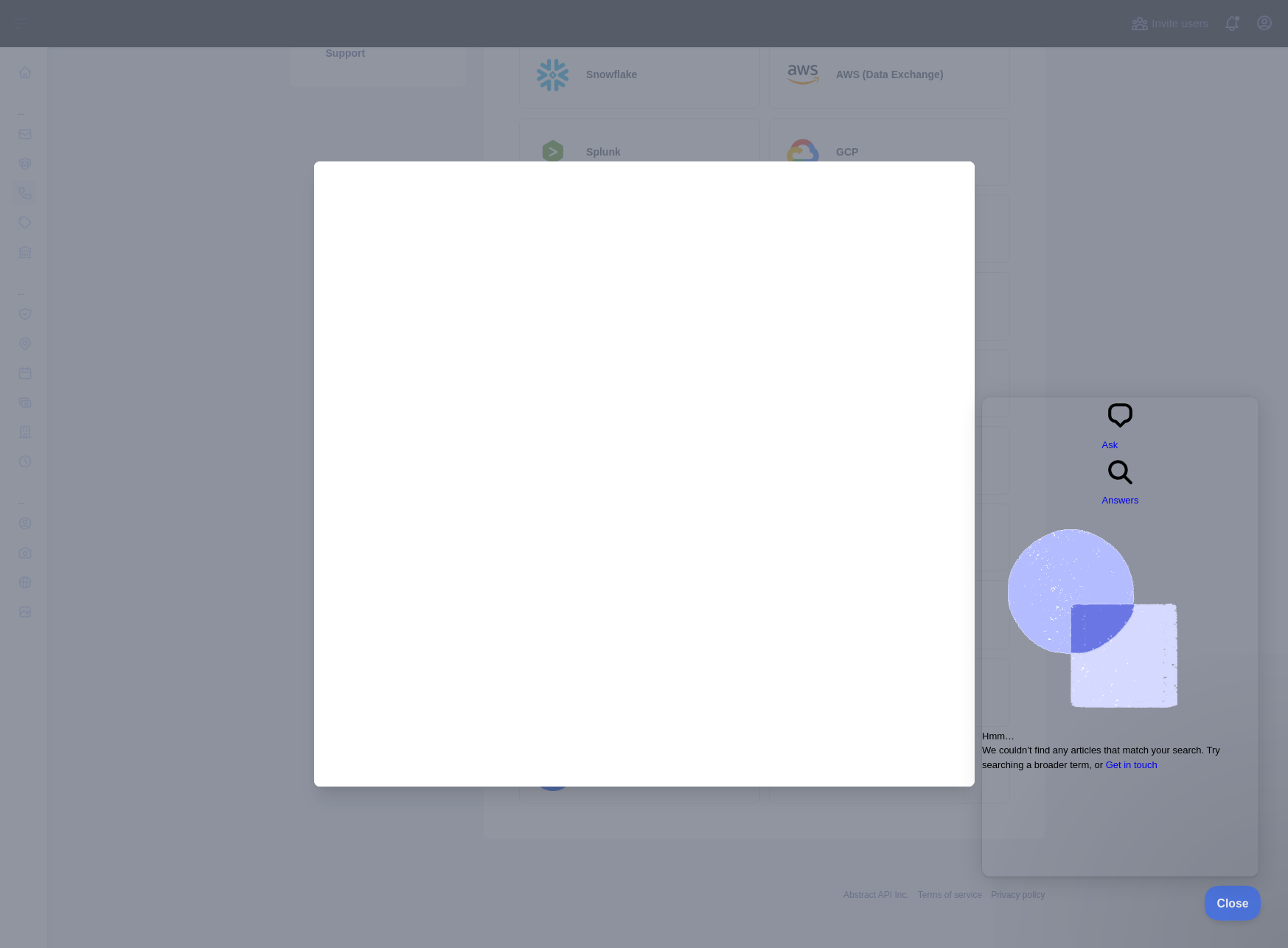
click at [1222, 904] on span "Close" at bounding box center [1230, 901] width 50 height 10
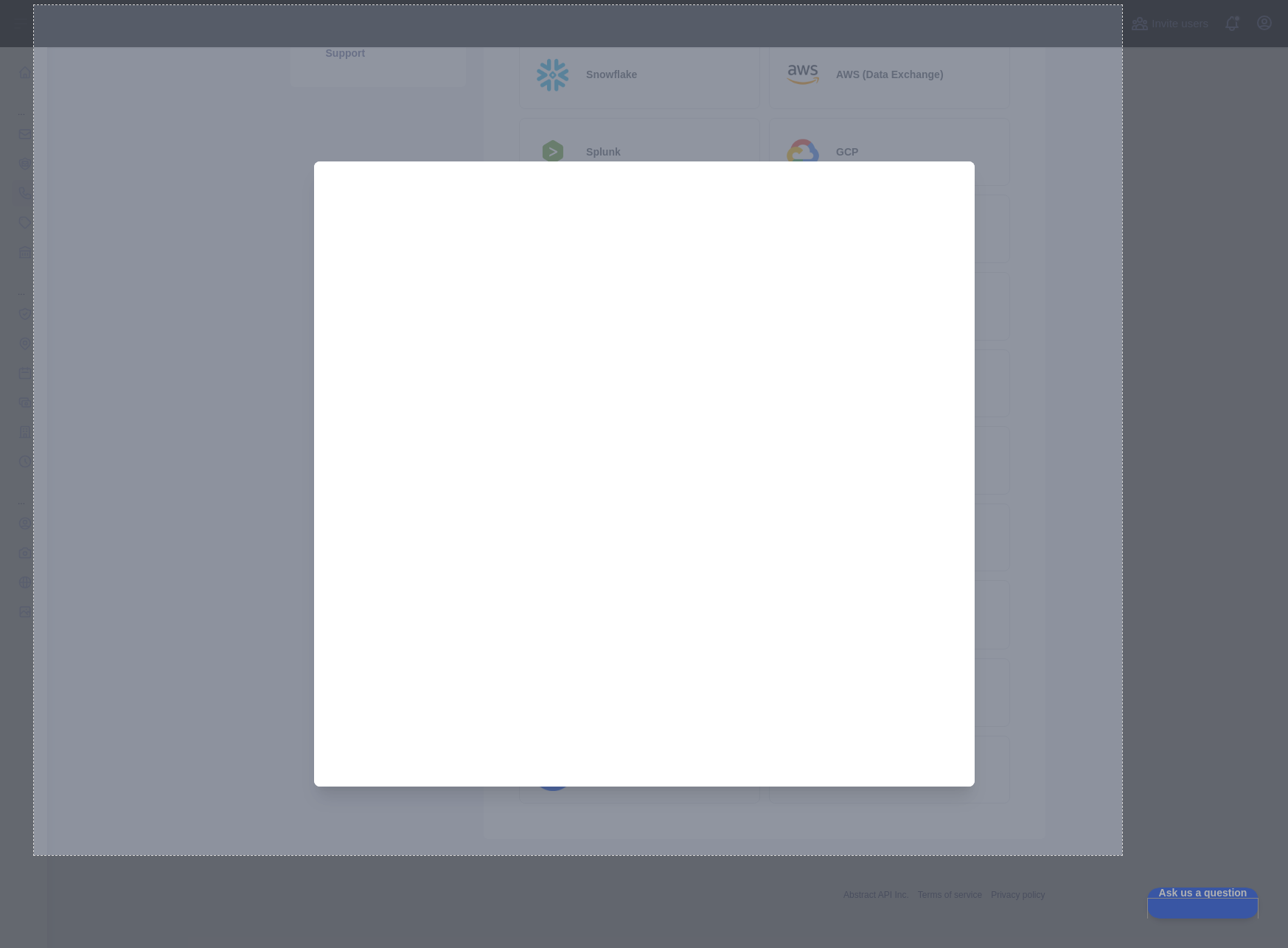
drag, startPoint x: 34, startPoint y: 5, endPoint x: 1122, endPoint y: 855, distance: 1380.7
click at [1122, 855] on div "1476 X 1153" at bounding box center [644, 474] width 1288 height 948
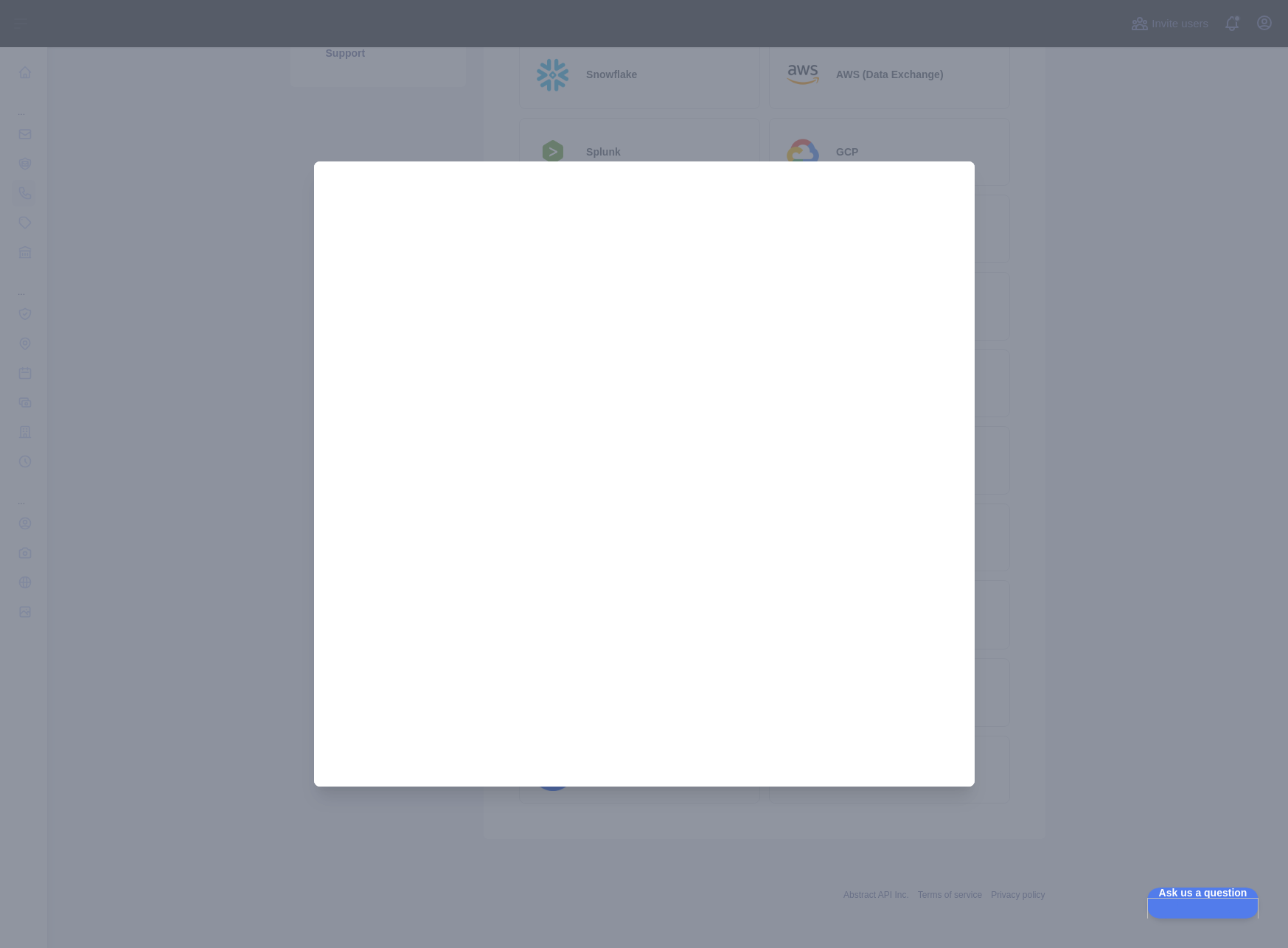
click at [207, 188] on div at bounding box center [644, 474] width 1288 height 948
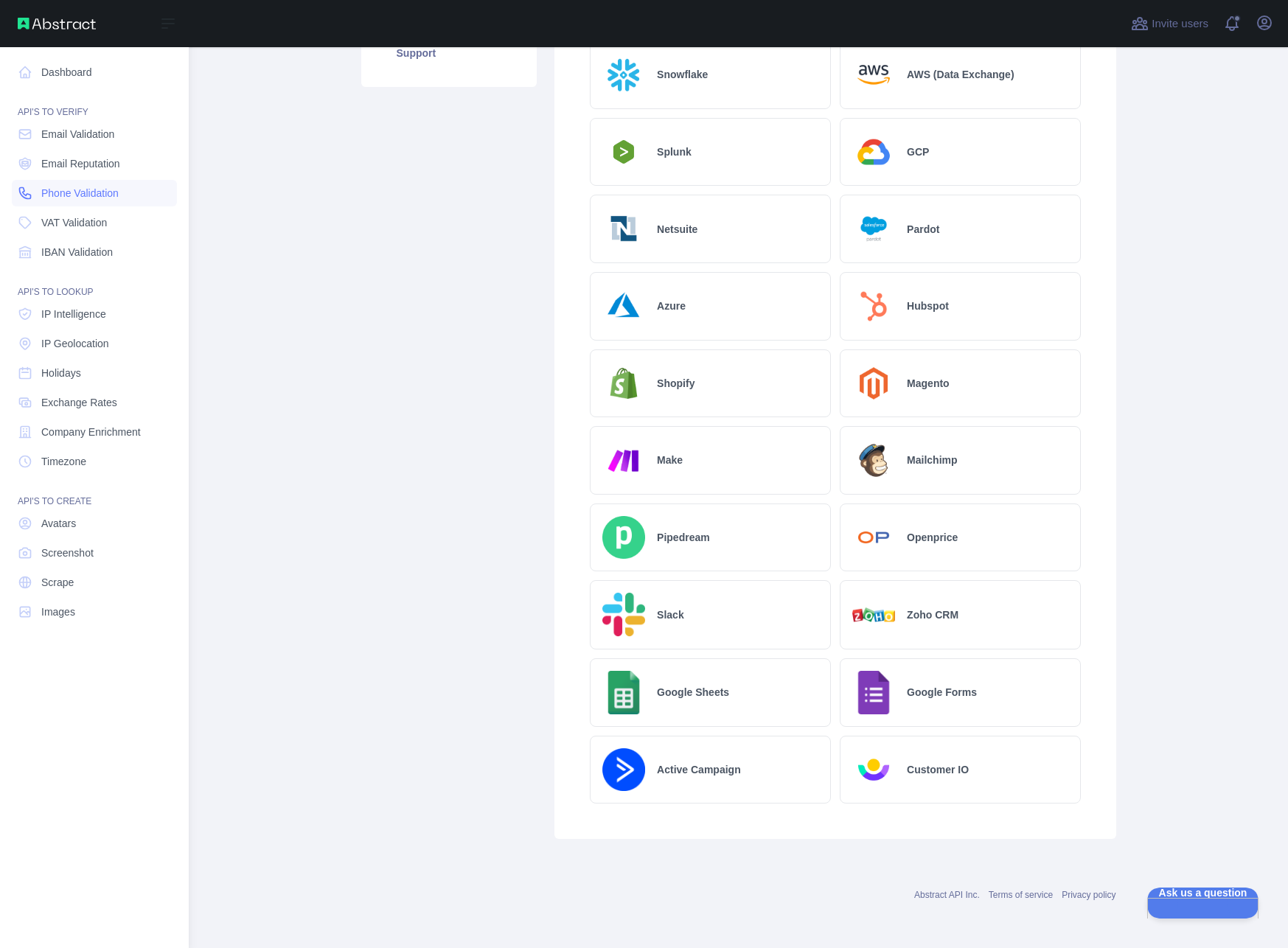
click at [107, 188] on span "Phone Validation" at bounding box center [79, 193] width 77 height 15
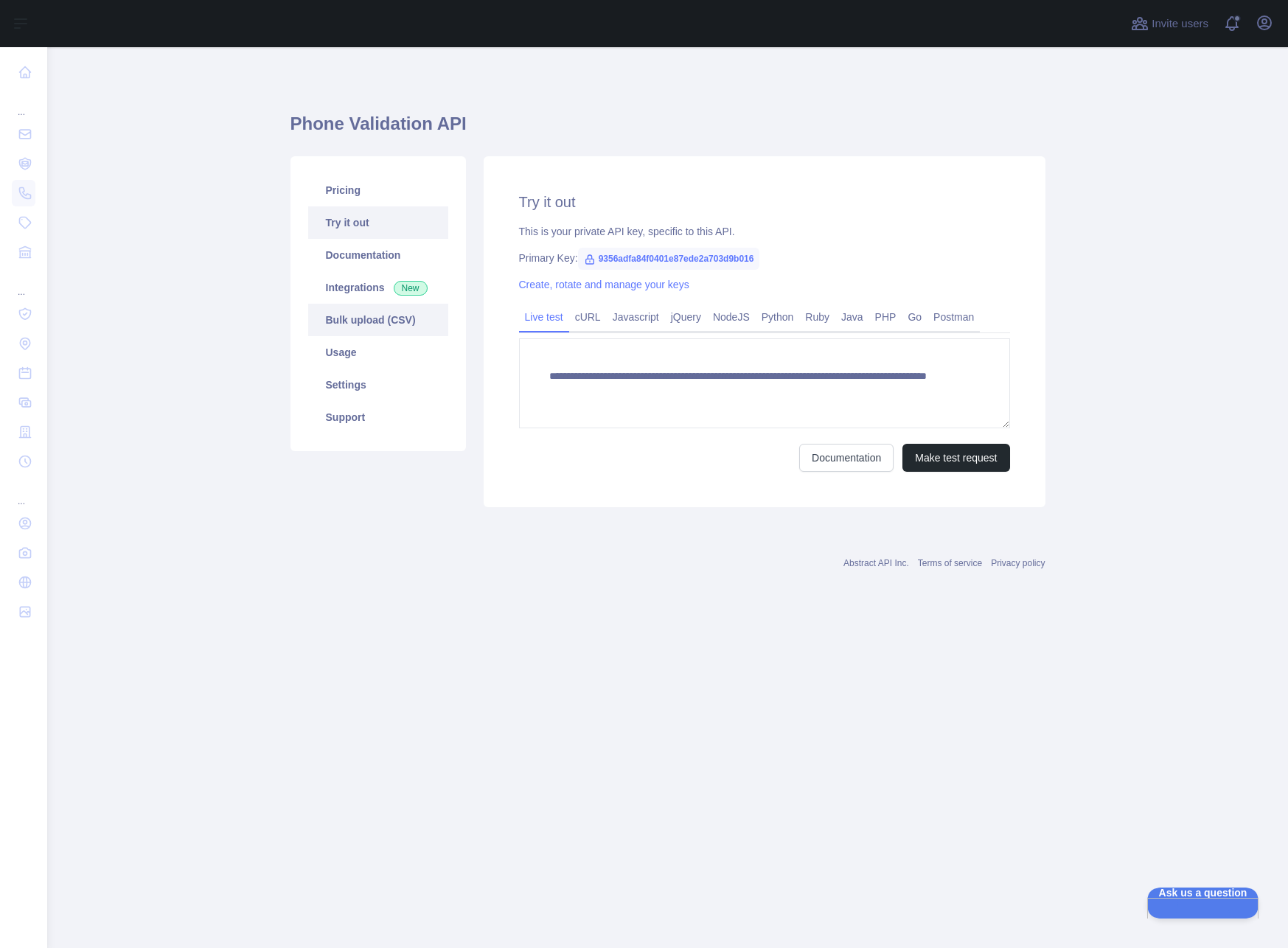
click at [388, 317] on link "Bulk upload (CSV)" at bounding box center [378, 320] width 140 height 33
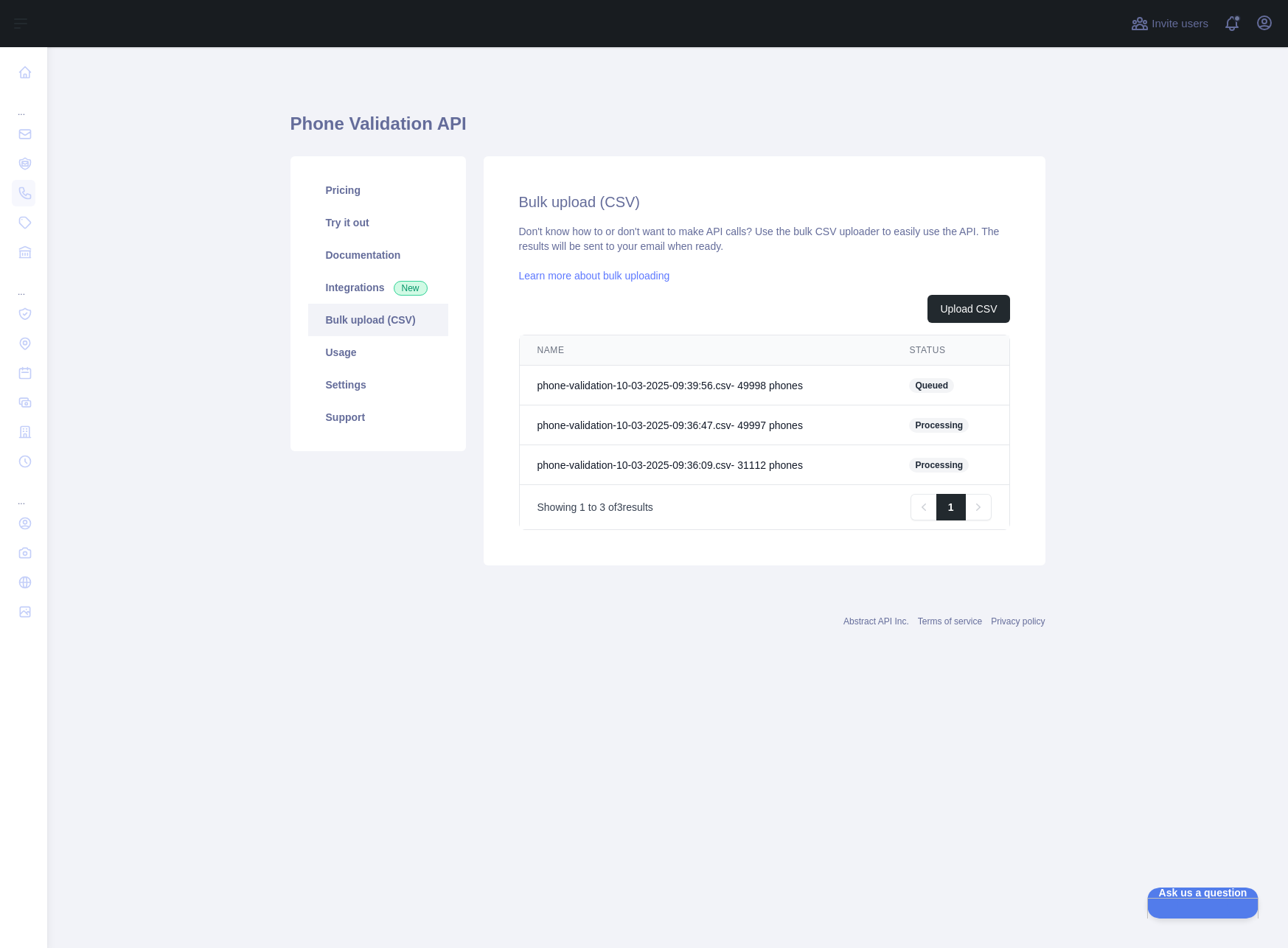
click at [1119, 152] on main "Phone Validation API Pricing Try it out Documentation Integrations New Bulk upl…" at bounding box center [668, 497] width 1241 height 901
click at [979, 309] on button "Upload CSV" at bounding box center [968, 309] width 82 height 28
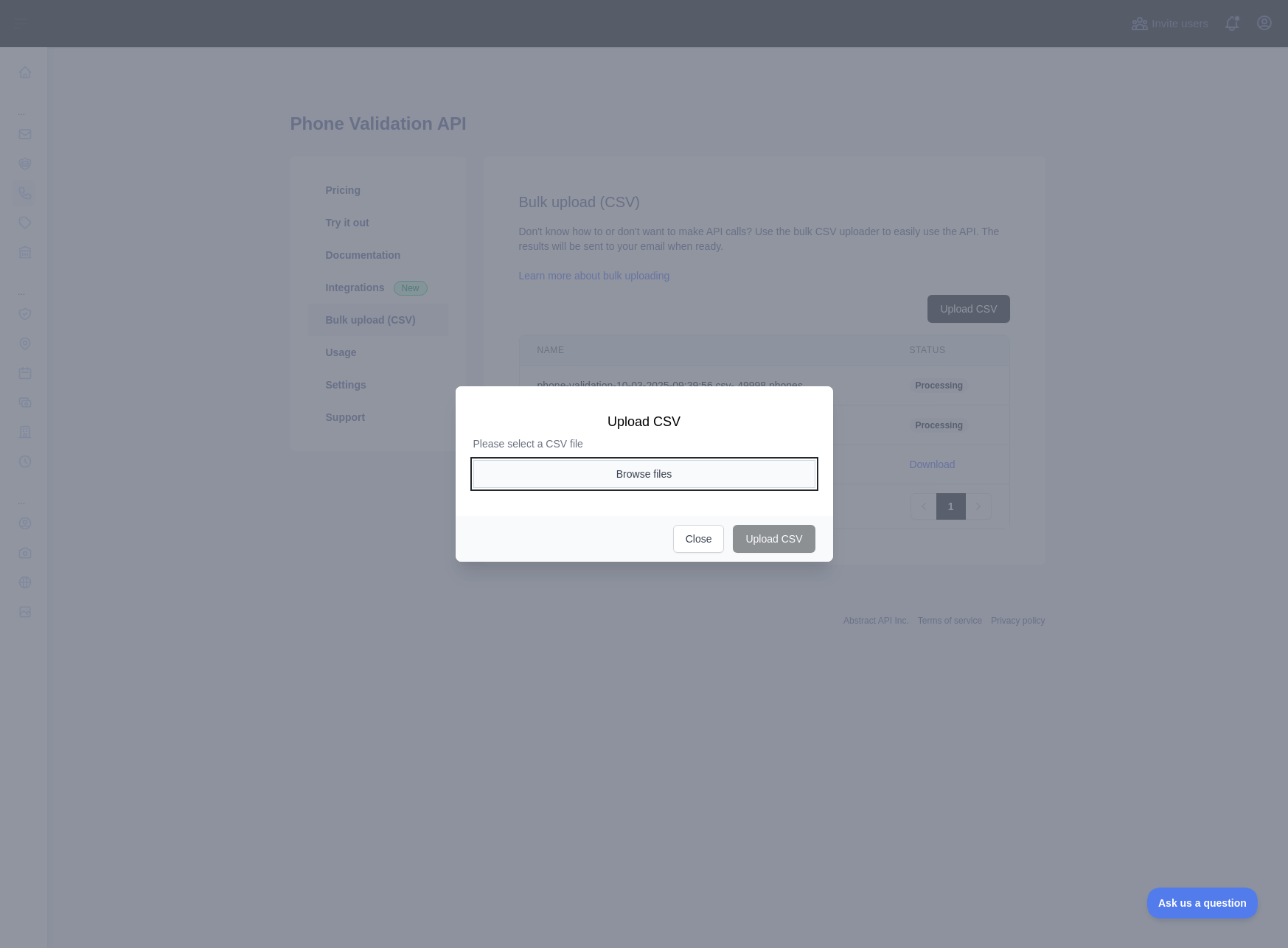
click at [707, 470] on button "Browse files" at bounding box center [644, 474] width 342 height 28
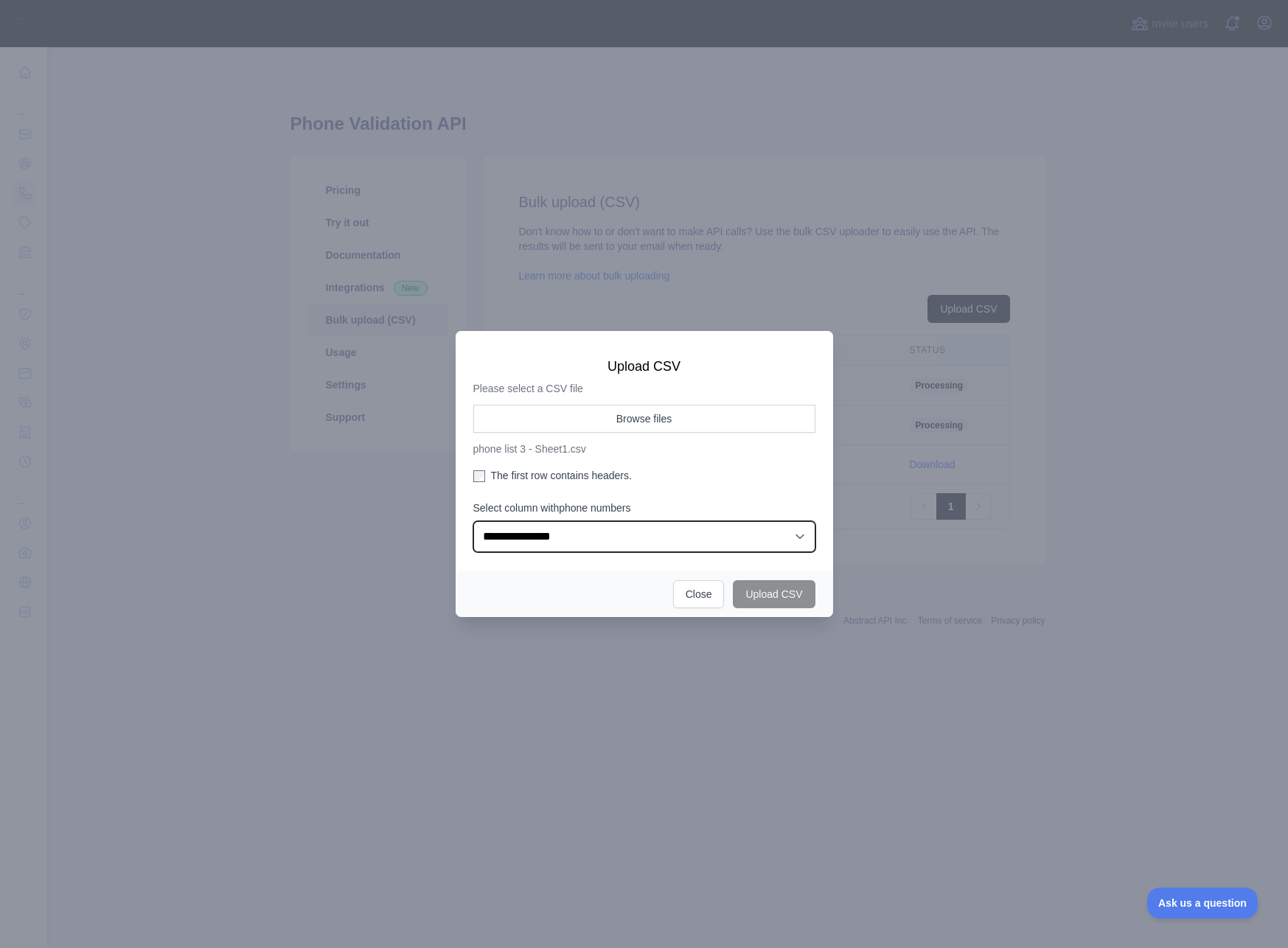
click at [584, 535] on select "**********" at bounding box center [644, 537] width 342 height 31
click at [941, 651] on div at bounding box center [644, 474] width 1288 height 948
